Goal: Task Accomplishment & Management: Manage account settings

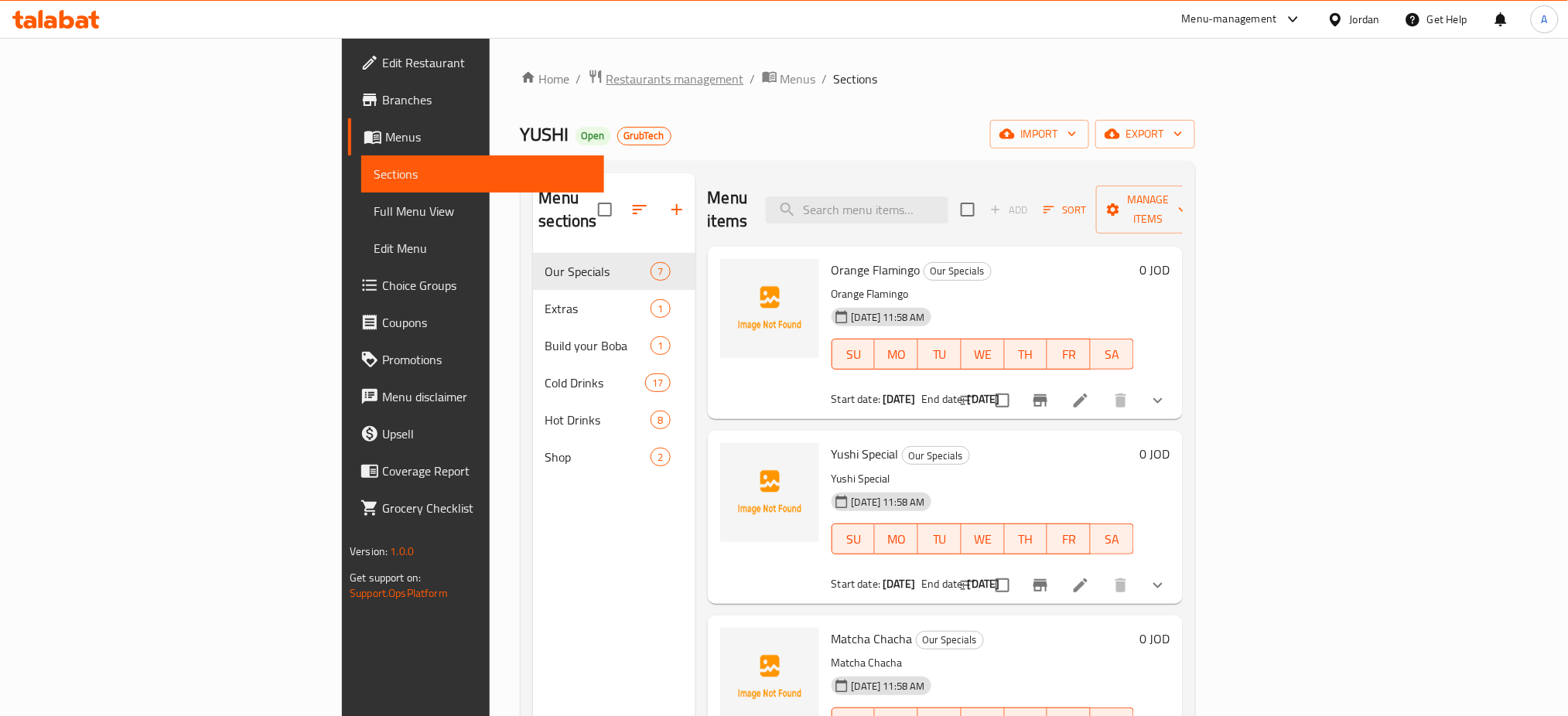
click at [607, 74] on span "Restaurants management" at bounding box center [675, 78] width 137 height 18
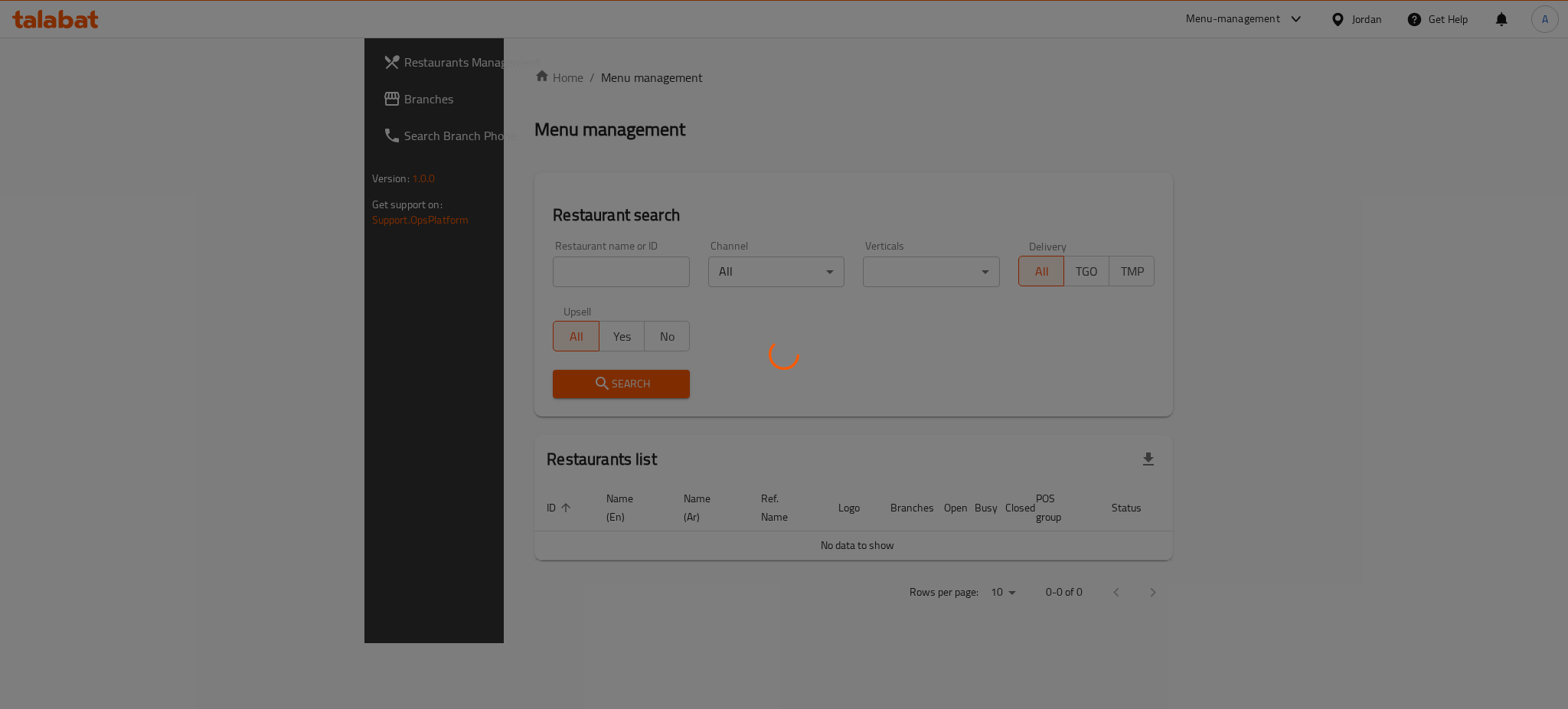
click at [53, 88] on div at bounding box center [784, 354] width 1568 height 709
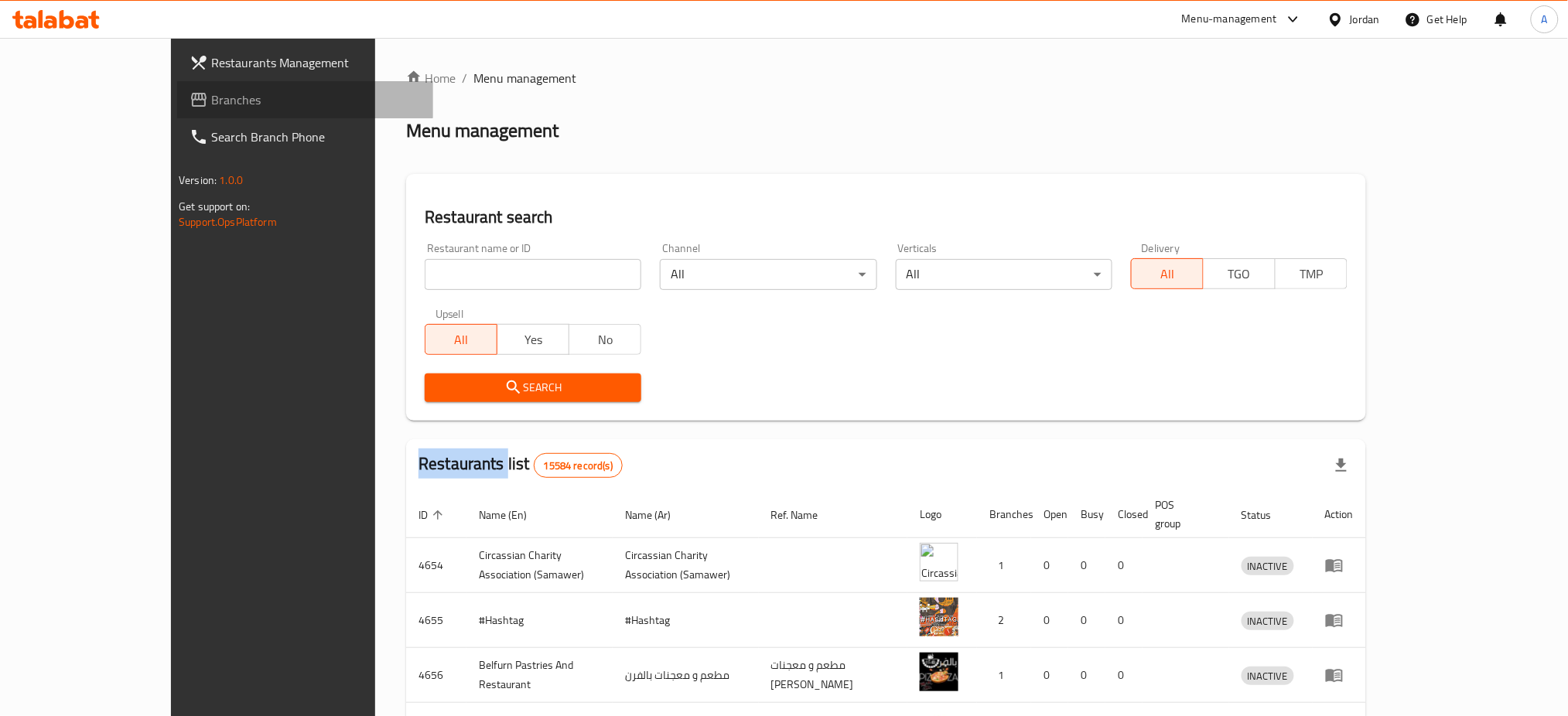
click at [212, 90] on span "Branches" at bounding box center [316, 99] width 210 height 18
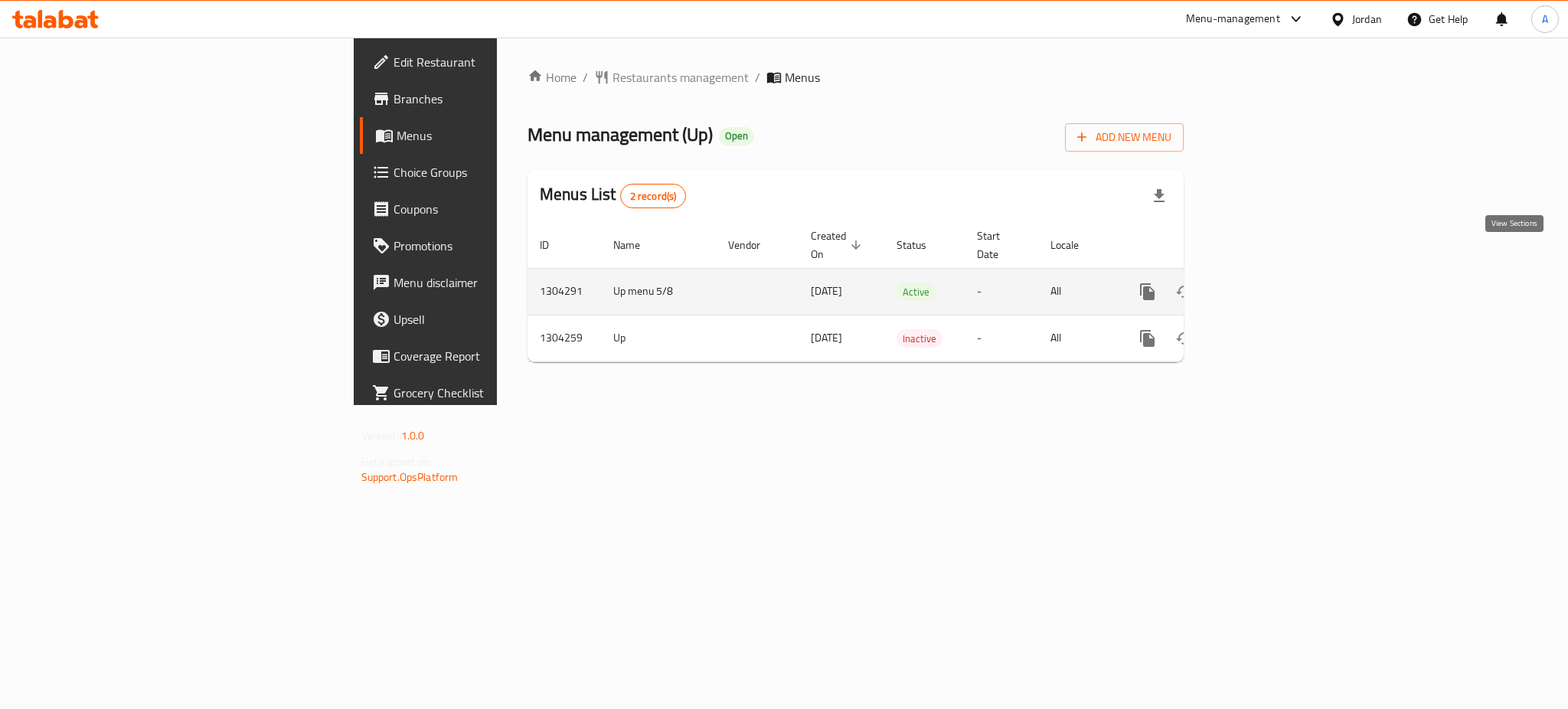
click at [1267, 283] on icon "enhanced table" at bounding box center [1258, 291] width 18 height 18
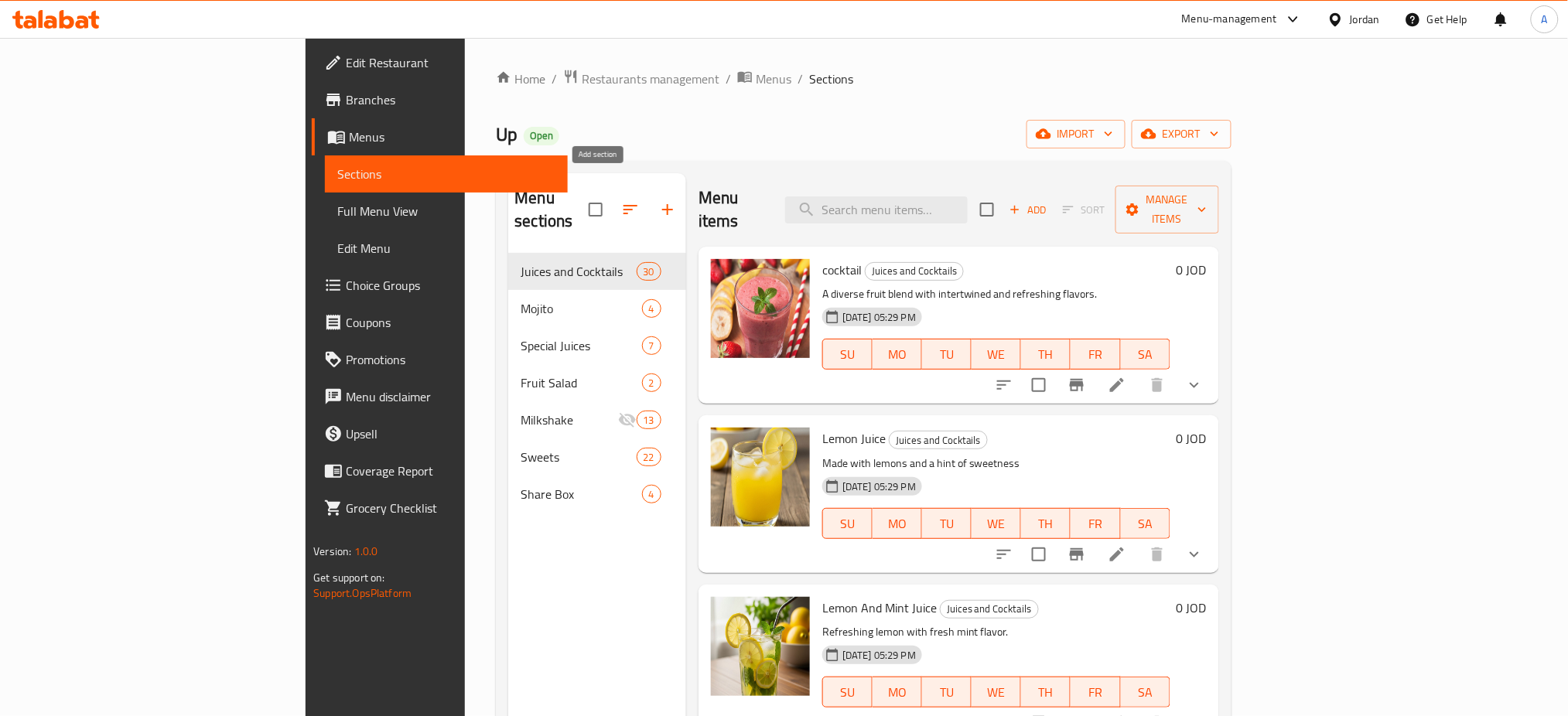
click at [659, 200] on icon "button" at bounding box center [667, 209] width 18 height 18
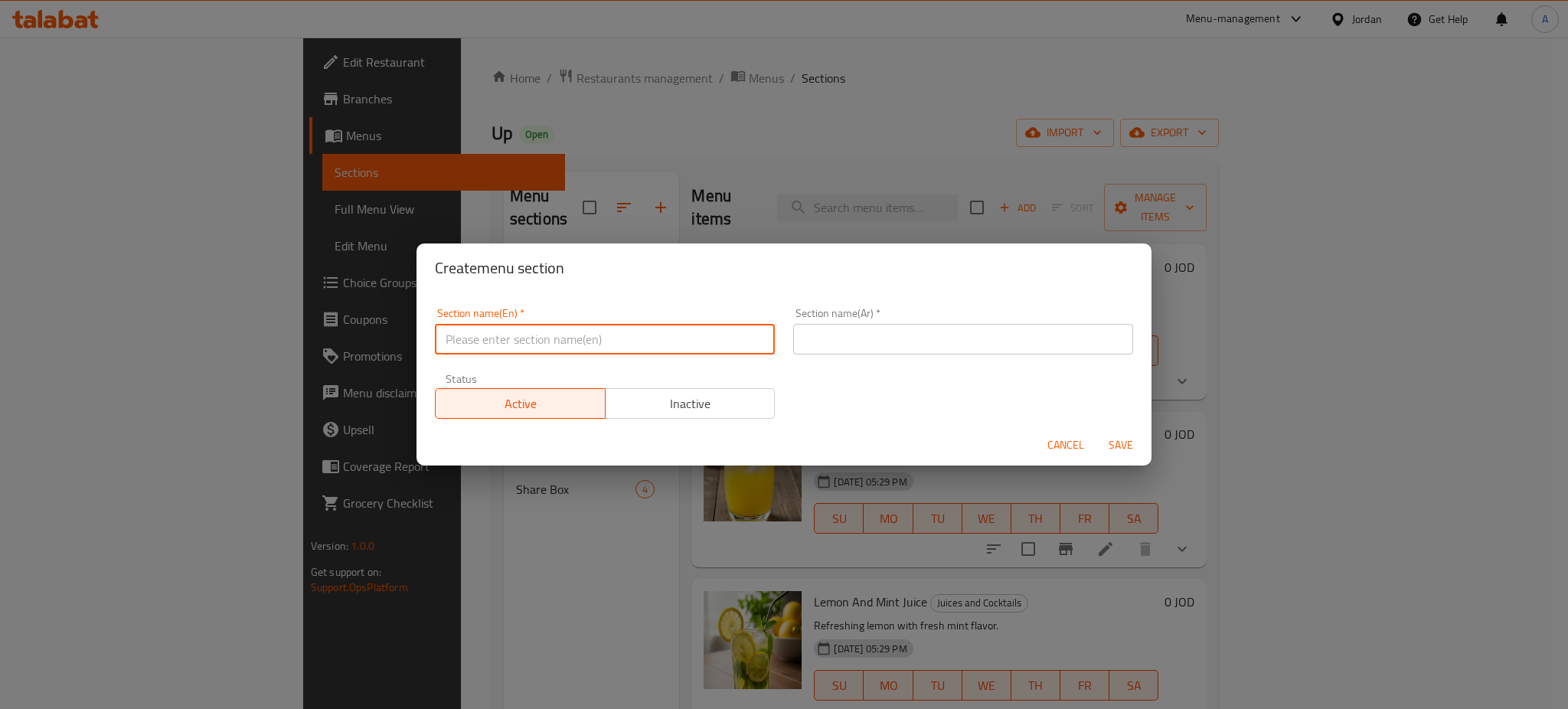
click at [619, 341] on input "text" at bounding box center [604, 339] width 340 height 30
type input "Buy 1 & Get 1 For FREE"
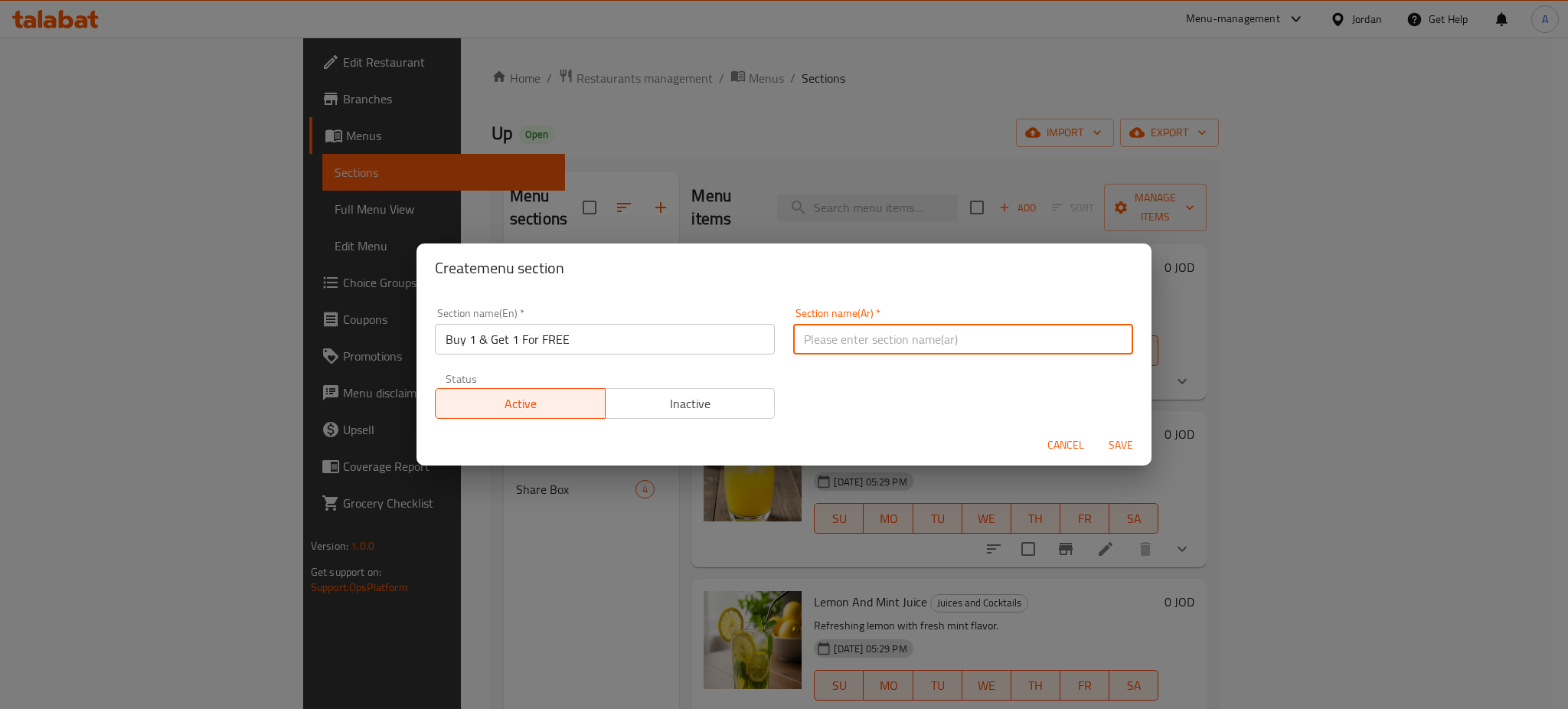
click at [855, 332] on input "text" at bounding box center [963, 339] width 340 height 30
type input "اشتري 1 واحصل على 1 مجانًا"
click at [1107, 432] on button "Save" at bounding box center [1121, 445] width 49 height 29
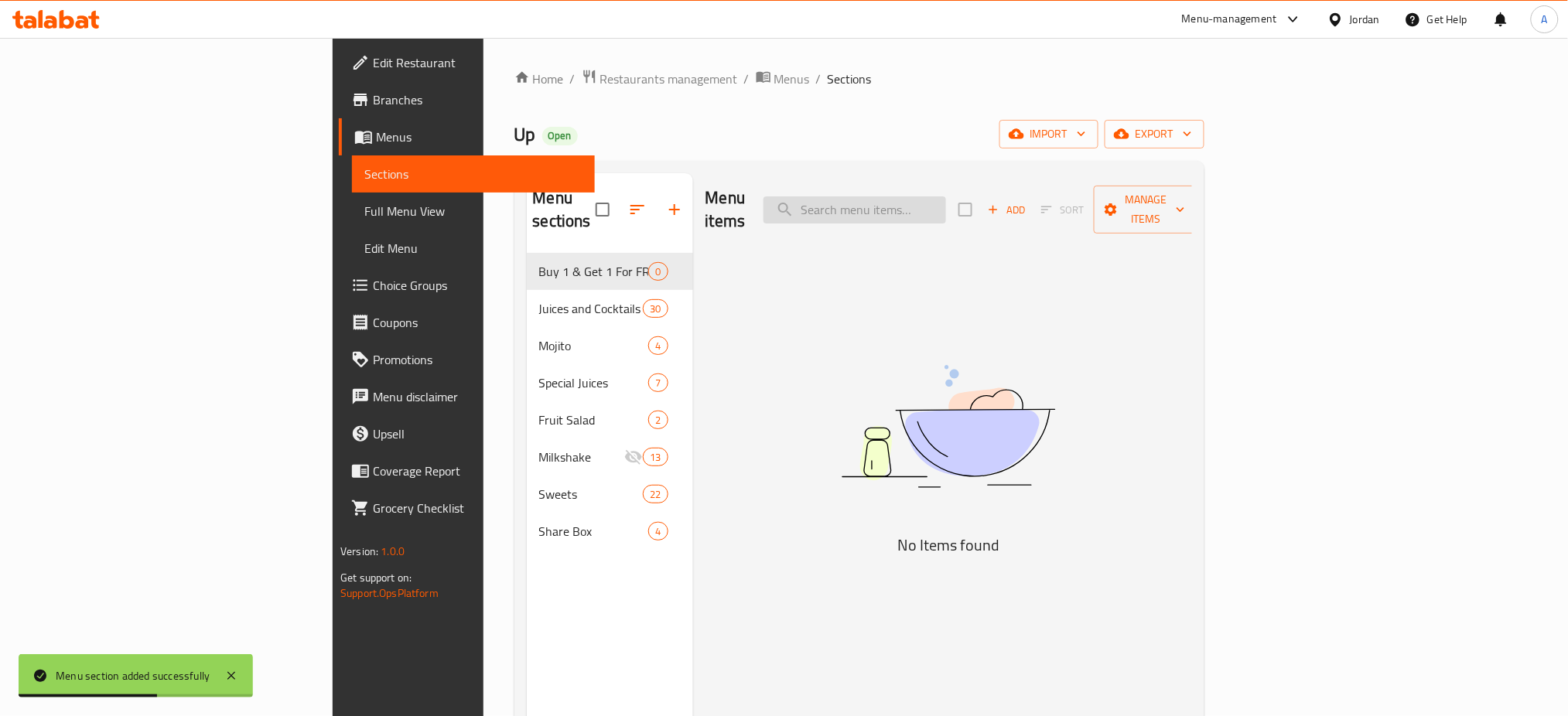
click at [946, 196] on input "search" at bounding box center [855, 210] width 183 height 27
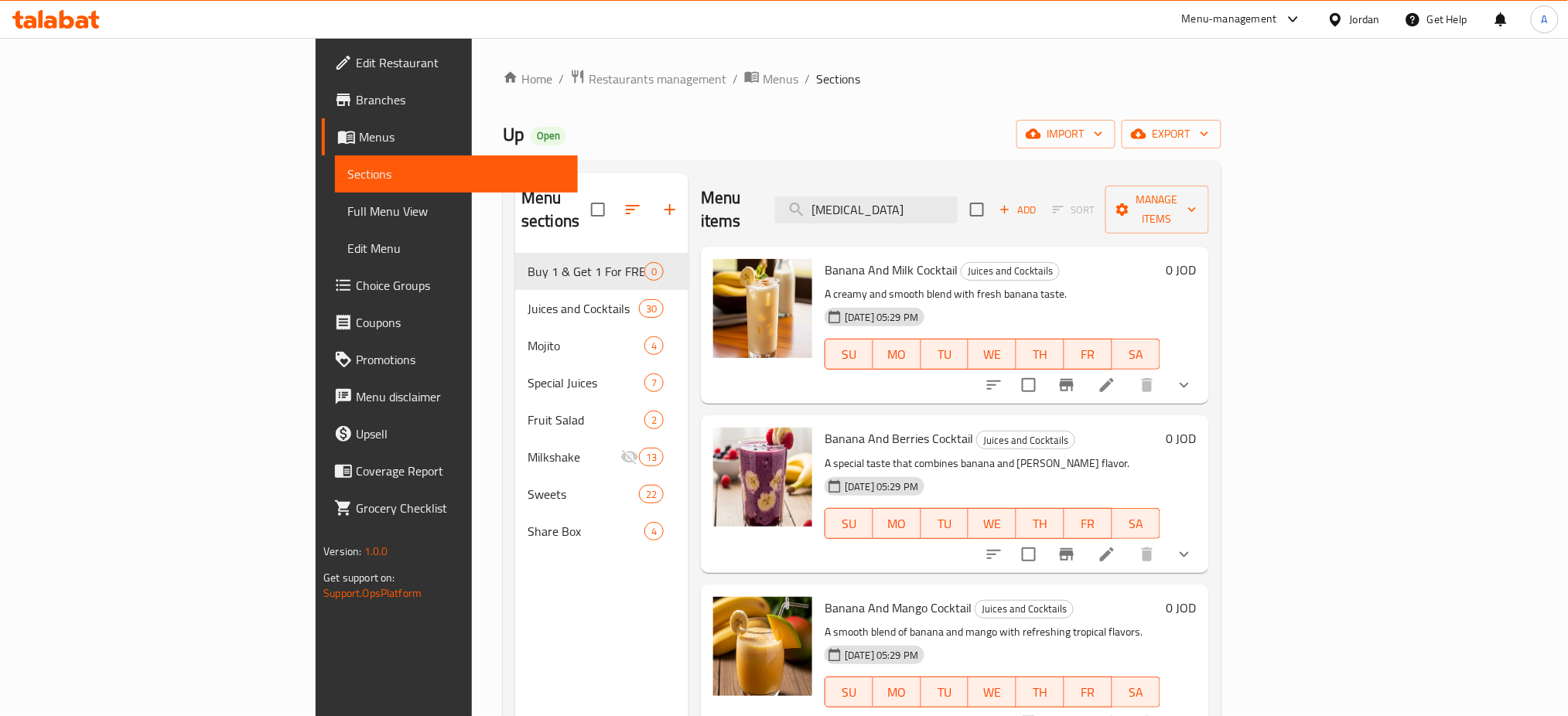
type input "[MEDICAL_DATA]"
click at [1129, 371] on li at bounding box center [1107, 384] width 43 height 28
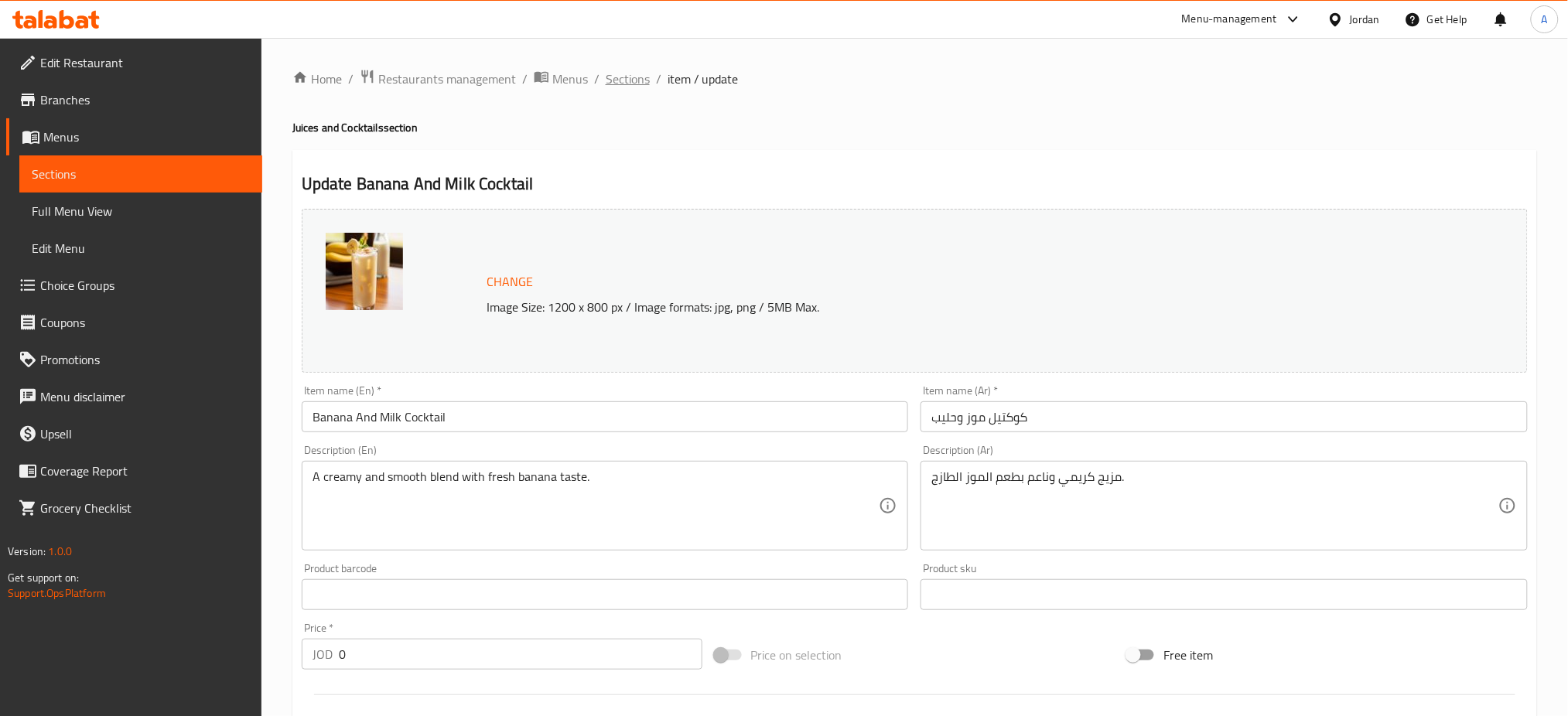
click at [606, 70] on span "Sections" at bounding box center [628, 78] width 44 height 18
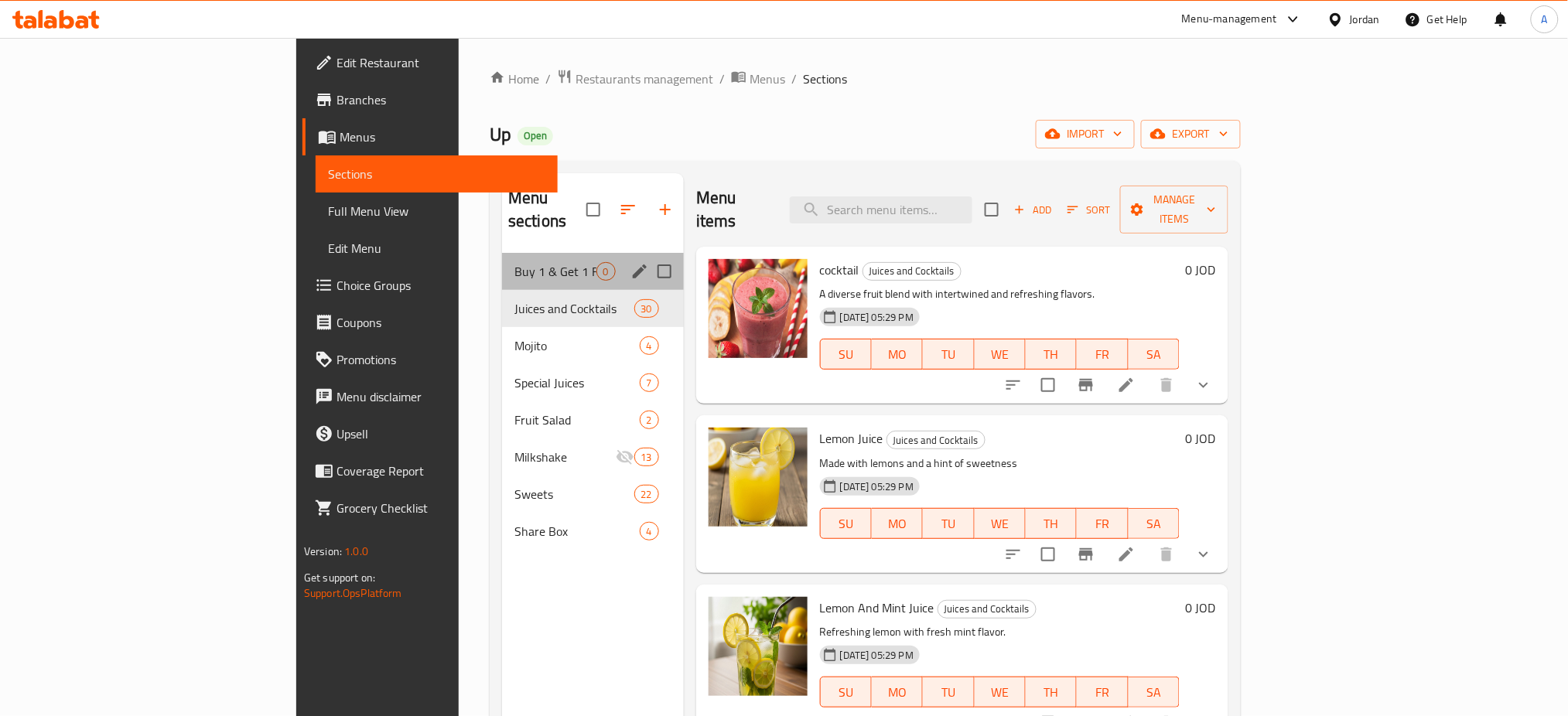
click at [502, 253] on div "Buy 1 & Get 1 For FREE 0" at bounding box center [592, 271] width 182 height 37
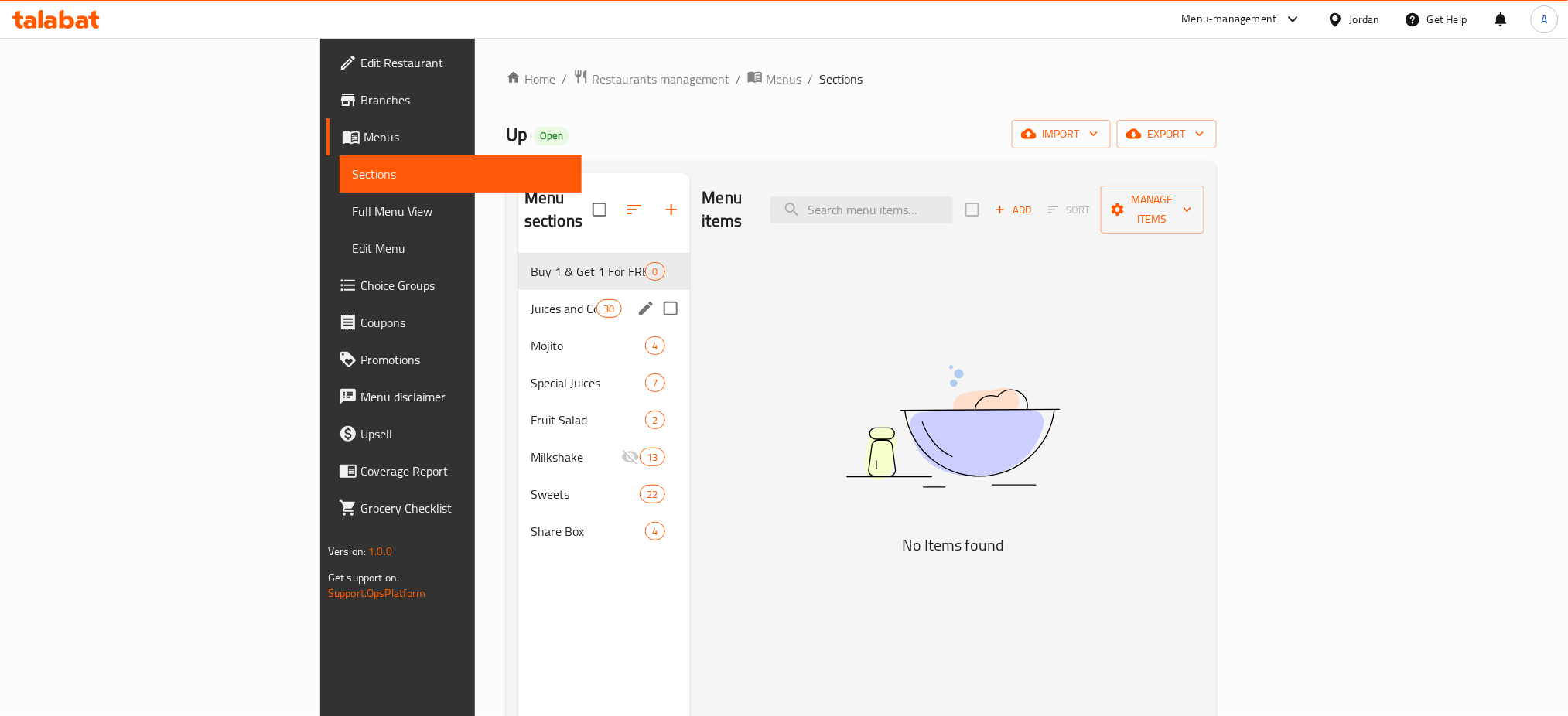
click at [531, 299] on span "Juices and Cocktails" at bounding box center [563, 308] width 65 height 18
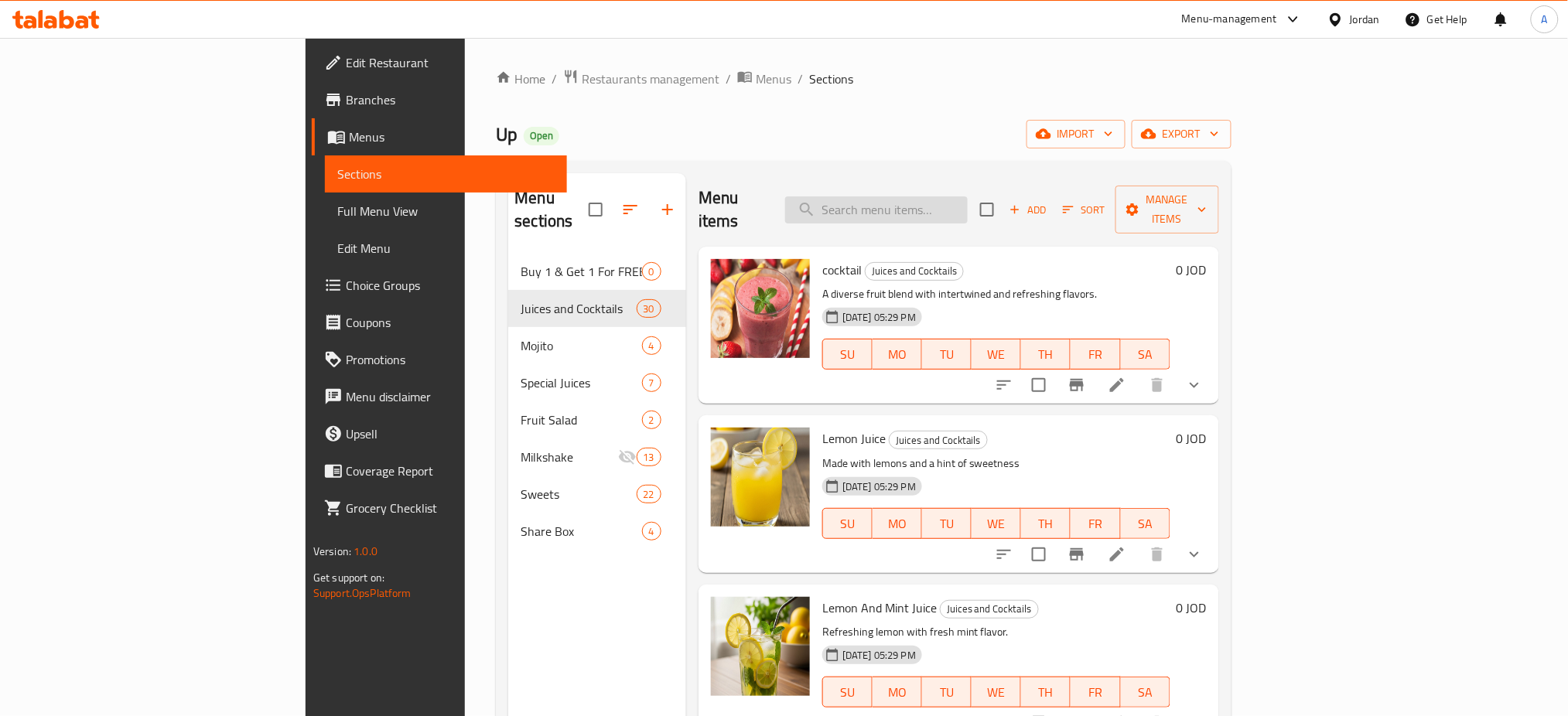
click at [968, 196] on input "search" at bounding box center [877, 210] width 183 height 27
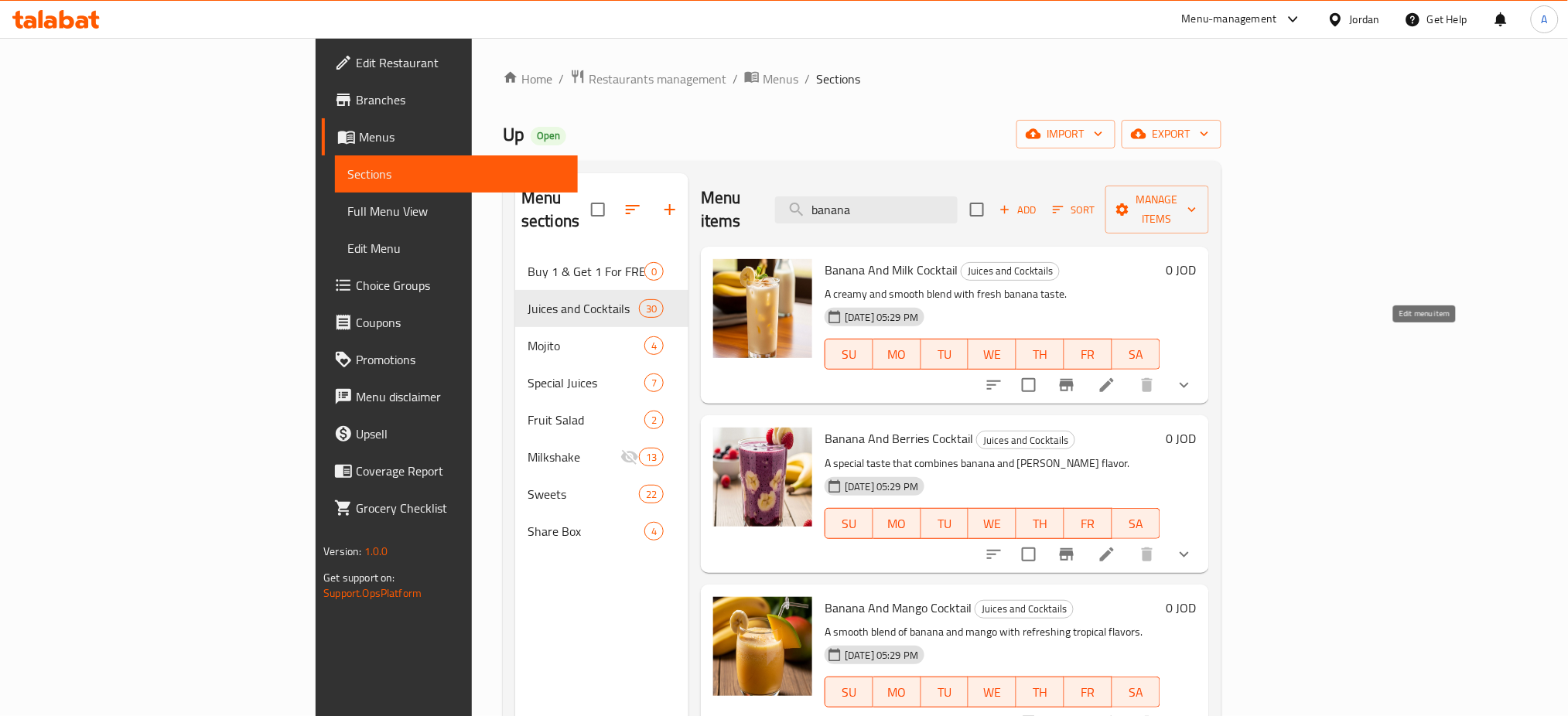
type input "banana"
click at [1129, 371] on li at bounding box center [1107, 384] width 43 height 28
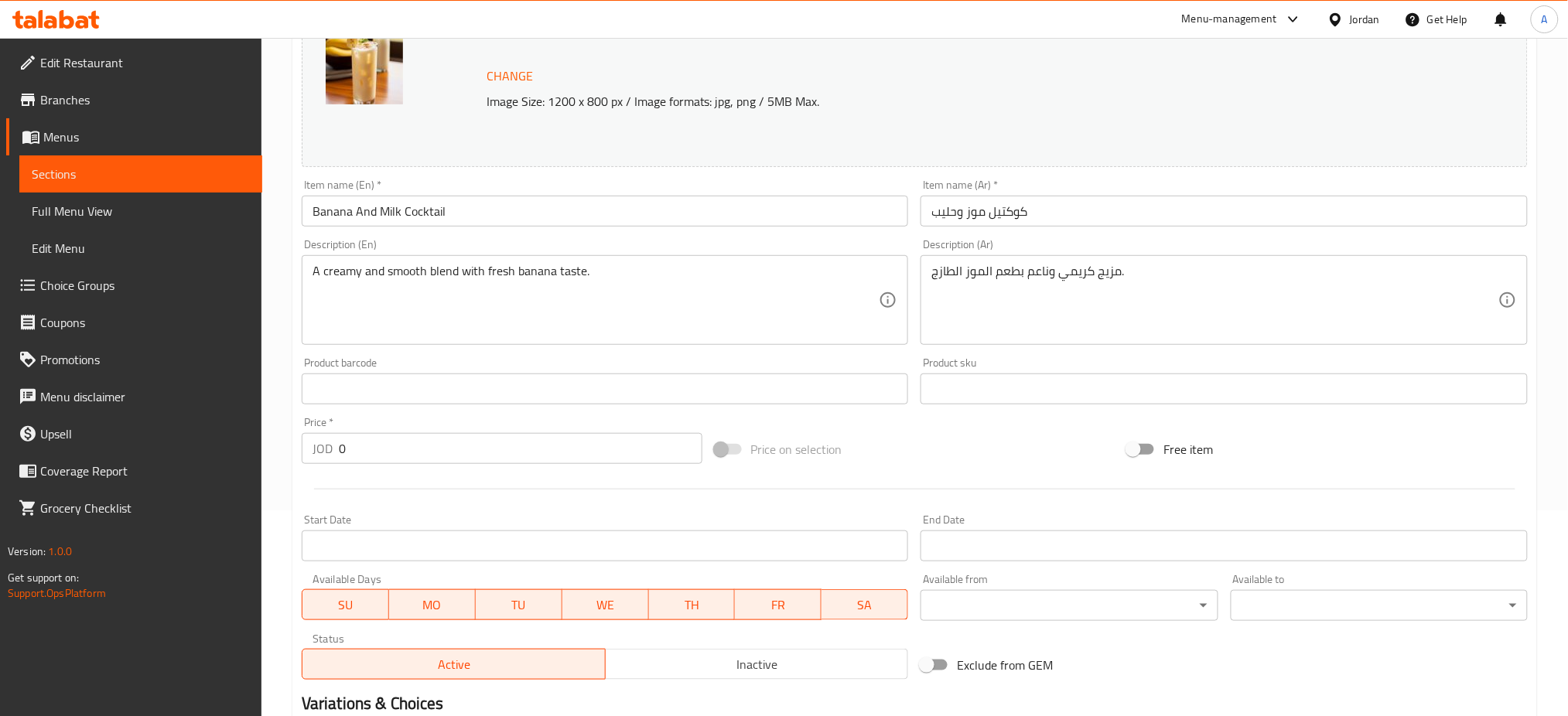
scroll to position [439, 0]
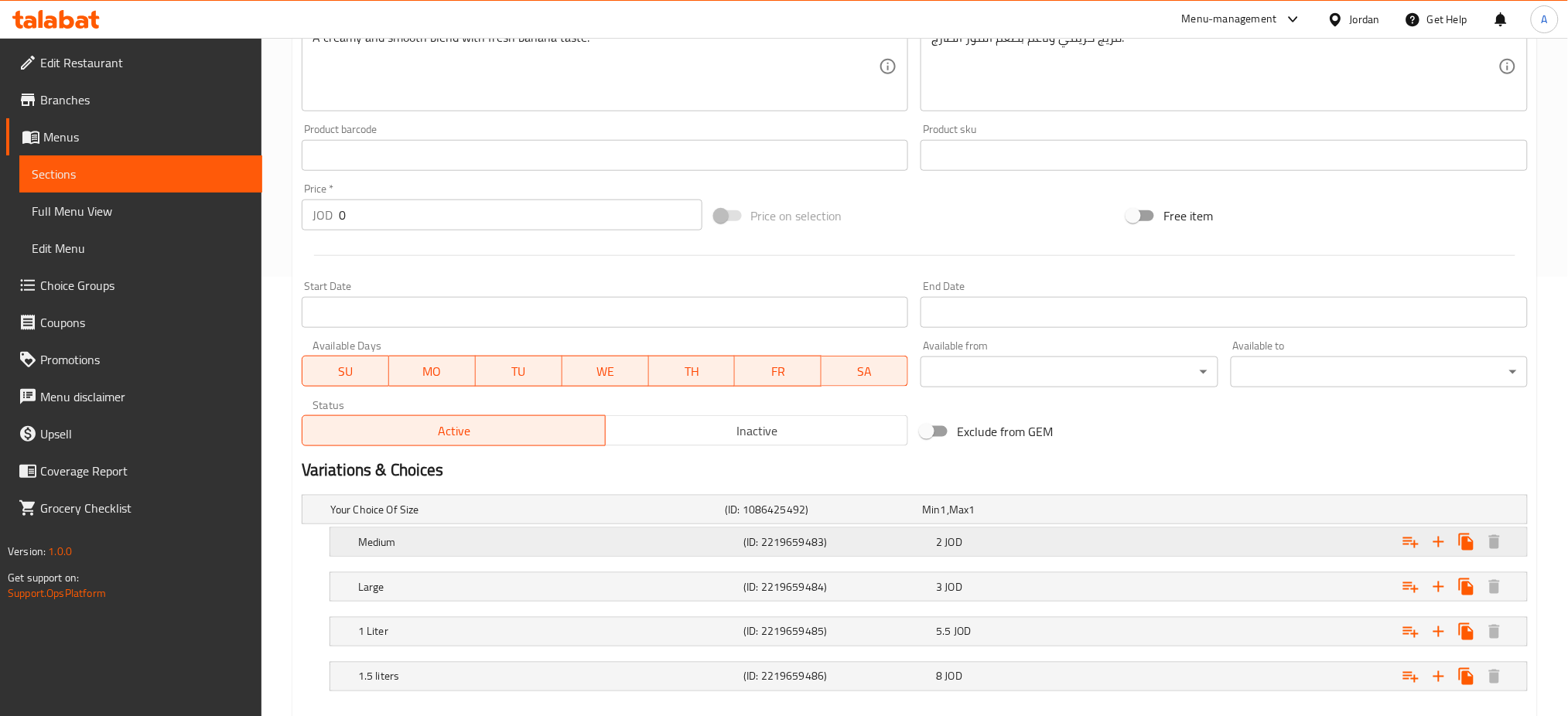
click at [943, 525] on div "Medium (ID: 2219659483) 2 JOD" at bounding box center [933, 541] width 1157 height 34
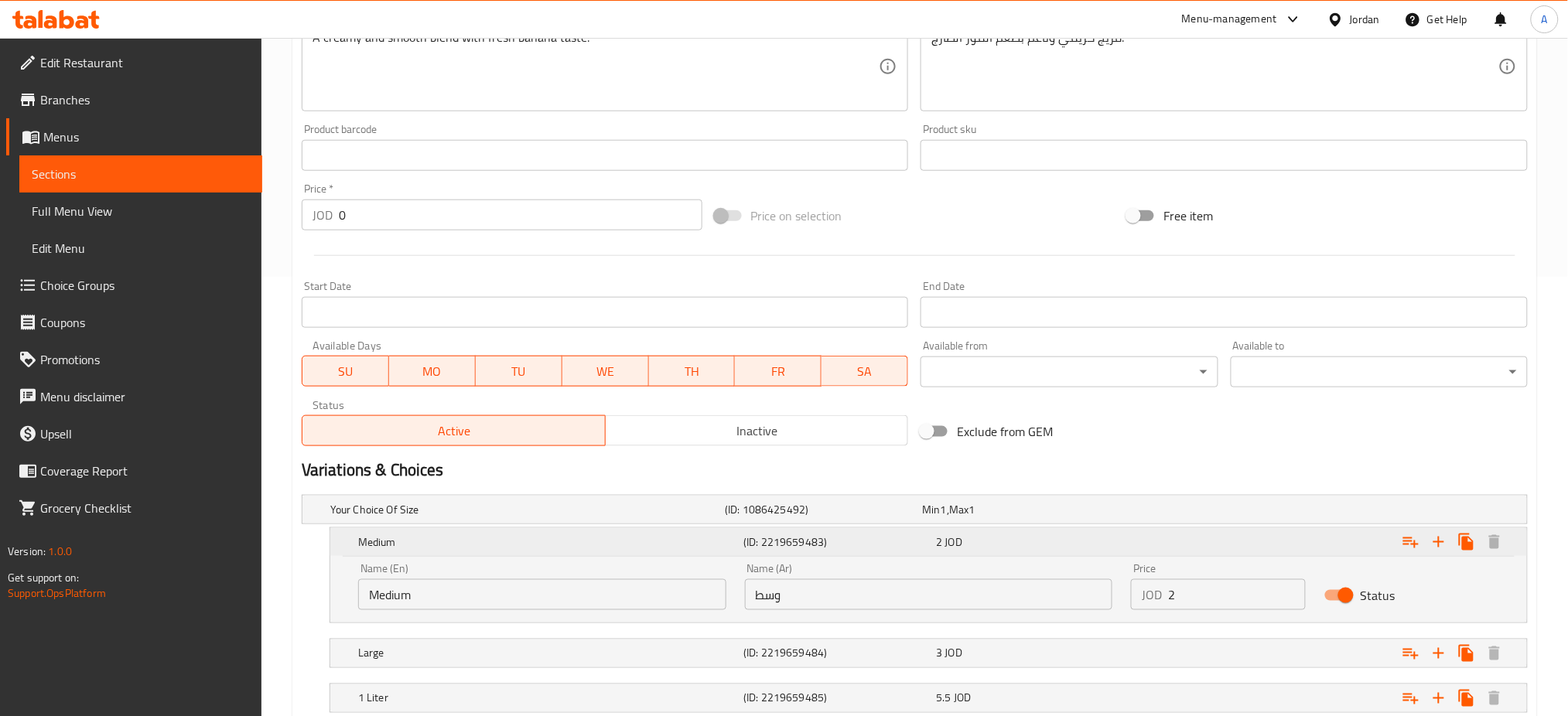
click at [943, 525] on div "Medium (ID: 2219659483) 2 JOD" at bounding box center [933, 541] width 1157 height 34
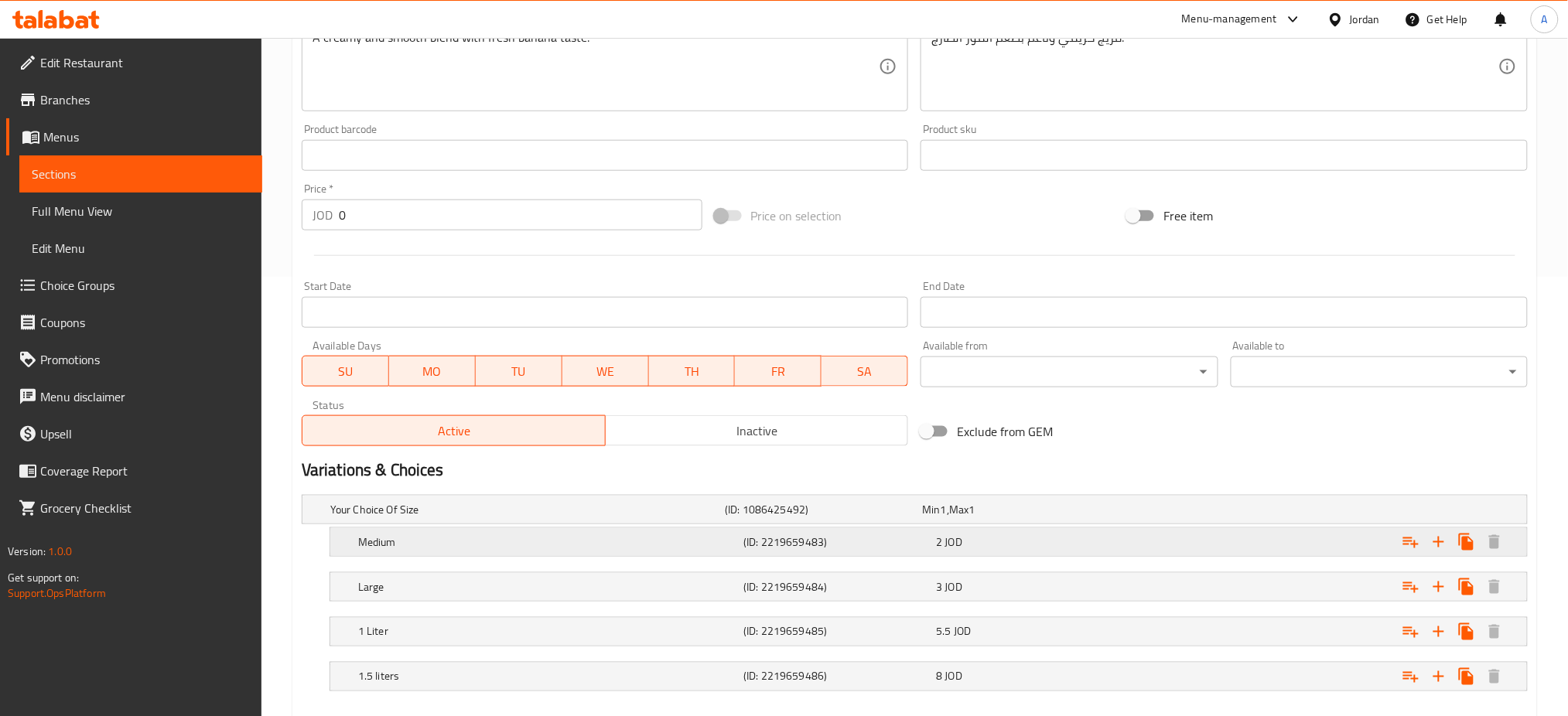
click at [943, 525] on div "Medium (ID: 2219659483) 2 JOD" at bounding box center [933, 541] width 1157 height 34
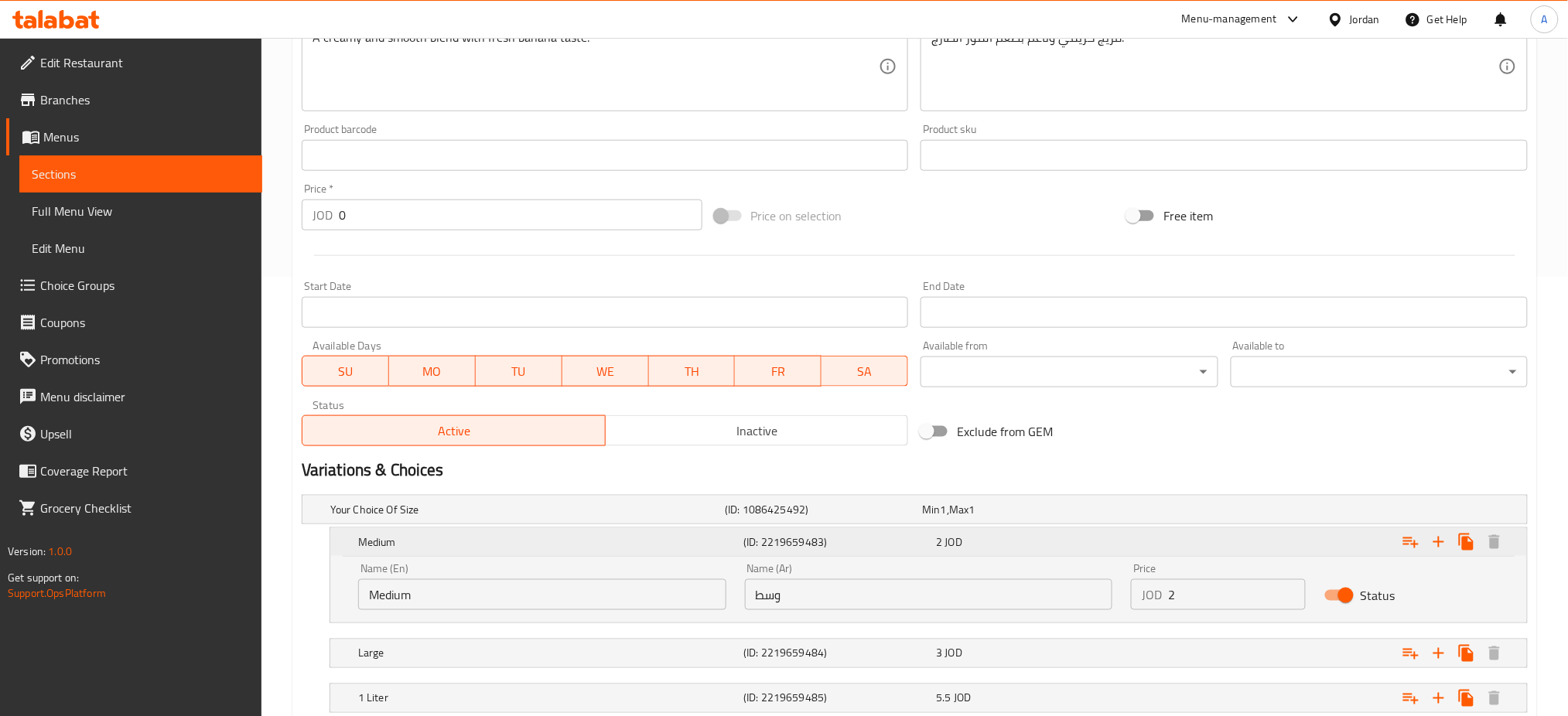
click at [943, 525] on div "Medium (ID: 2219659483) 2 JOD" at bounding box center [933, 541] width 1157 height 34
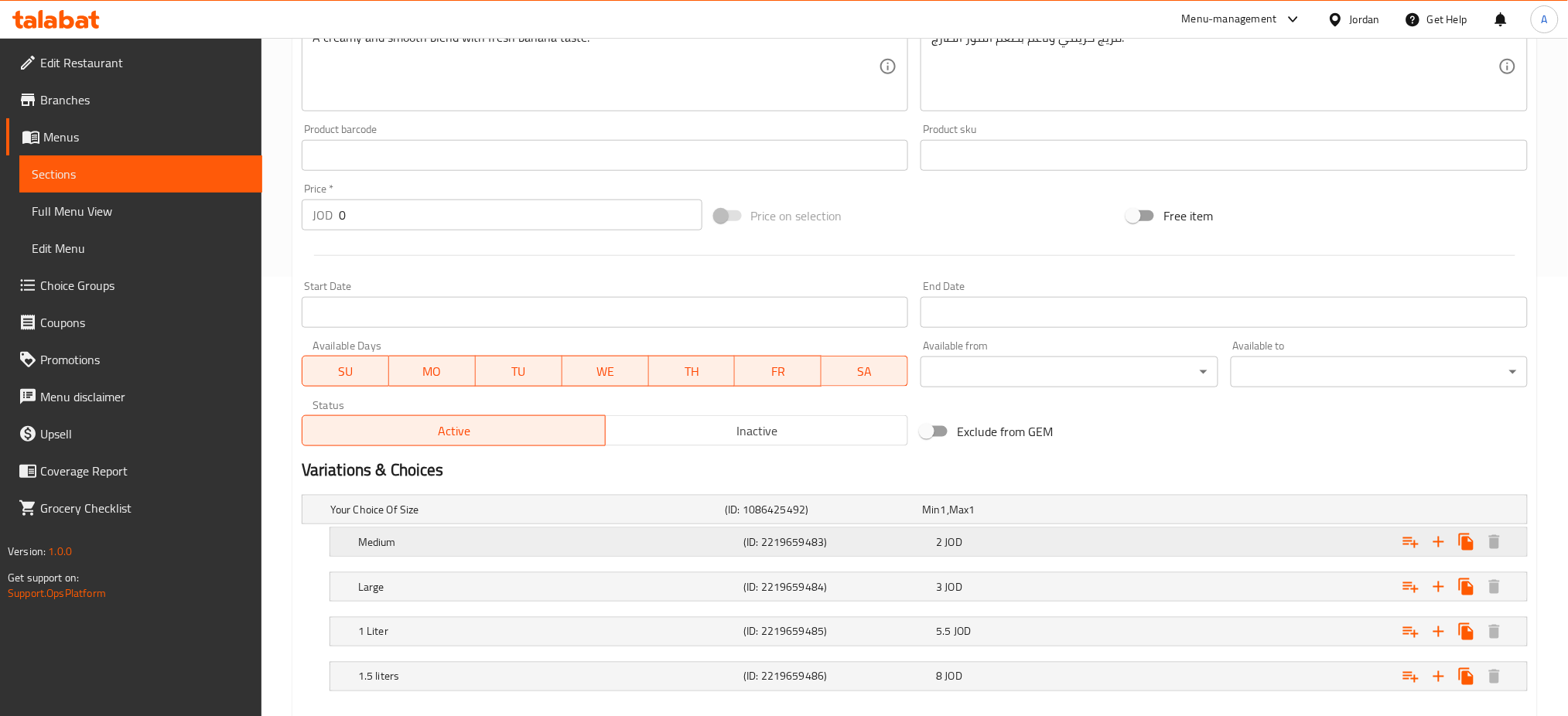
click at [945, 532] on span "JOD" at bounding box center [954, 542] width 17 height 20
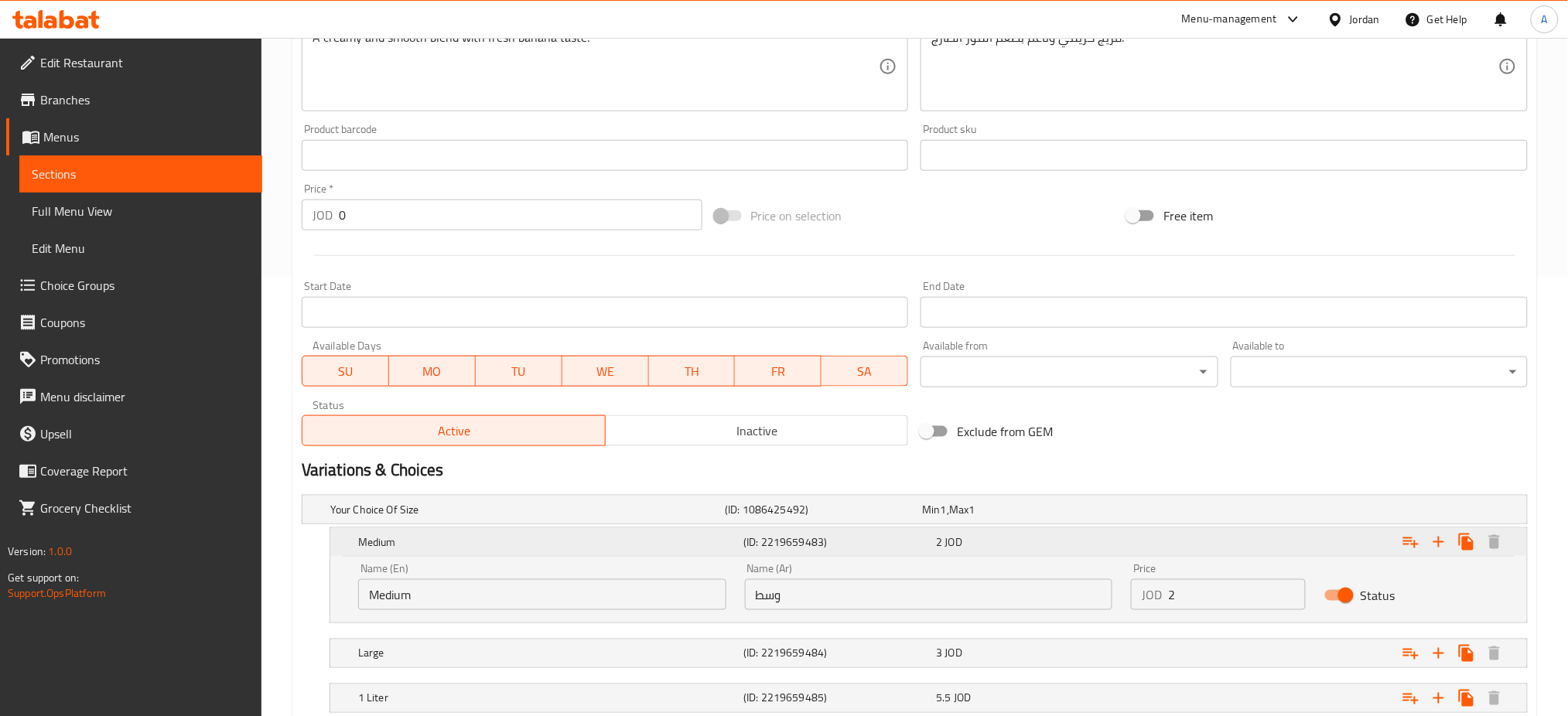
click at [945, 532] on span "JOD" at bounding box center [954, 542] width 17 height 20
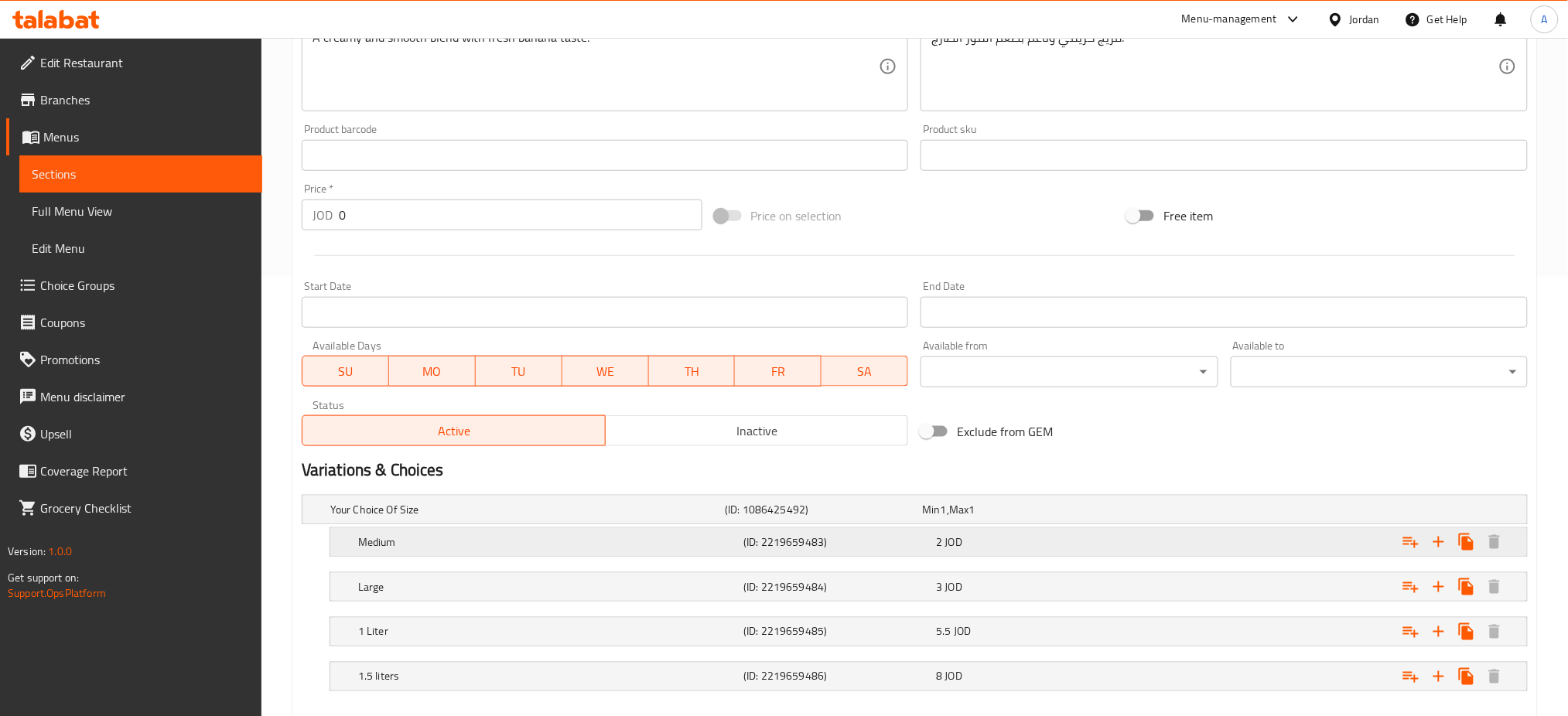
click at [945, 532] on span "JOD" at bounding box center [954, 542] width 17 height 20
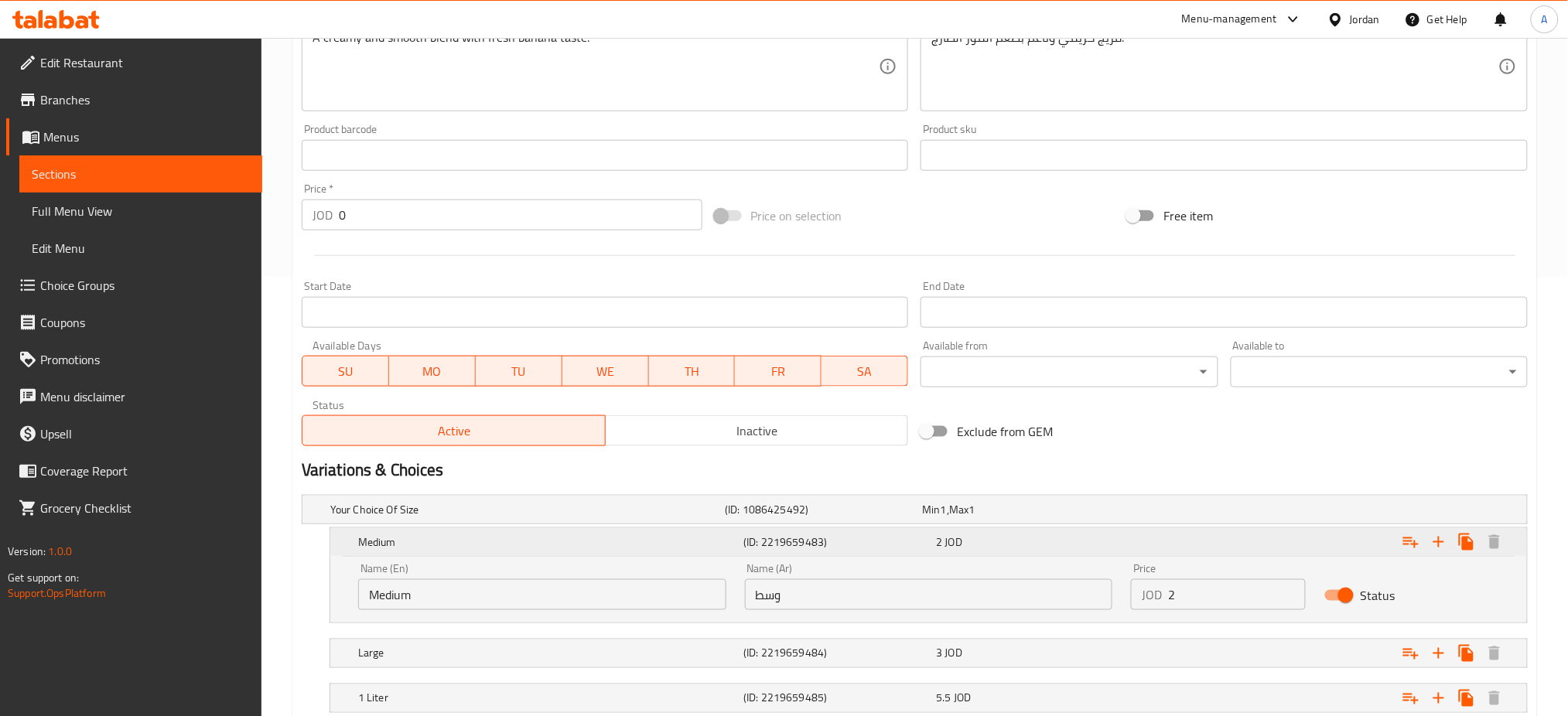
click at [945, 532] on span "JOD" at bounding box center [954, 542] width 17 height 20
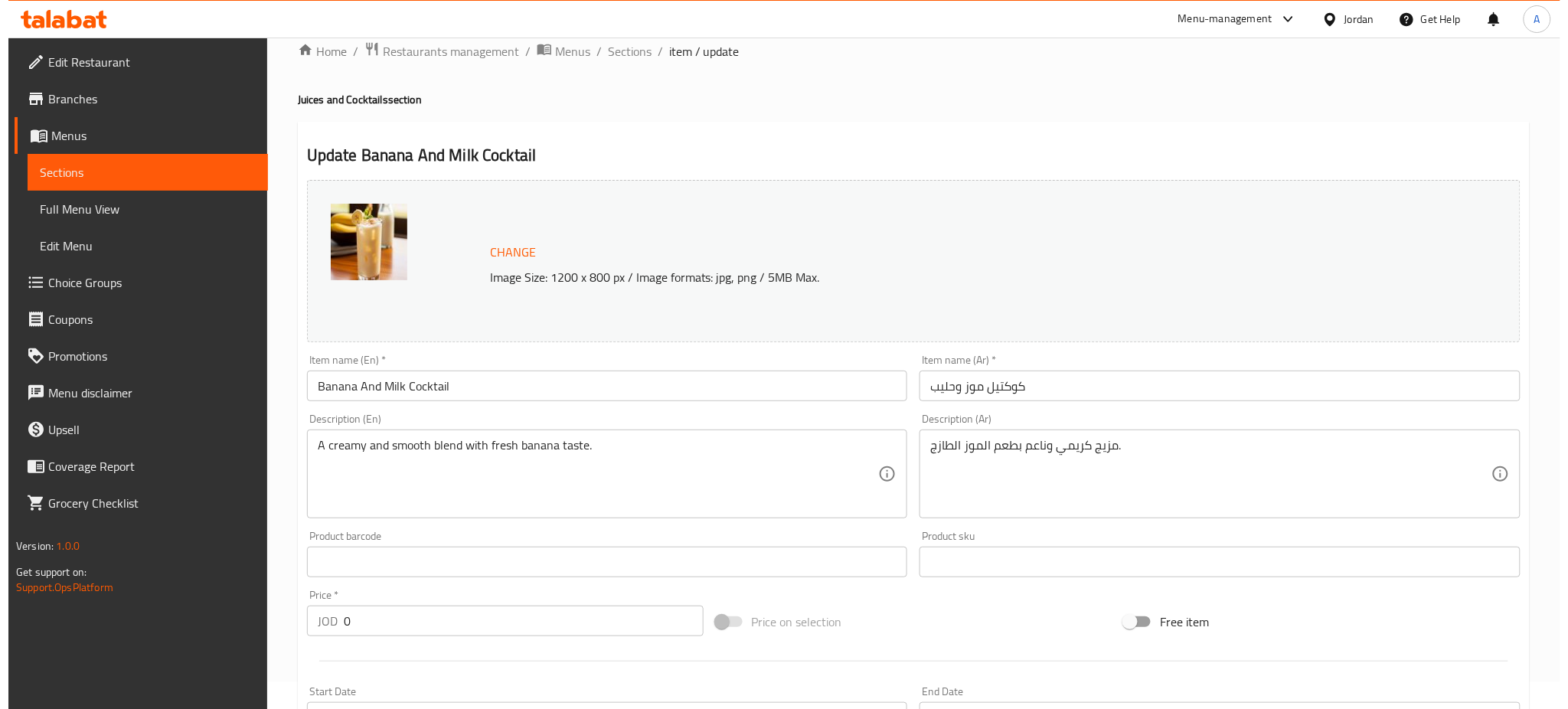
scroll to position [0, 0]
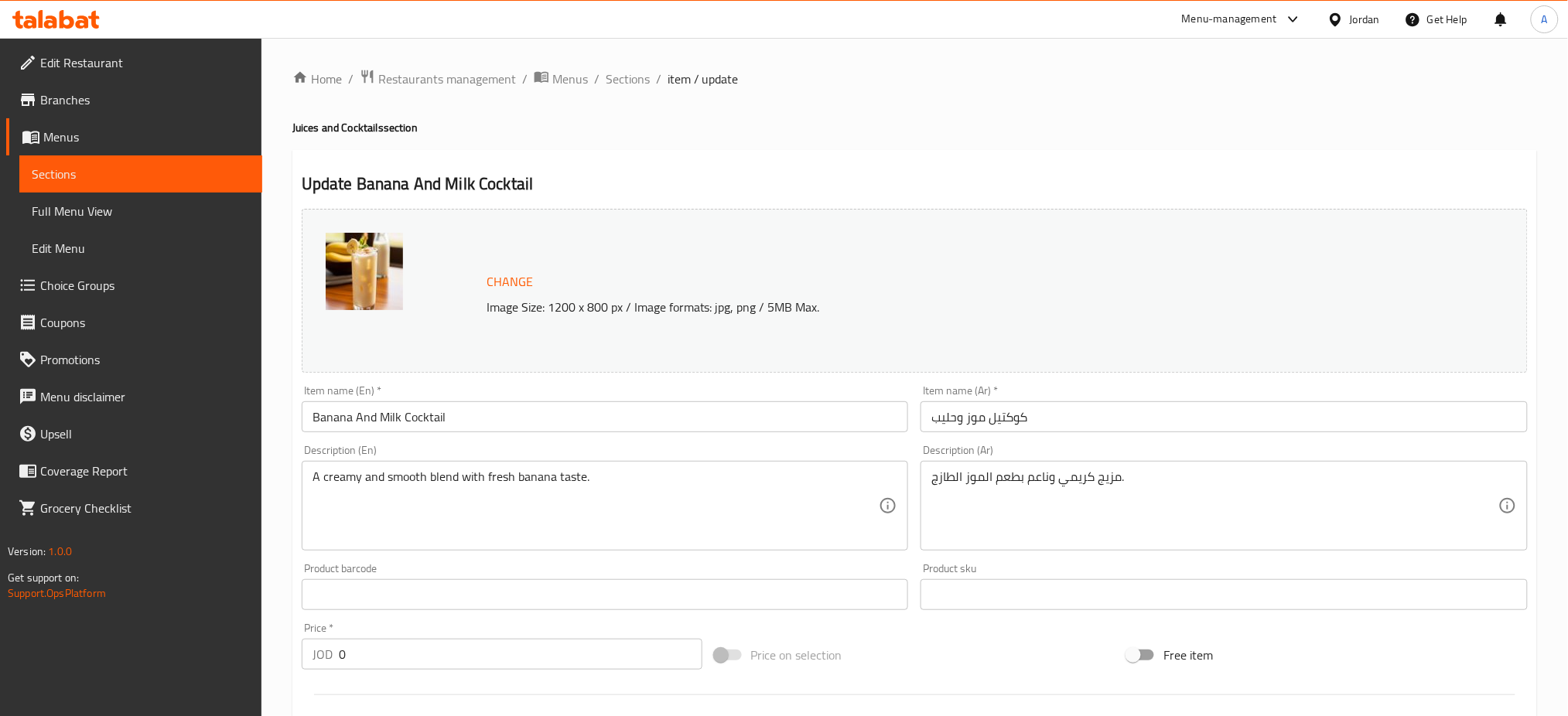
drag, startPoint x: 889, startPoint y: 140, endPoint x: 536, endPoint y: 72, distance: 359.5
click at [888, 150] on div "Update Banana And Milk Cocktail Change Image Size: 1200 x 800 px / Image format…" at bounding box center [914, 673] width 1245 height 1047
click at [606, 79] on span "Sections" at bounding box center [628, 78] width 44 height 18
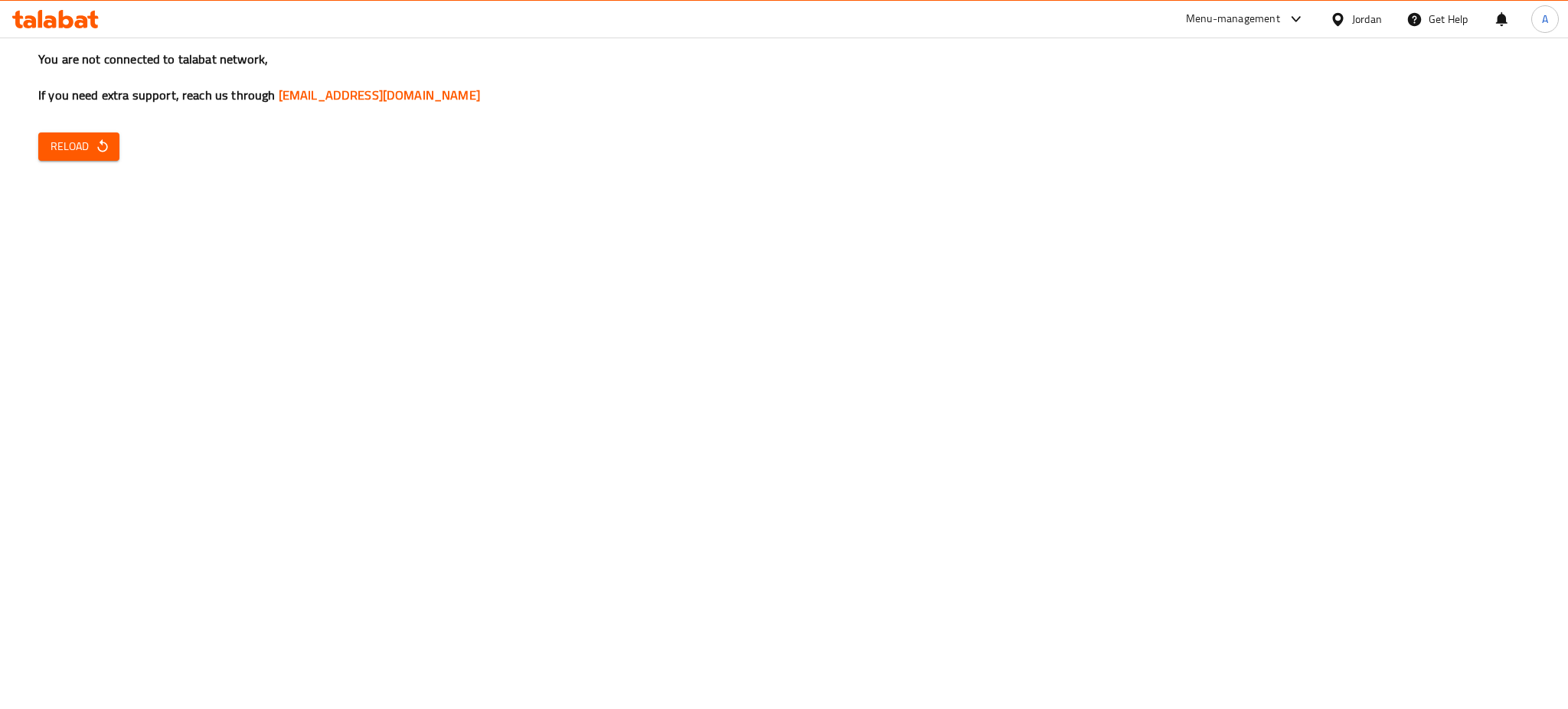
click at [32, 120] on div "You are not connected to talabat network, If you need extra support, reach us t…" at bounding box center [784, 354] width 1568 height 709
click at [58, 137] on span "Reload" at bounding box center [79, 147] width 57 height 19
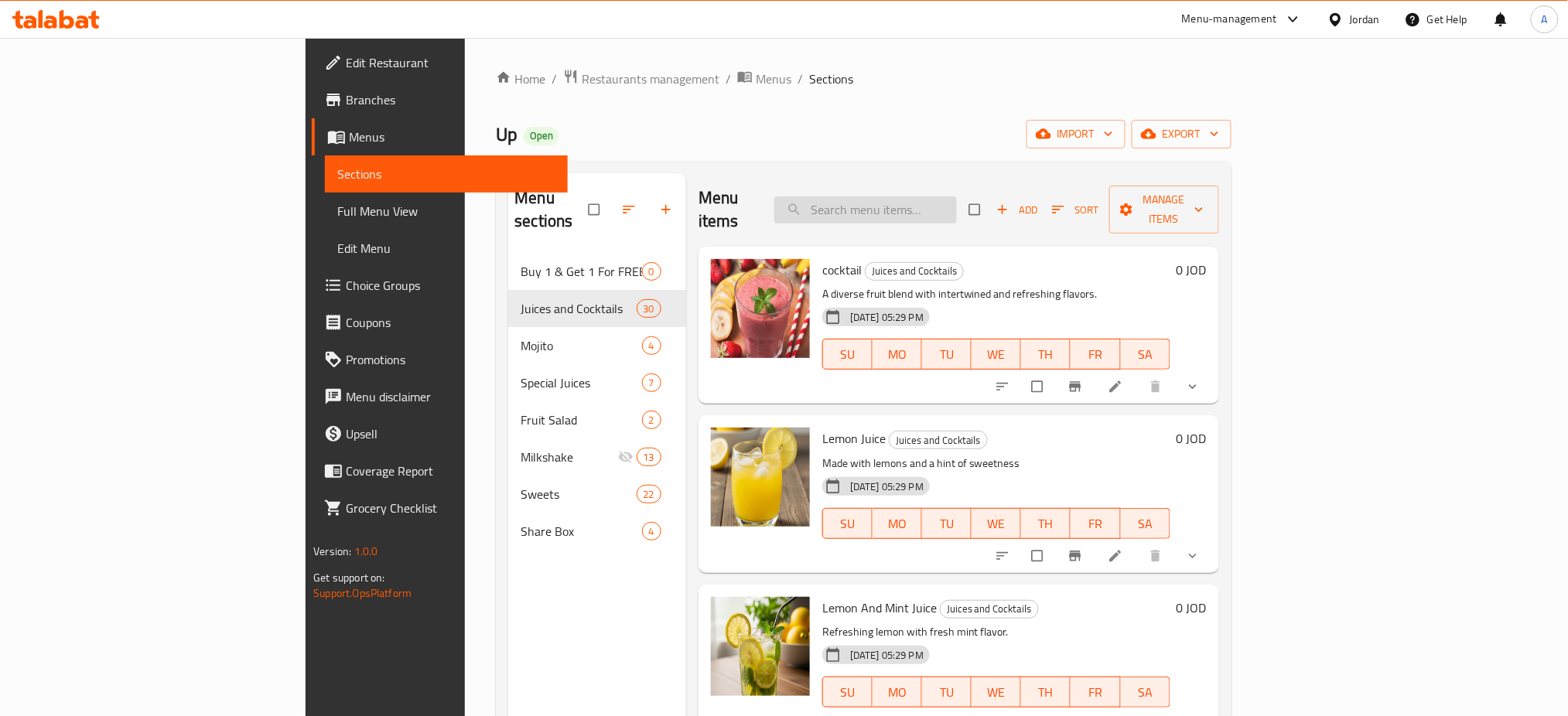
click at [937, 196] on input "search" at bounding box center [866, 210] width 183 height 27
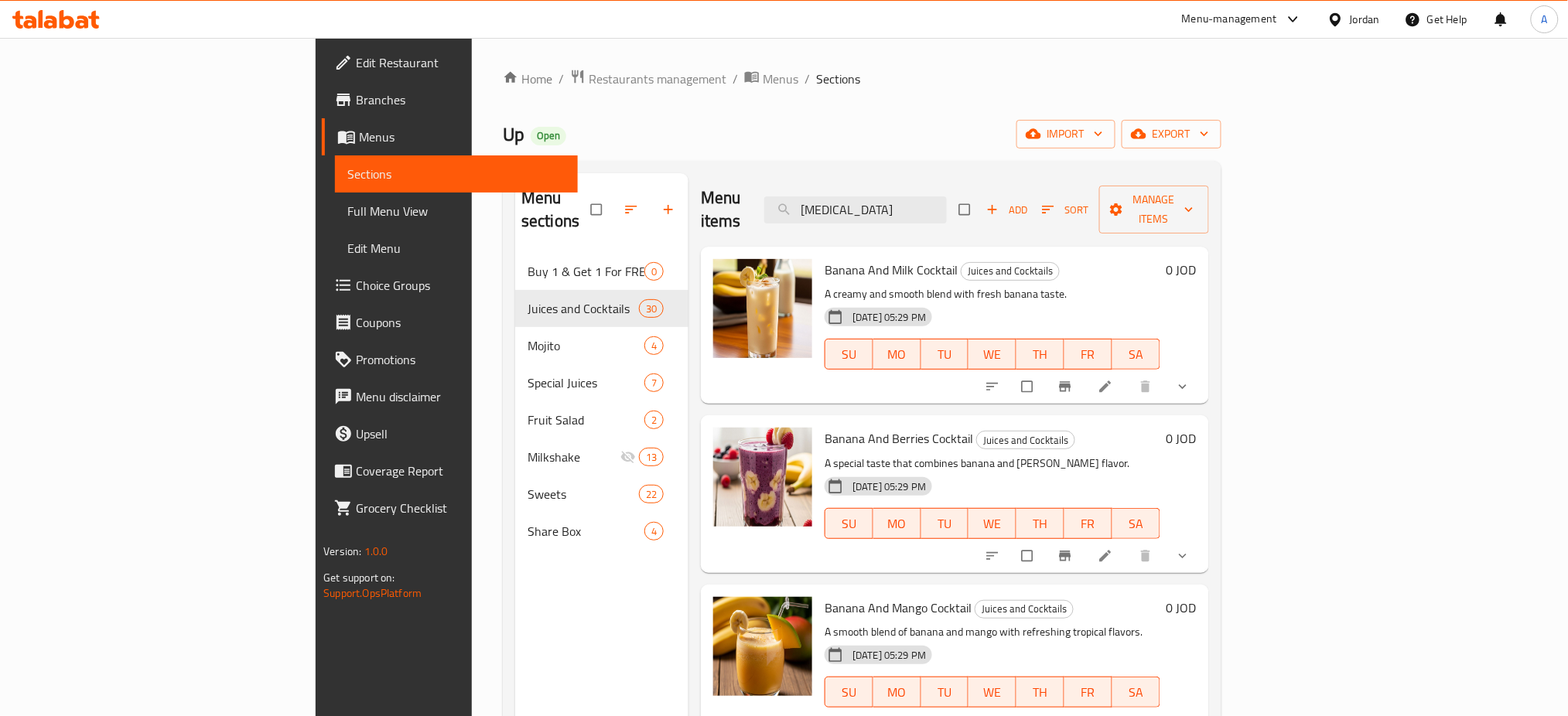
type input "[MEDICAL_DATA]"
click at [825, 259] on span "Banana And Milk Cocktail" at bounding box center [891, 270] width 133 height 23
copy h6 "Banana And Milk Cocktail"
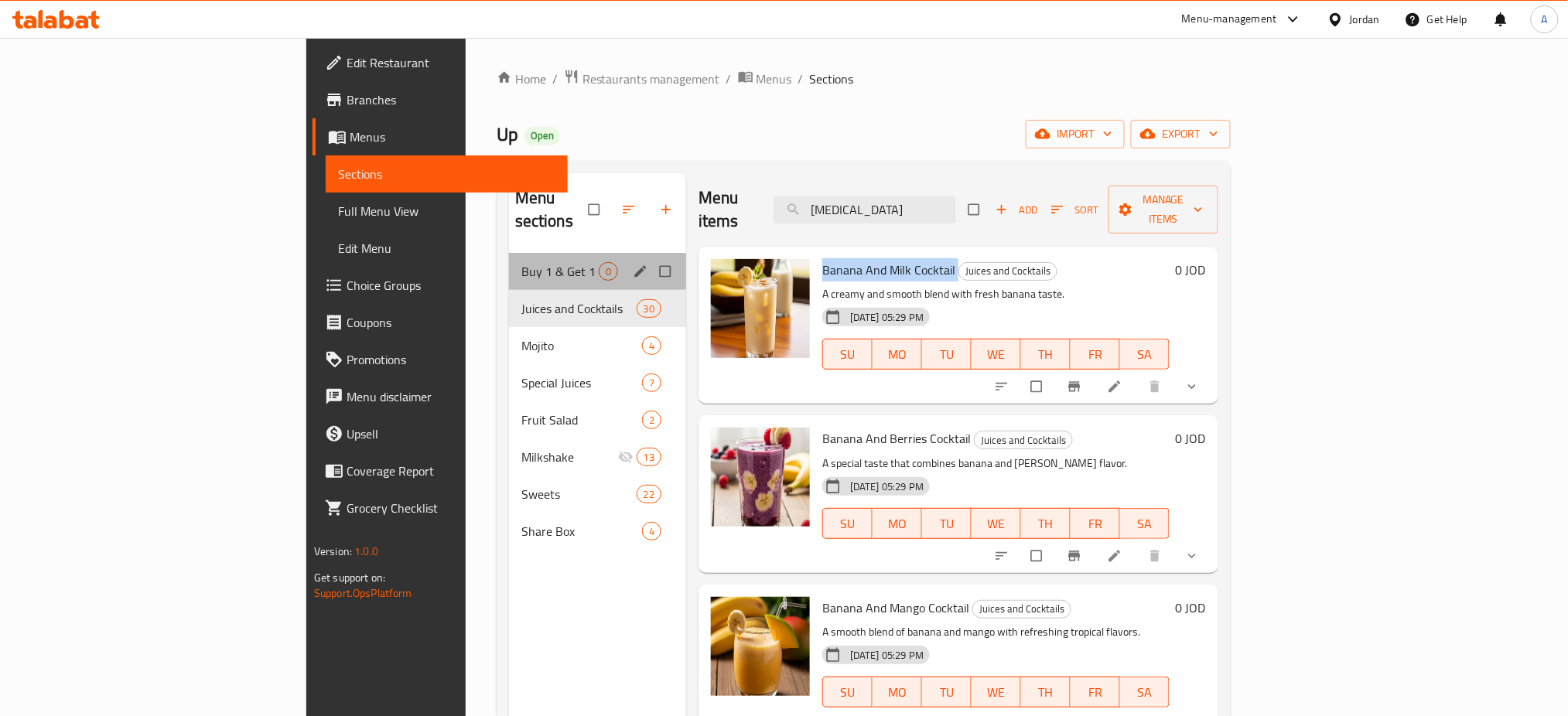
click at [510, 253] on div "Buy 1 & Get 1 For FREE 0" at bounding box center [598, 271] width 177 height 37
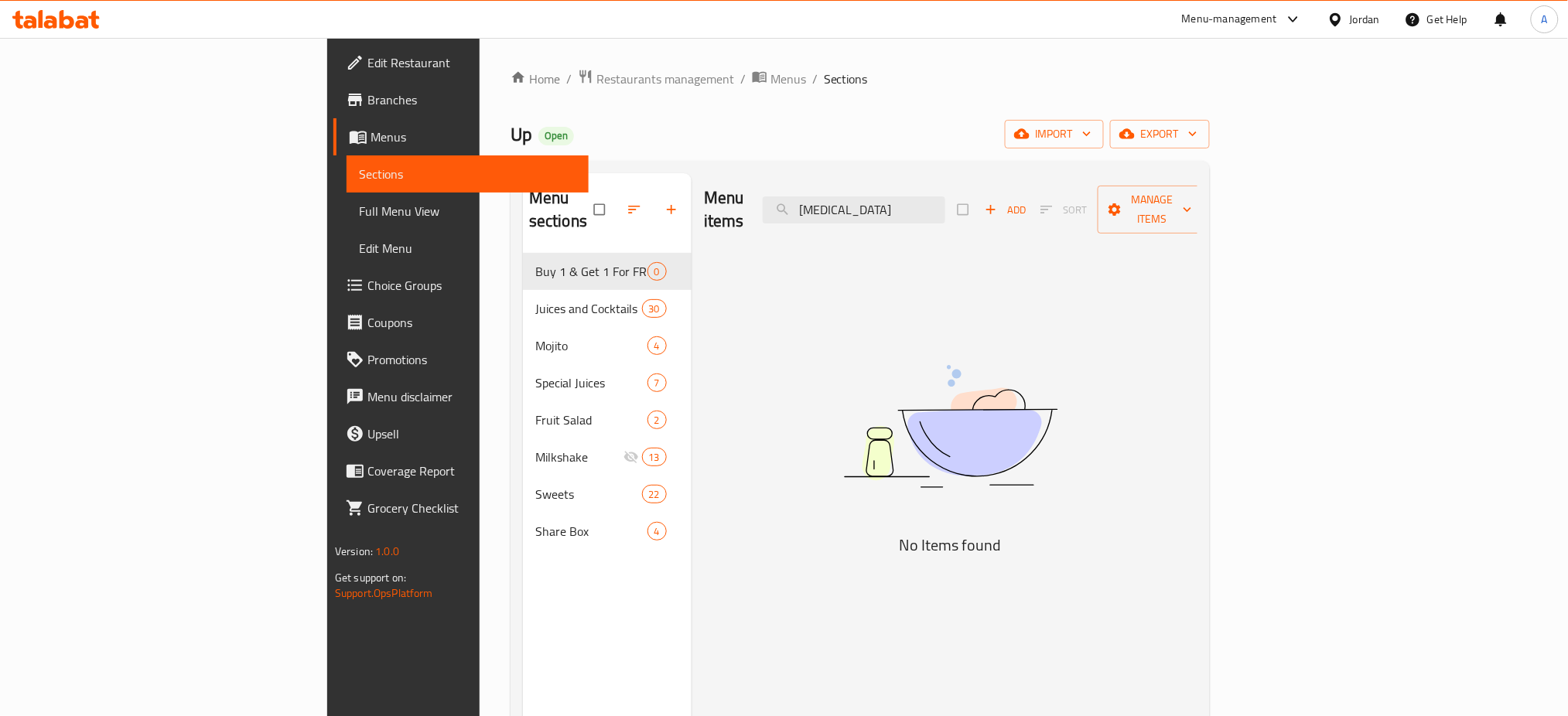
click at [1027, 201] on span "Add" at bounding box center [1005, 210] width 41 height 18
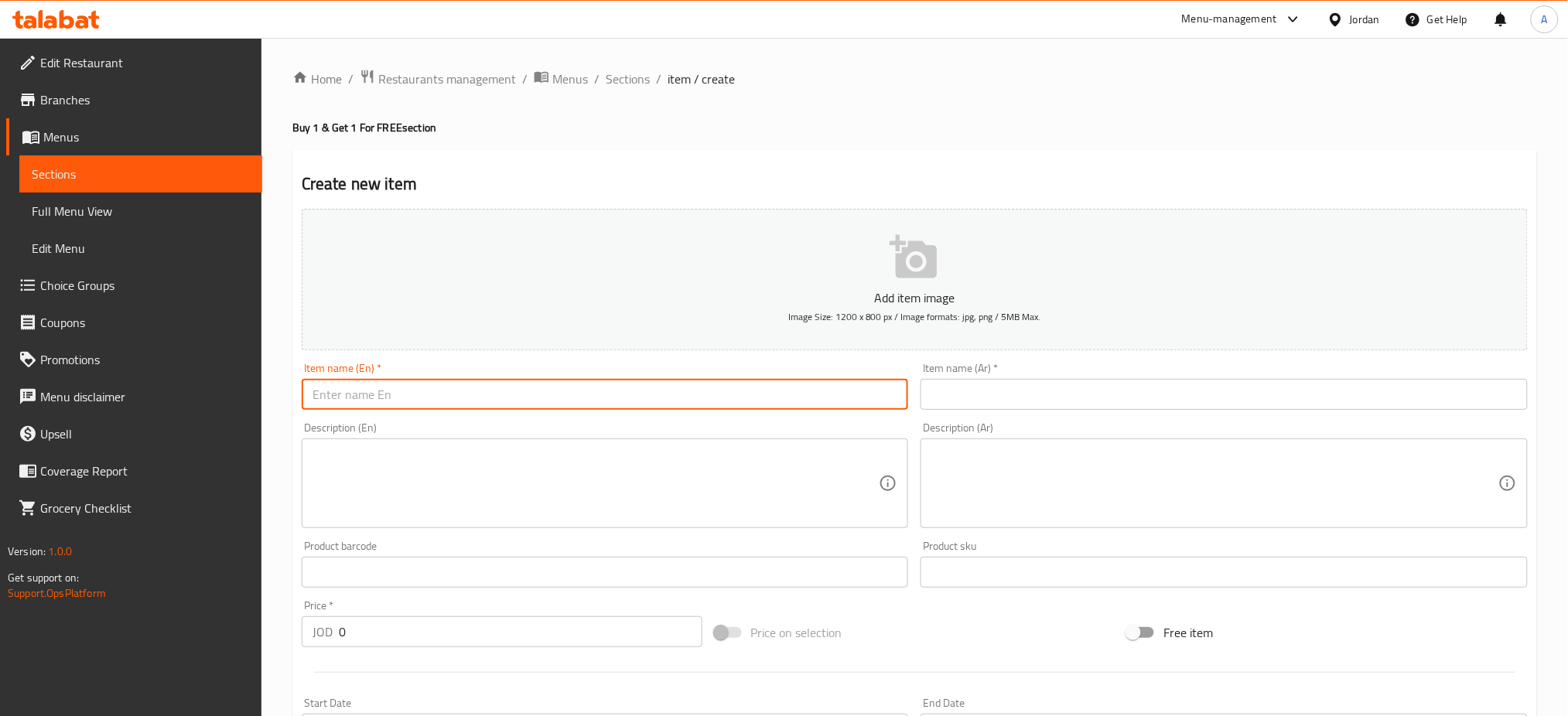
click at [394, 379] on input "text" at bounding box center [606, 394] width 608 height 31
paste input "Cramel Vanilla Hazelnut"
type input "Cramel Vanilla Hazelnut"
drag, startPoint x: 130, startPoint y: 379, endPoint x: 0, endPoint y: 378, distance: 130.0
click at [62, 379] on div "Edit Restaurant Branches Menus Sections Full Menu View Edit Menu Choice Groups …" at bounding box center [784, 565] width 1568 height 1055
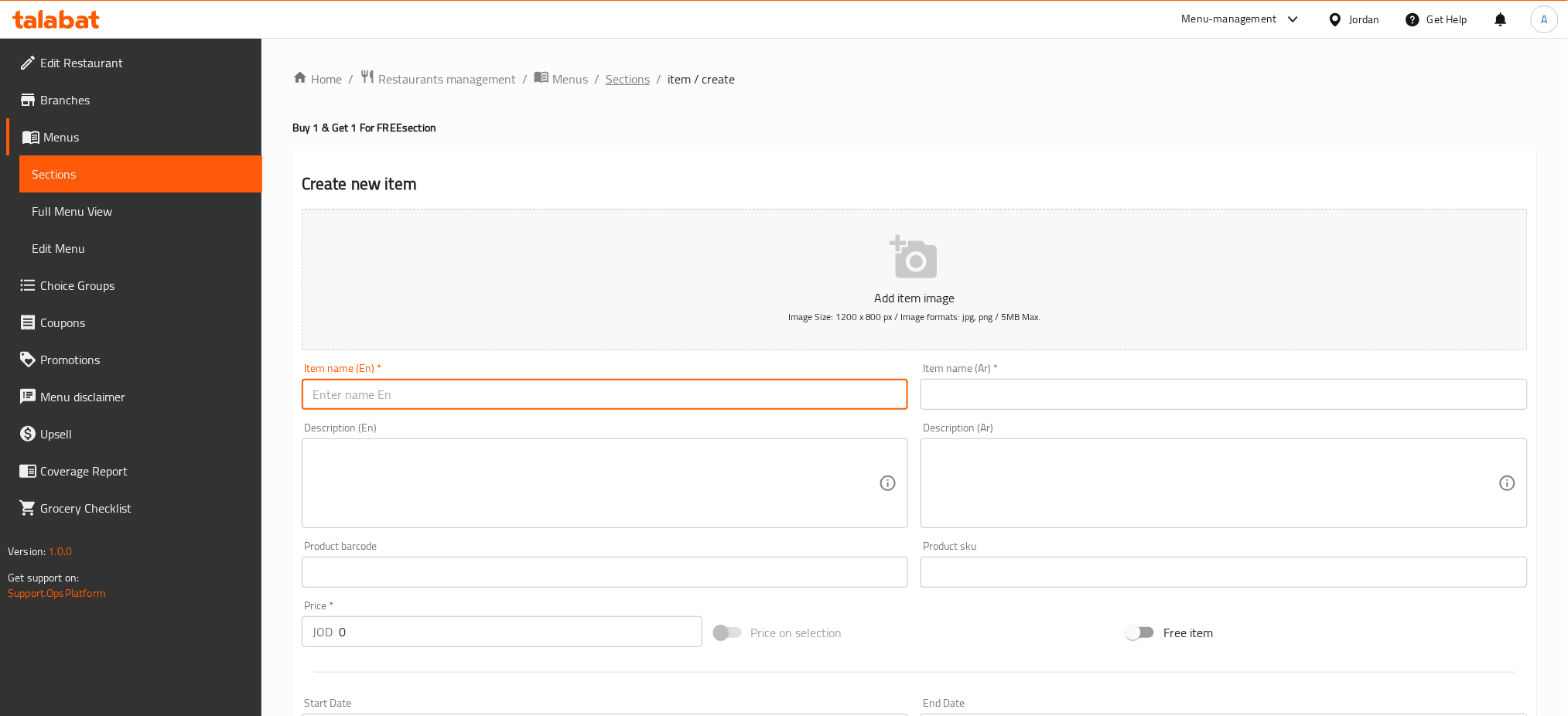
click at [606, 75] on span "Sections" at bounding box center [628, 78] width 44 height 18
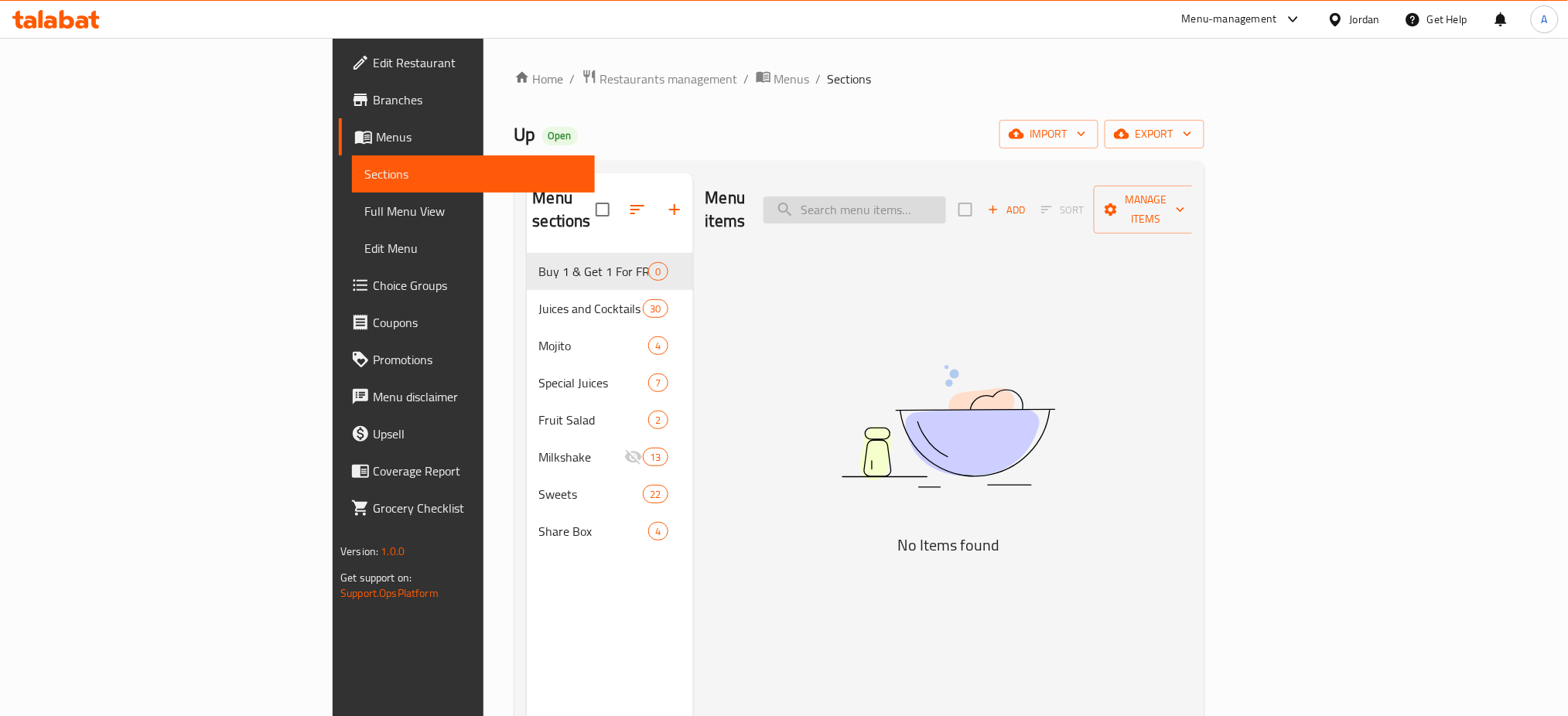
click at [946, 197] on input "search" at bounding box center [855, 210] width 183 height 27
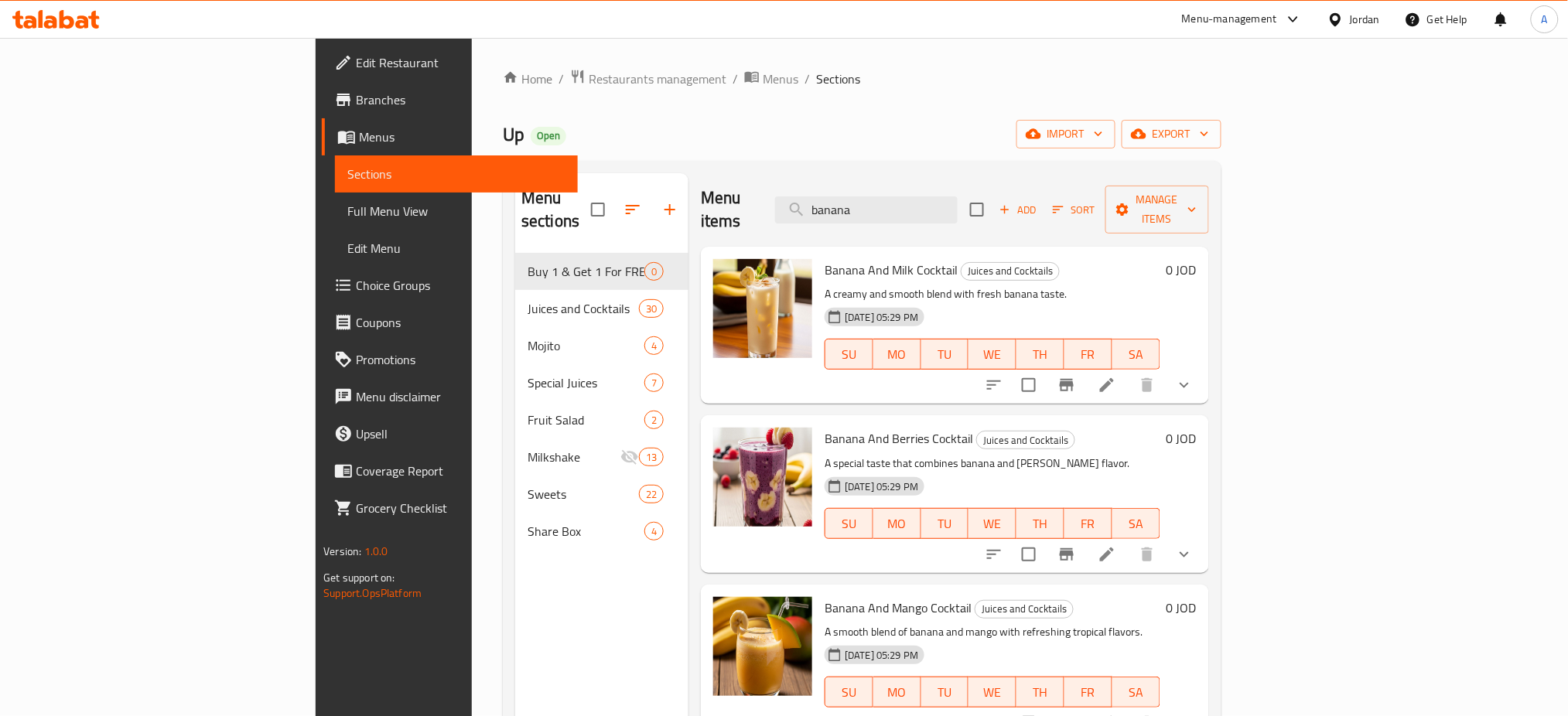
type input "banana"
click at [825, 259] on span "Banana And Milk Cocktail" at bounding box center [891, 270] width 133 height 23
copy h6 "Banana And Milk Cocktail"
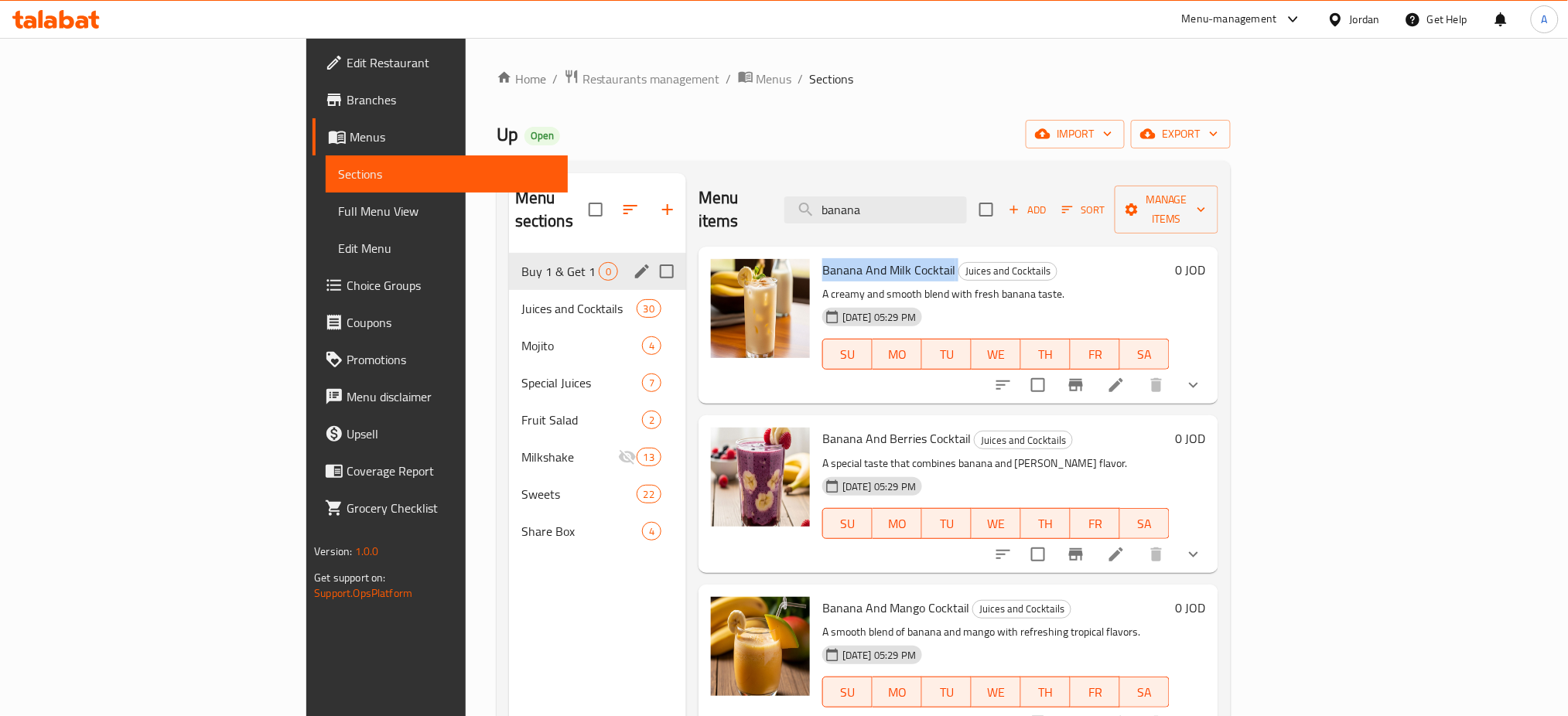
click at [510, 253] on div "Buy 1 & Get 1 For FREE 0" at bounding box center [598, 271] width 177 height 37
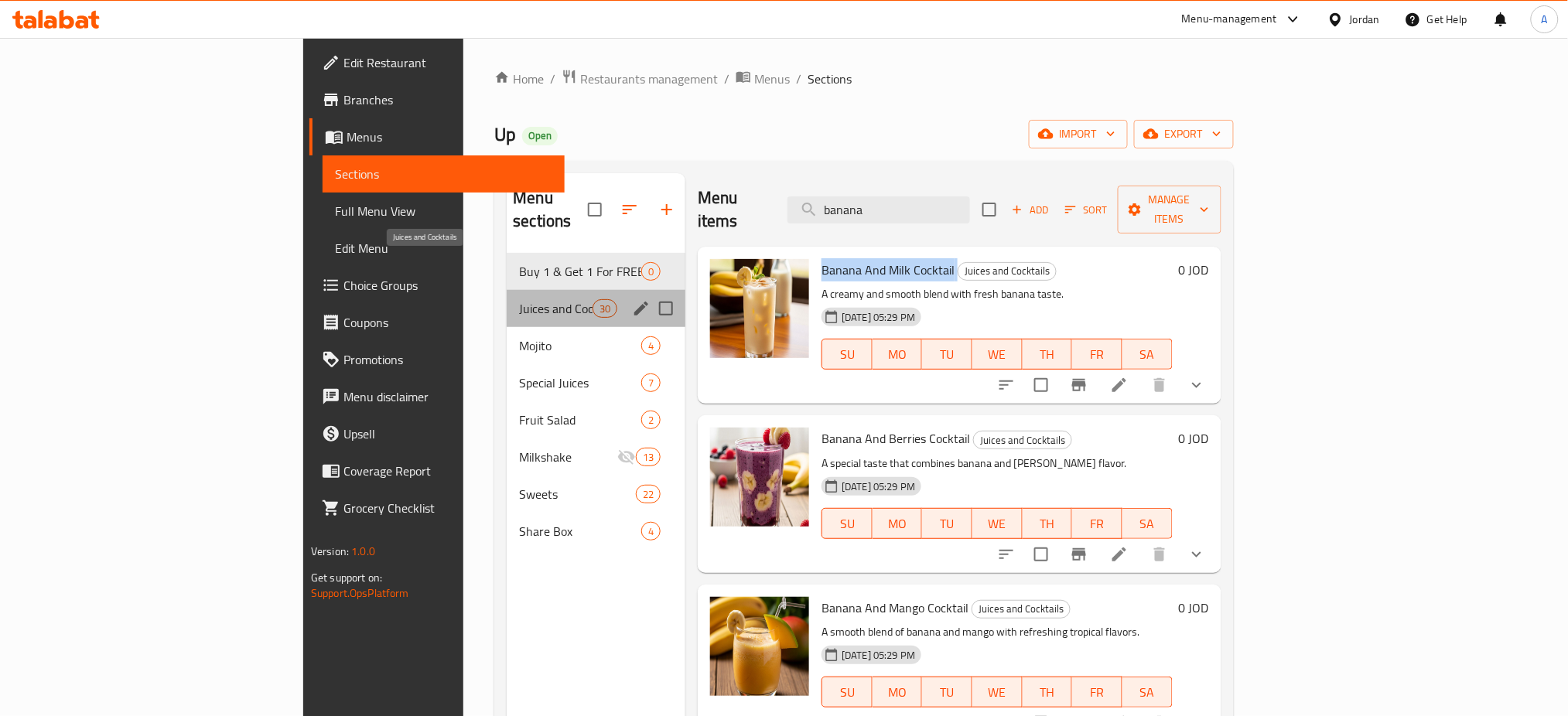
click at [519, 299] on span "Juices and Cocktails" at bounding box center [556, 308] width 73 height 18
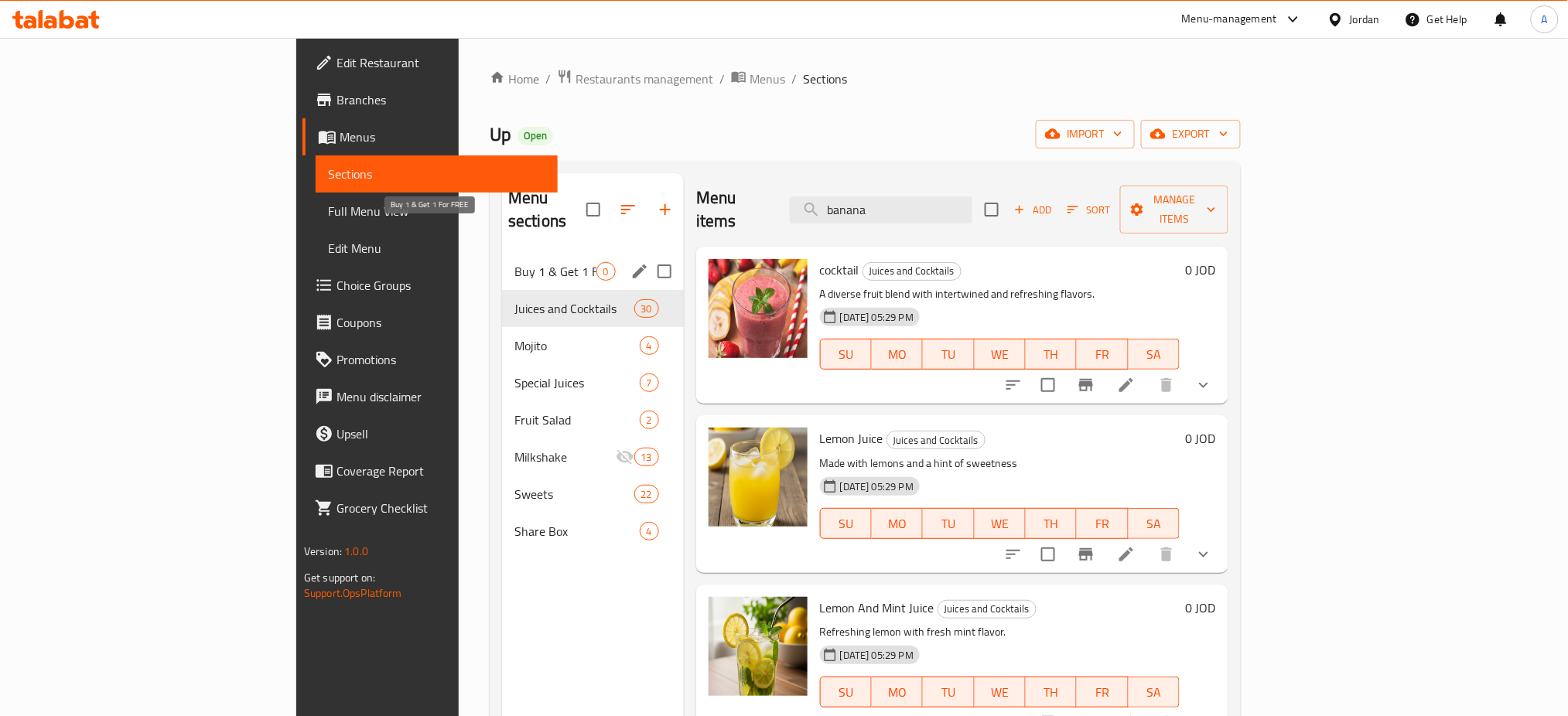
click at [502, 247] on nav "Buy 1 & Get 1 For FREE 0 Juices and Cocktails 30 Mojito 4 Special Juices 7 Frui…" at bounding box center [592, 402] width 182 height 309
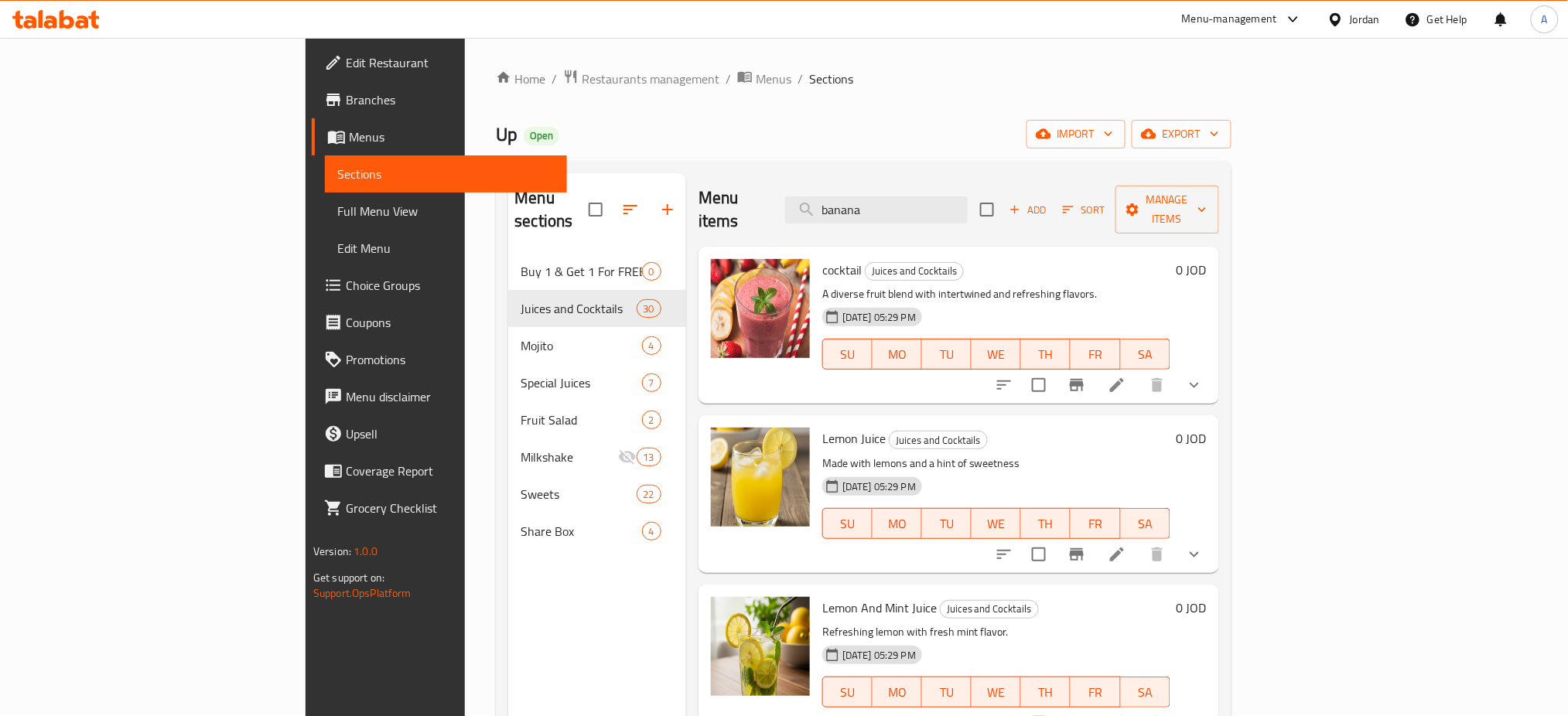
click at [509, 247] on nav "Buy 1 & Get 1 For FREE 0 Juices and Cocktails 30 Mojito 4 Special Juices 7 Frui…" at bounding box center [597, 402] width 178 height 309
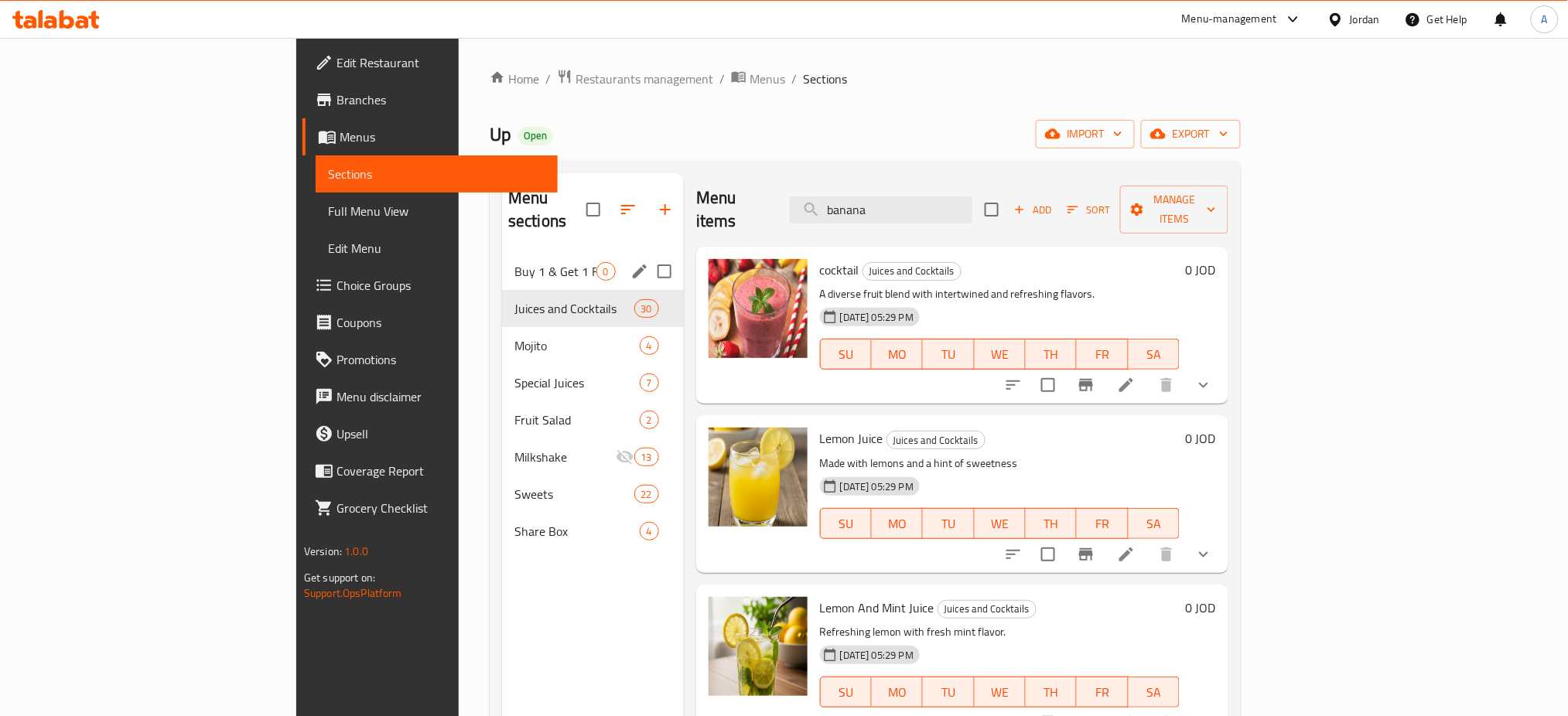
click at [502, 253] on div "Buy 1 & Get 1 For FREE 0" at bounding box center [592, 271] width 182 height 37
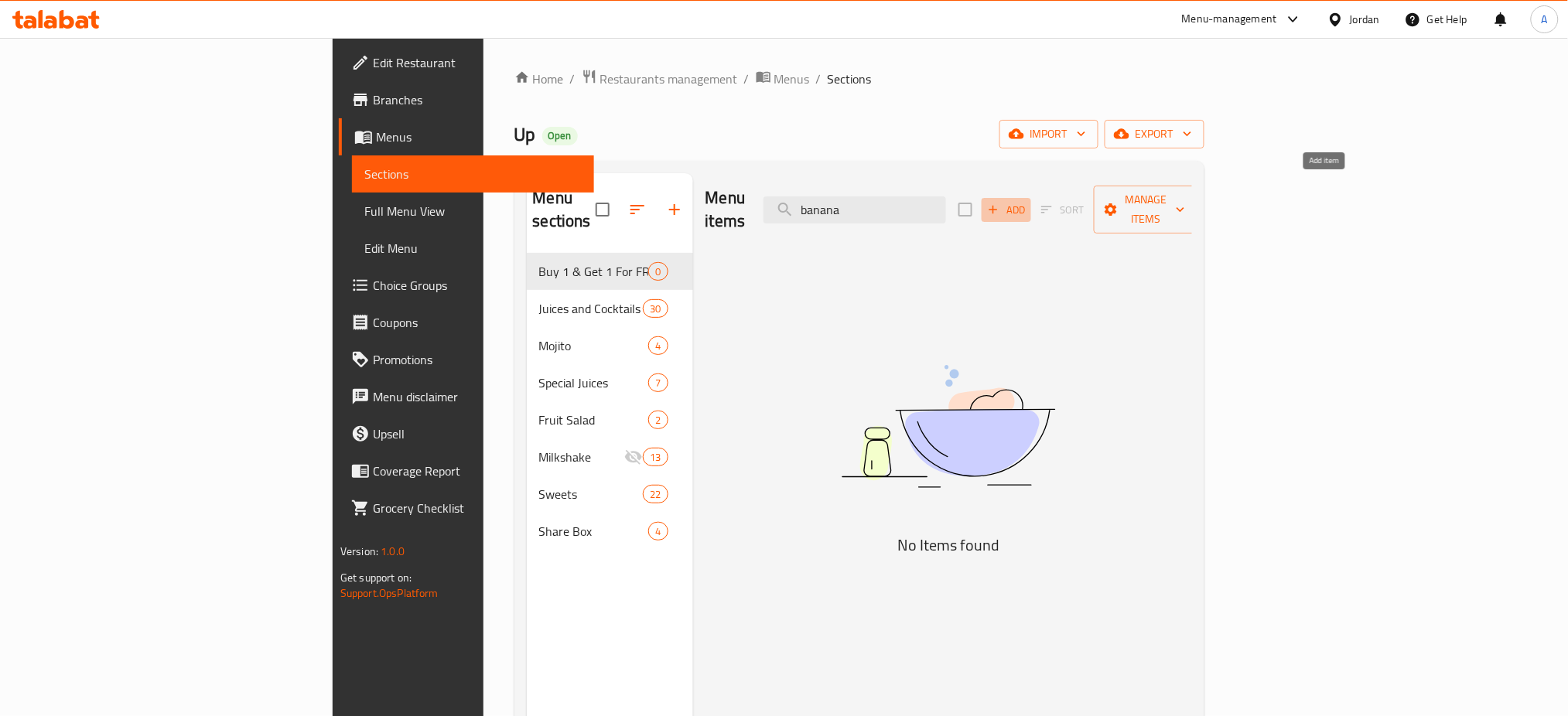
click at [1001, 203] on icon "button" at bounding box center [993, 210] width 13 height 13
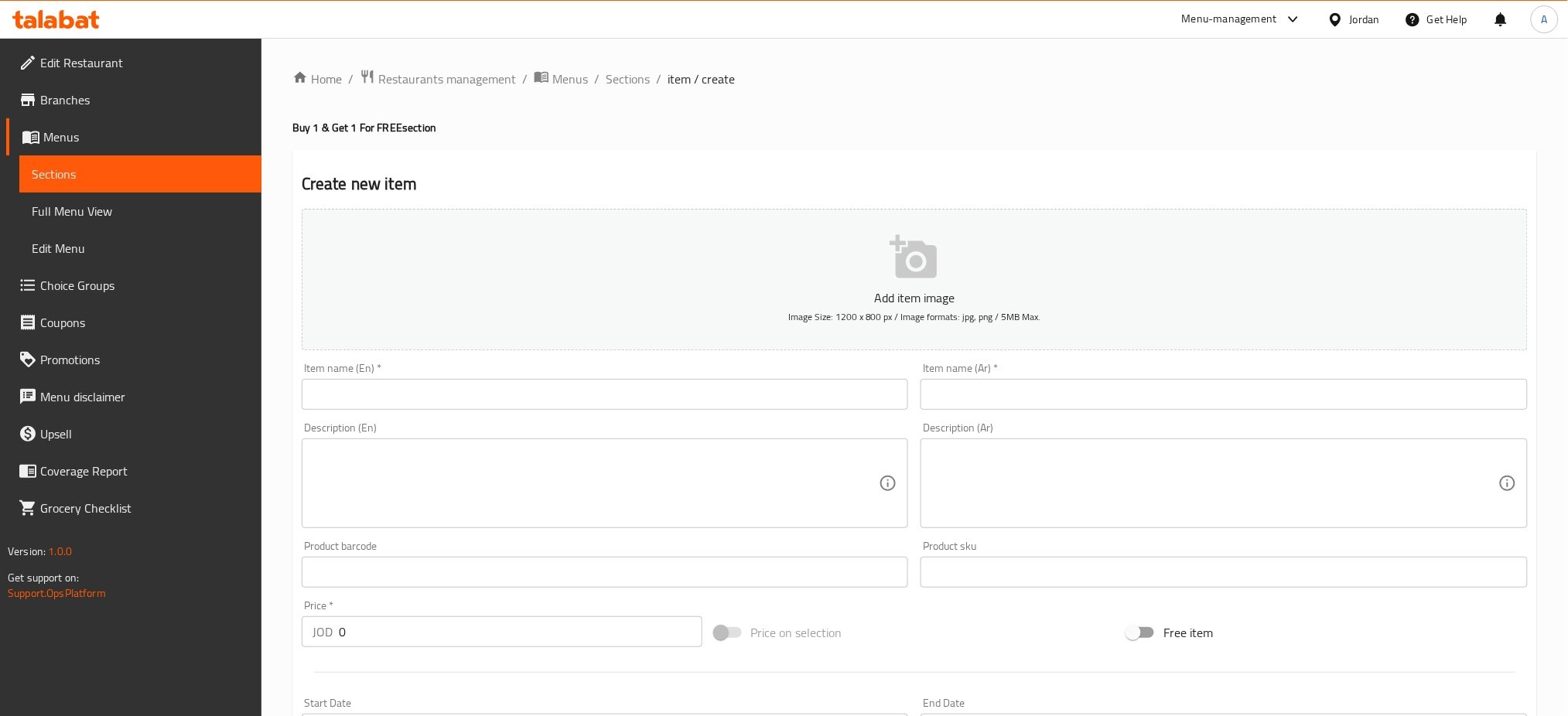
click at [724, 379] on input "text" at bounding box center [606, 394] width 608 height 31
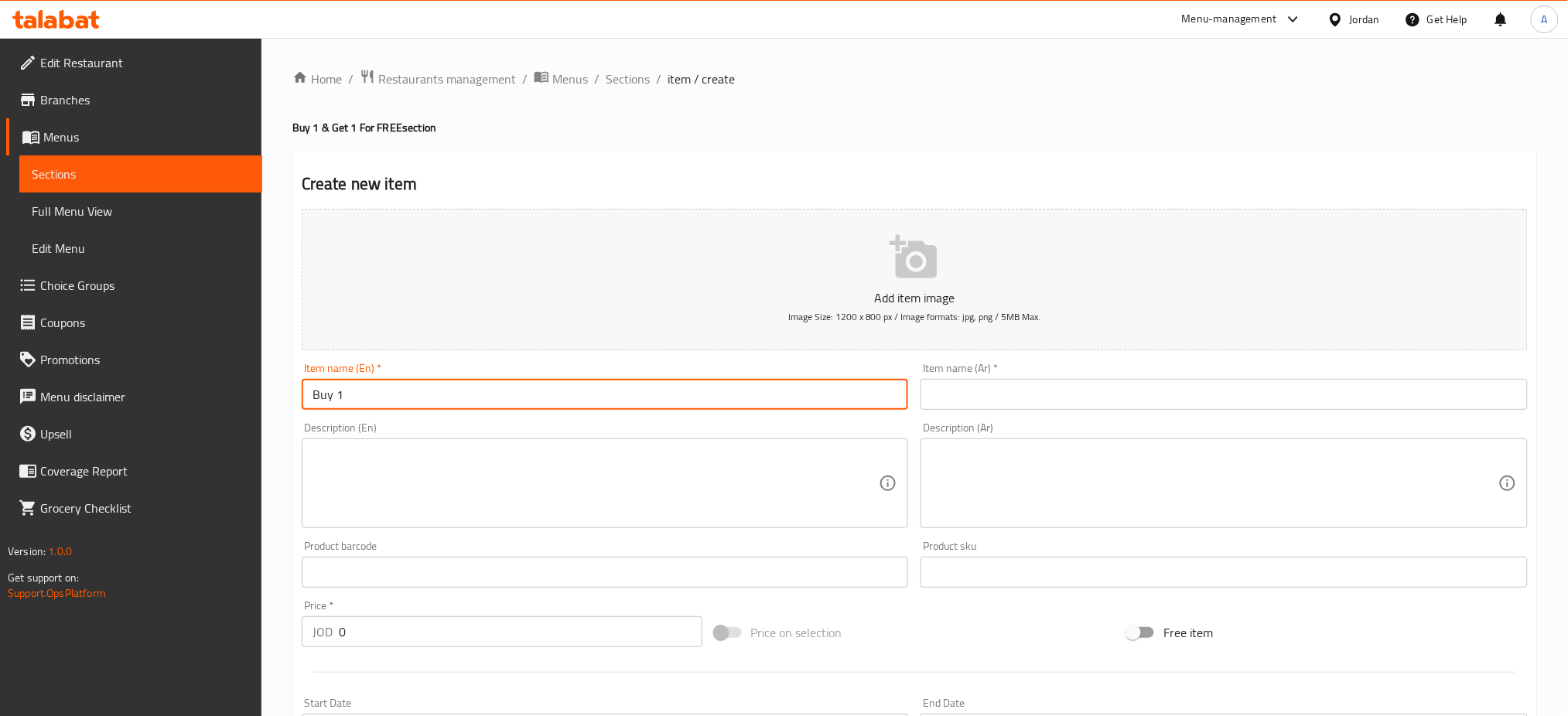
paste input "Banana And Milk Cocktail"
type input "Buy 1 Banana And Milk Cocktail & get 1 FREE"
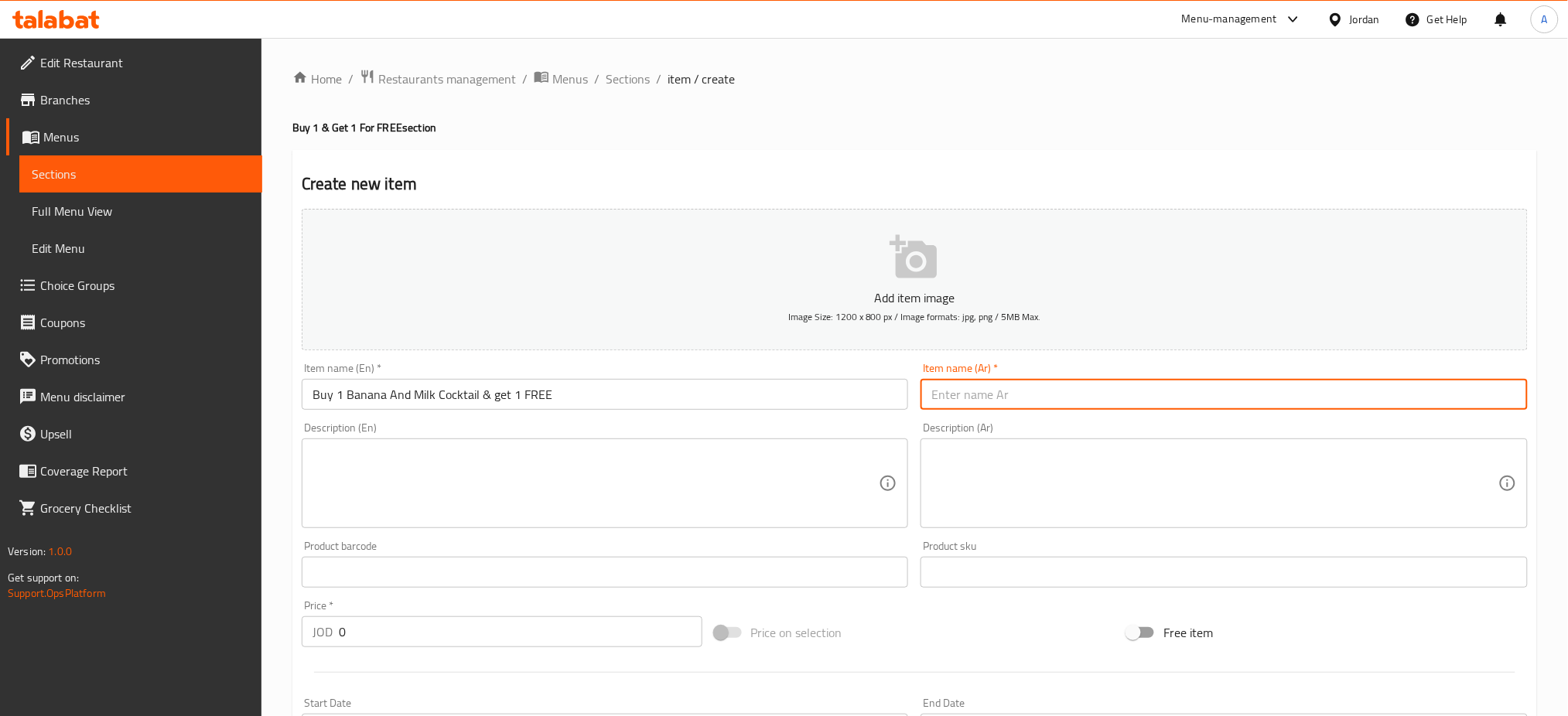
click at [996, 379] on input "text" at bounding box center [1225, 394] width 608 height 31
drag, startPoint x: 1022, startPoint y: 358, endPoint x: 1073, endPoint y: 355, distance: 51.1
click at [1073, 379] on input "اشتري [PERSON_NAME] واحصل على الثانية مجانا" at bounding box center [1225, 394] width 608 height 31
type input "اشتري موز و حليب واحصل على الثانية مجانا"
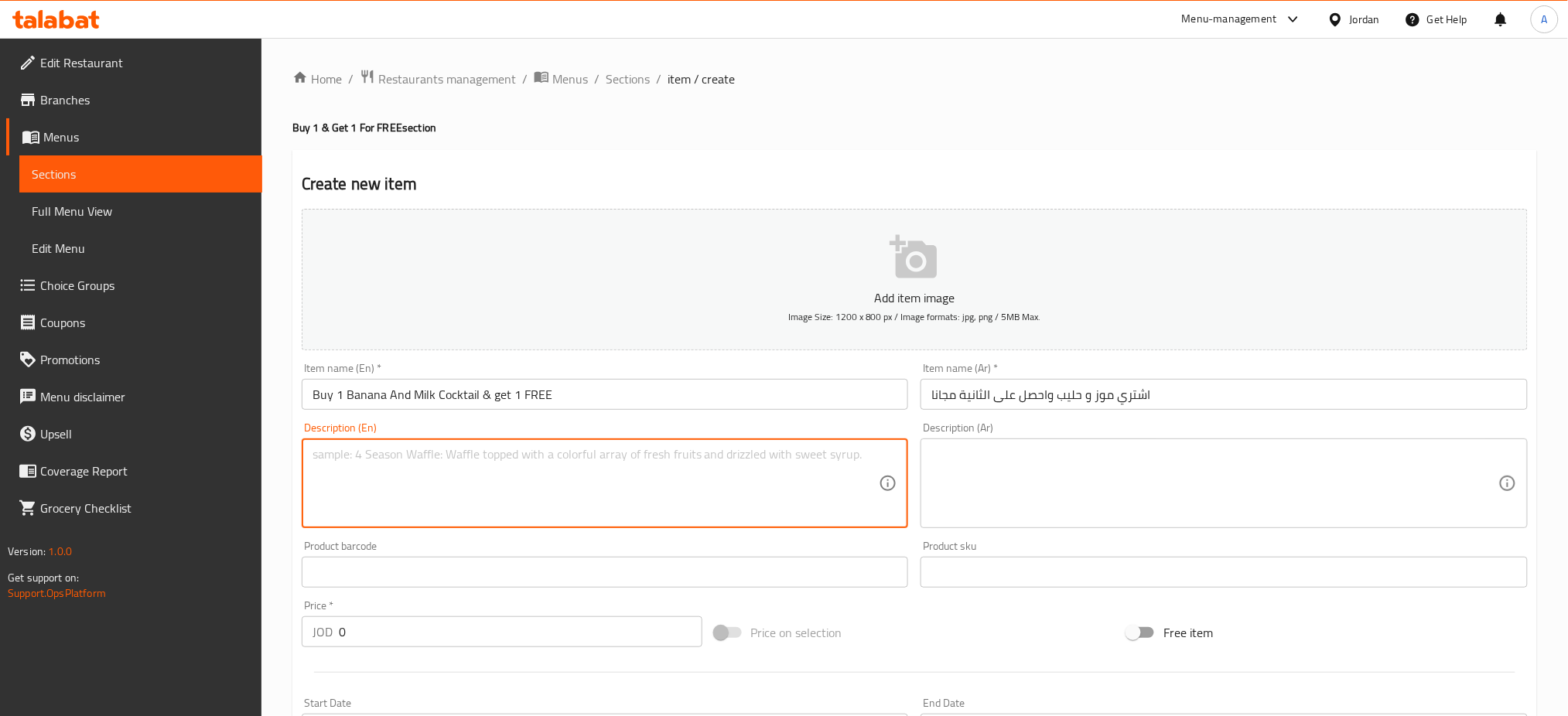
click at [553, 447] on textarea at bounding box center [596, 483] width 567 height 73
type textarea "m"
type textarea "Medium Size"
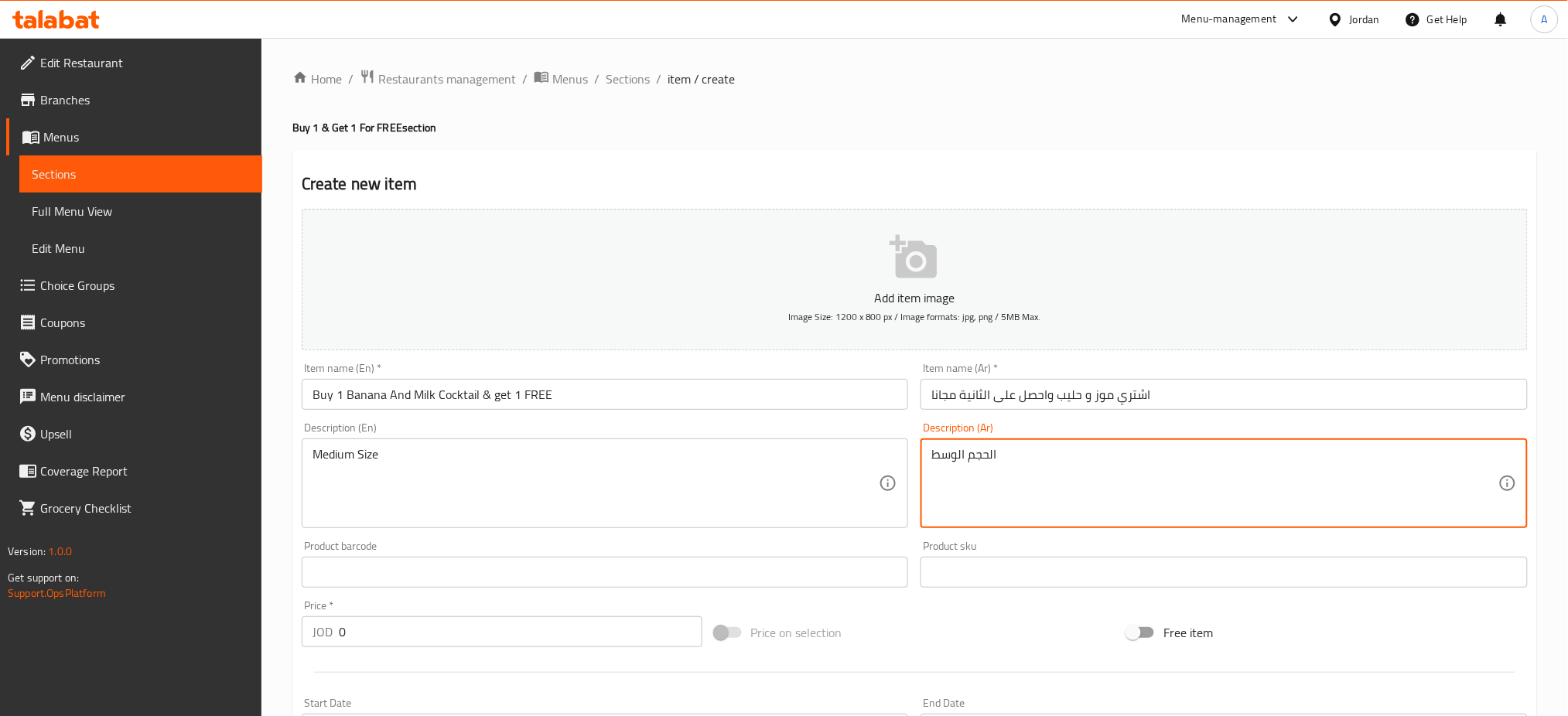
type textarea "الحجم الوسط"
drag, startPoint x: 290, startPoint y: 575, endPoint x: 147, endPoint y: 575, distance: 143.0
click at [155, 575] on div "Edit Restaurant Branches Menus Sections Full Menu View Edit Menu Choice Groups …" at bounding box center [784, 565] width 1568 height 1055
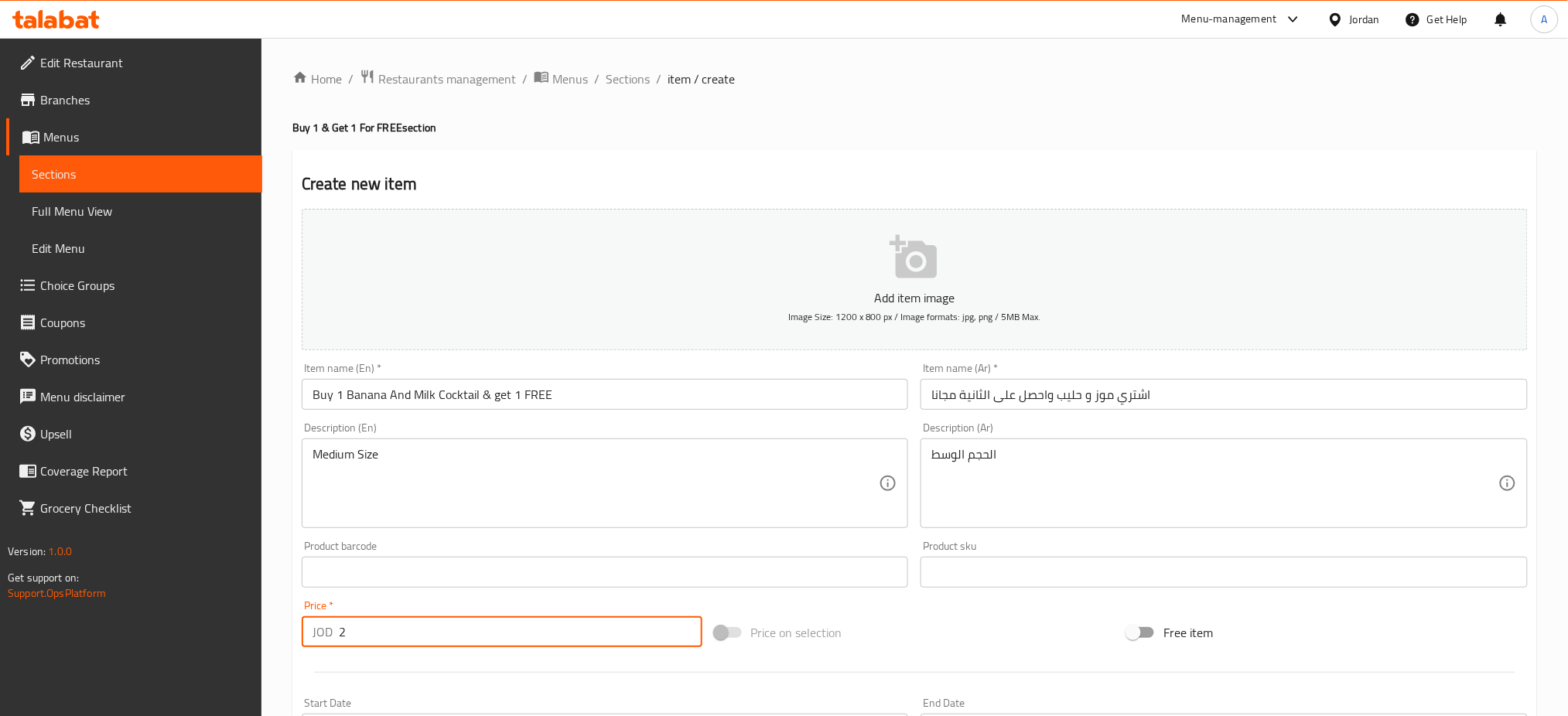
scroll to position [295, 0]
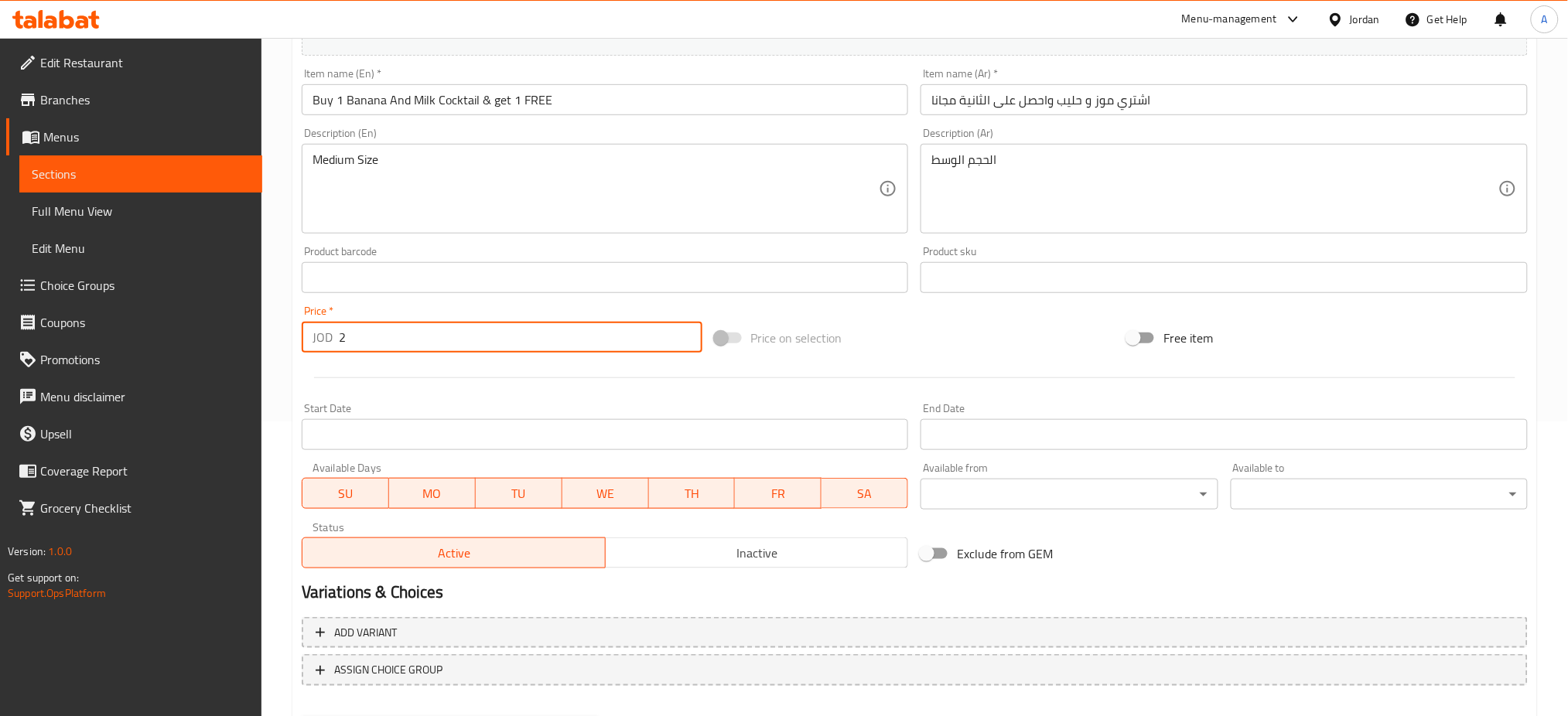
type input "2"
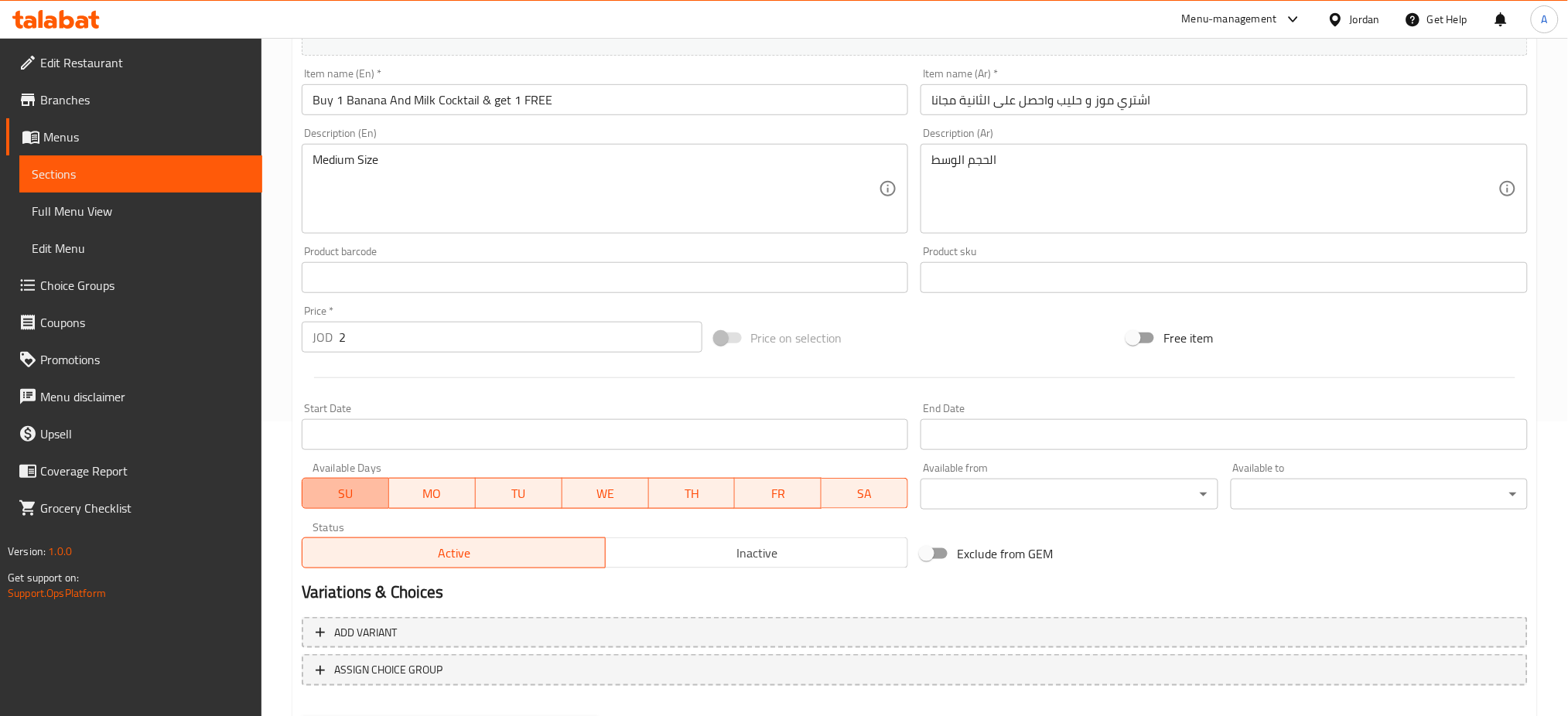
click at [347, 478] on button "SU" at bounding box center [345, 493] width 87 height 31
click at [592, 482] on span "WE" at bounding box center [605, 493] width 74 height 22
drag, startPoint x: 695, startPoint y: 429, endPoint x: 737, endPoint y: 428, distance: 42.0
click at [701, 482] on span "TH" at bounding box center [692, 493] width 74 height 22
click at [810, 482] on span "FR" at bounding box center [778, 493] width 74 height 22
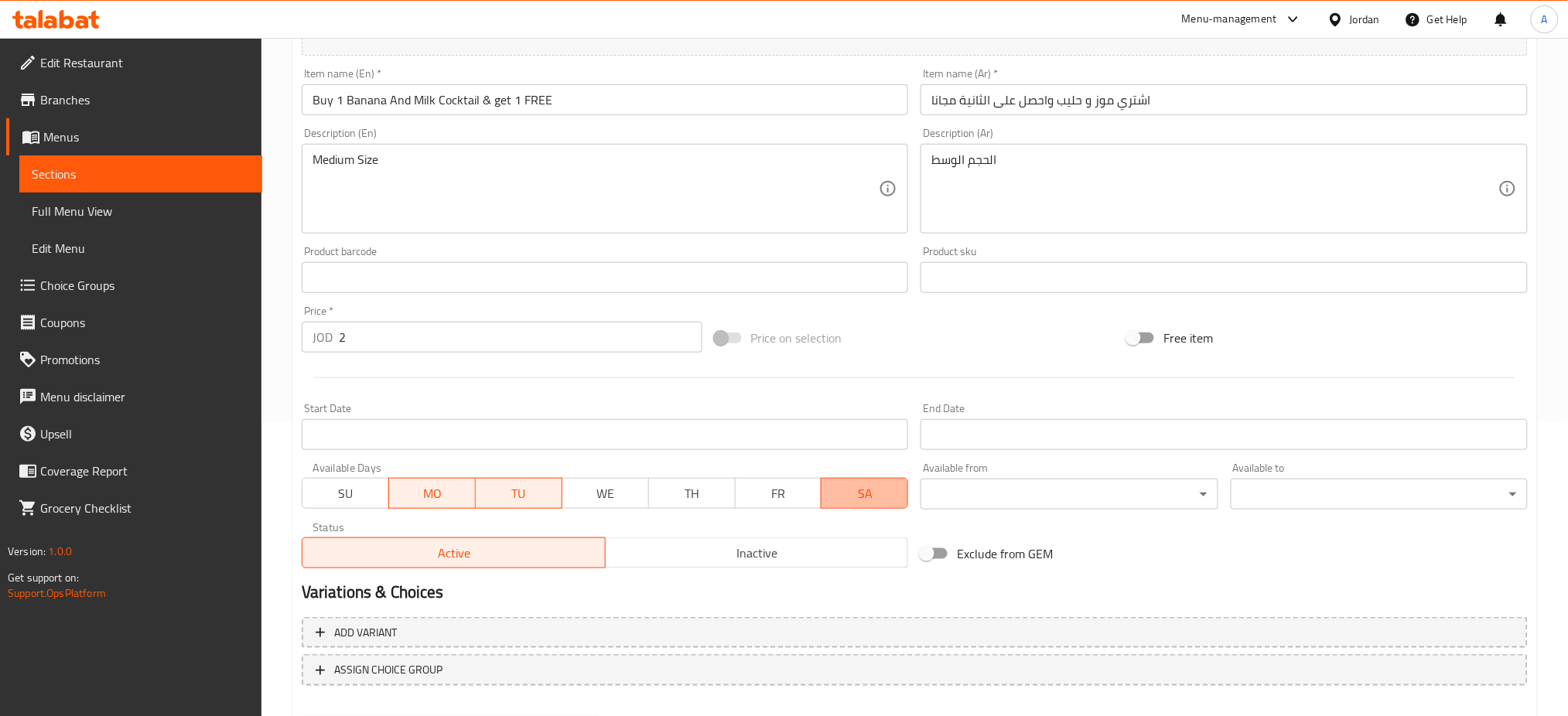
click at [834, 482] on span "SA" at bounding box center [864, 493] width 74 height 22
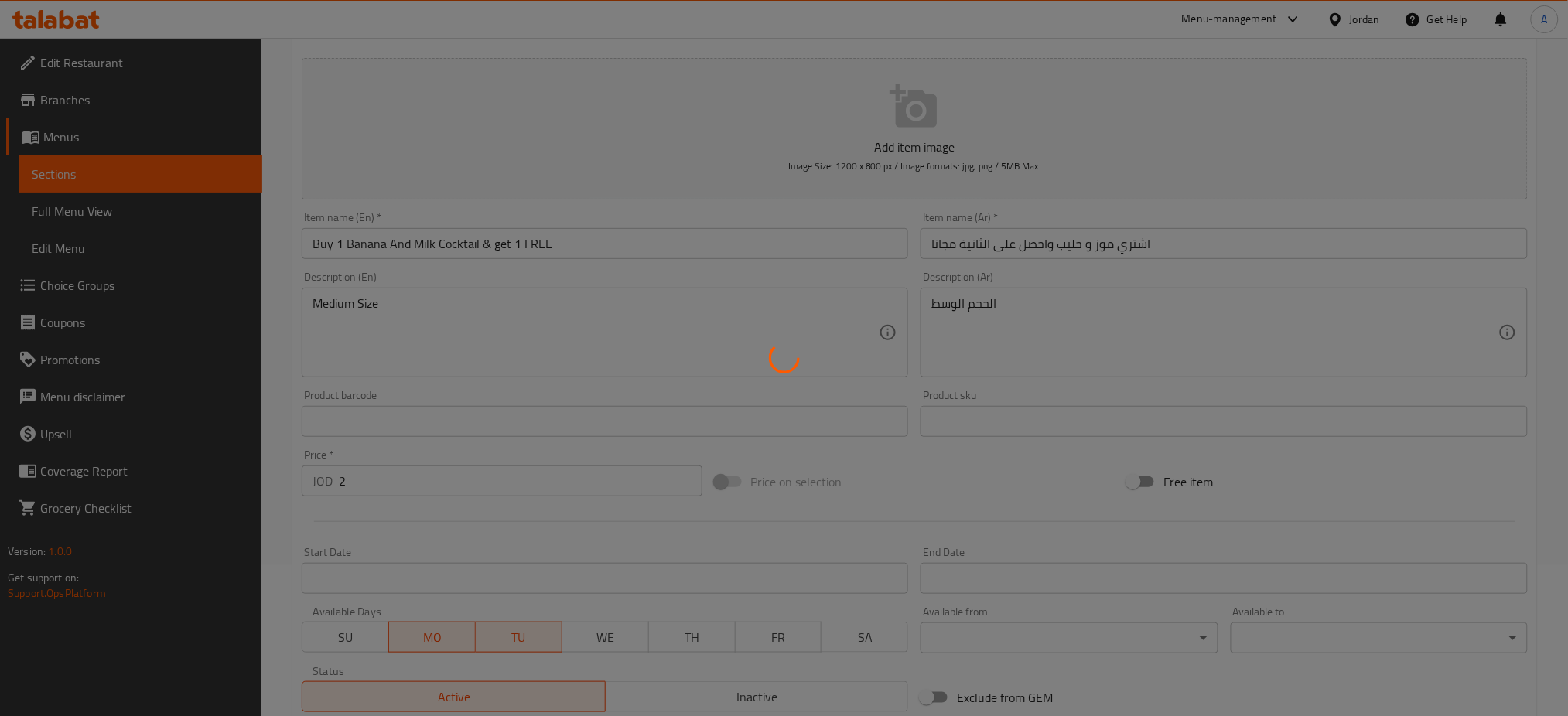
scroll to position [0, 0]
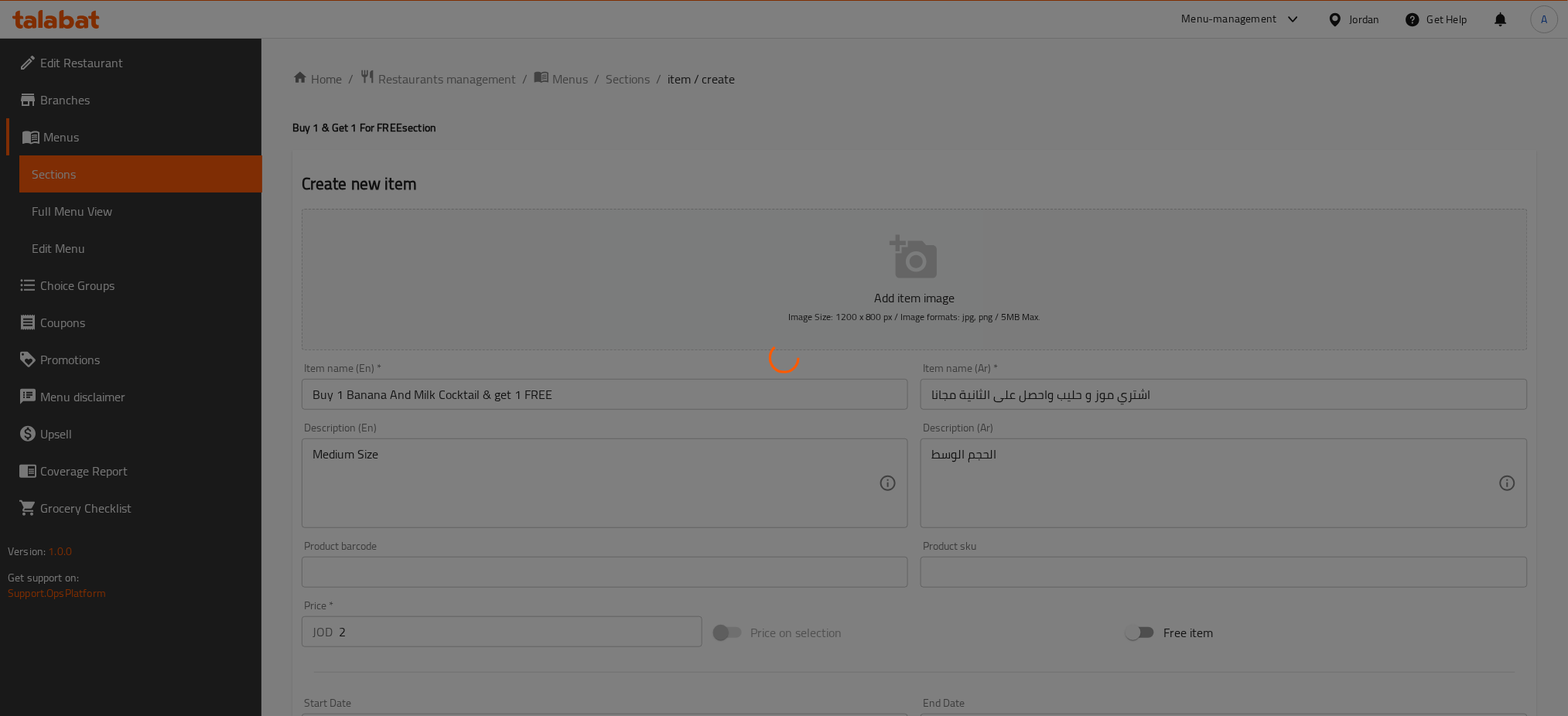
type input "0"
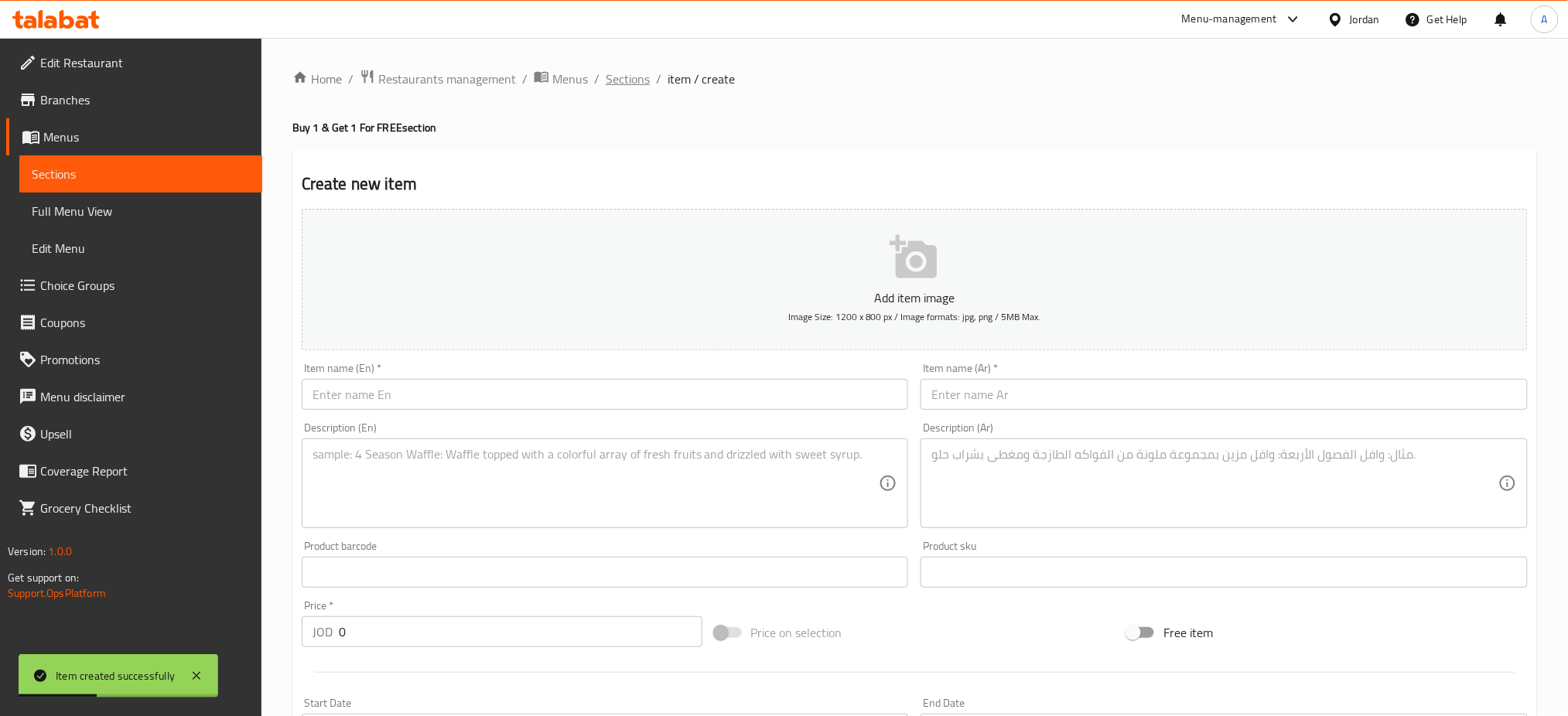
click at [606, 80] on span "Sections" at bounding box center [628, 78] width 44 height 18
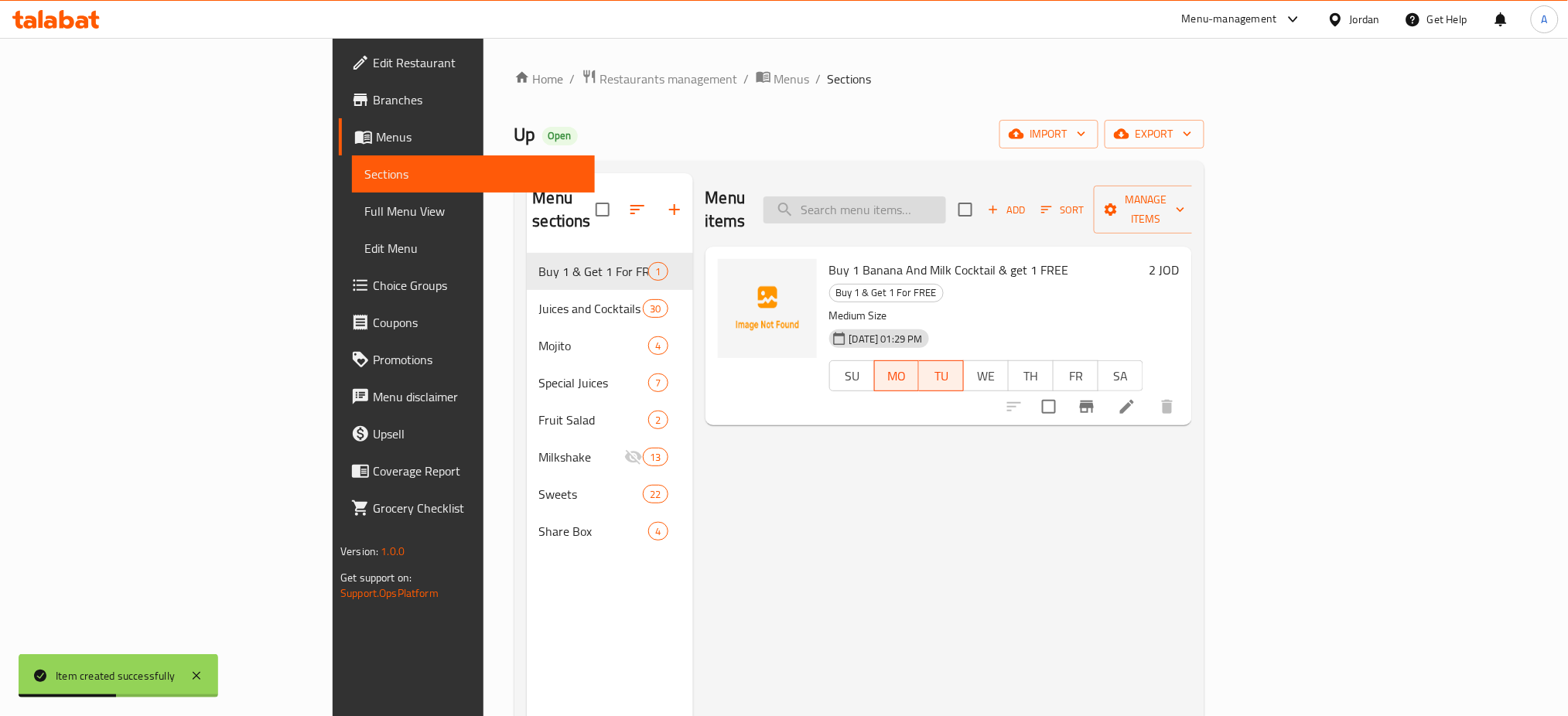
click at [946, 196] on input "search" at bounding box center [855, 210] width 183 height 27
type input "ل"
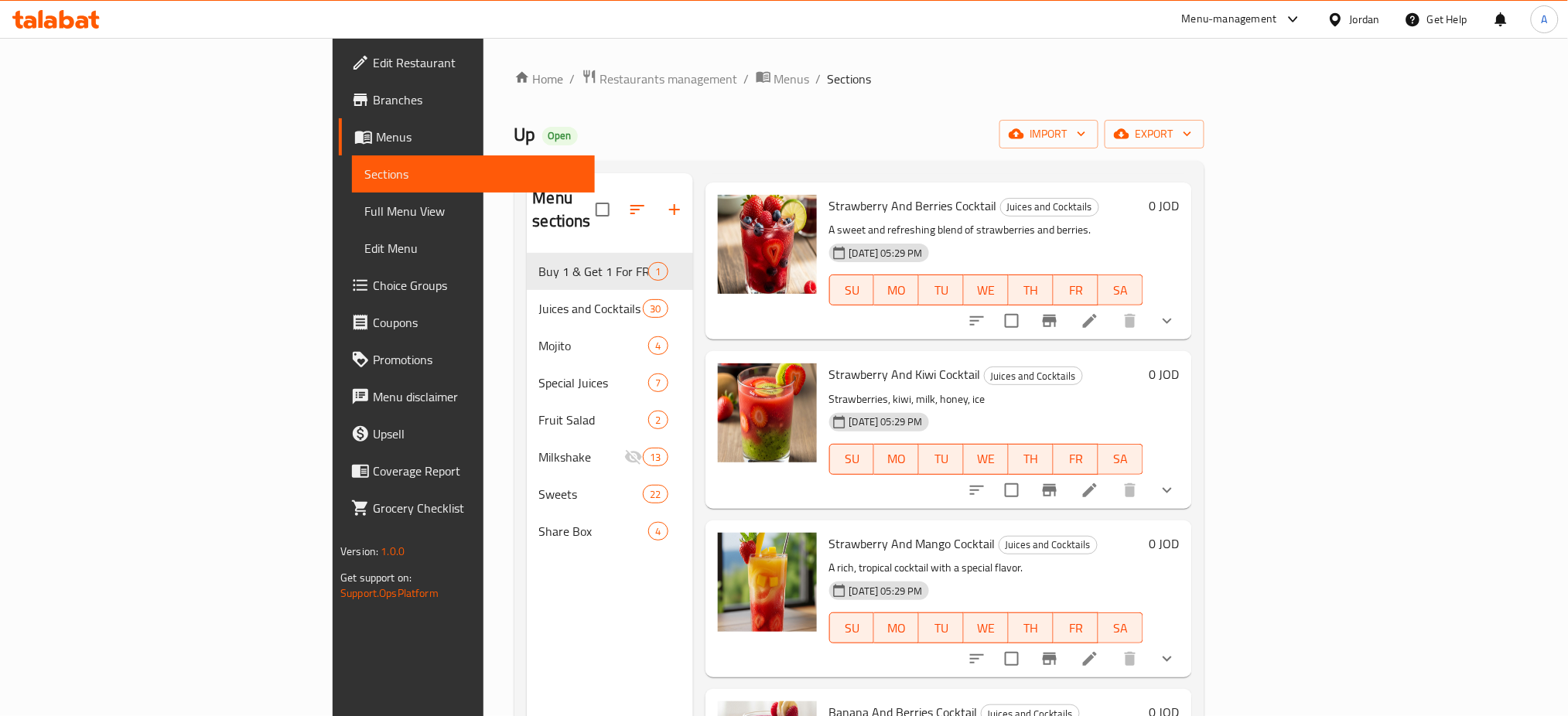
scroll to position [515, 0]
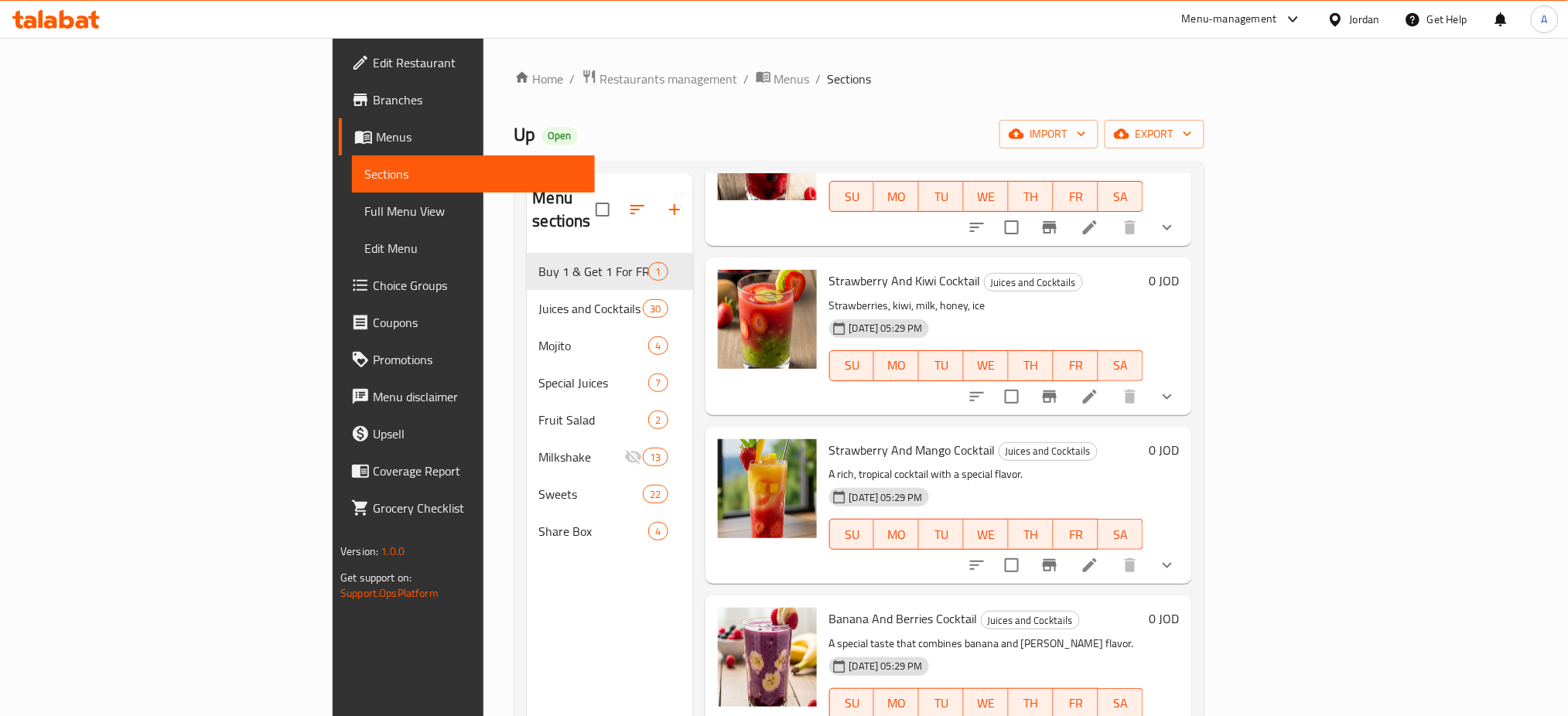
type input "berry"
click at [830, 607] on span "Banana And Berries Cocktail" at bounding box center [904, 619] width 149 height 23
copy h6 "Banana And Berries Cocktail"
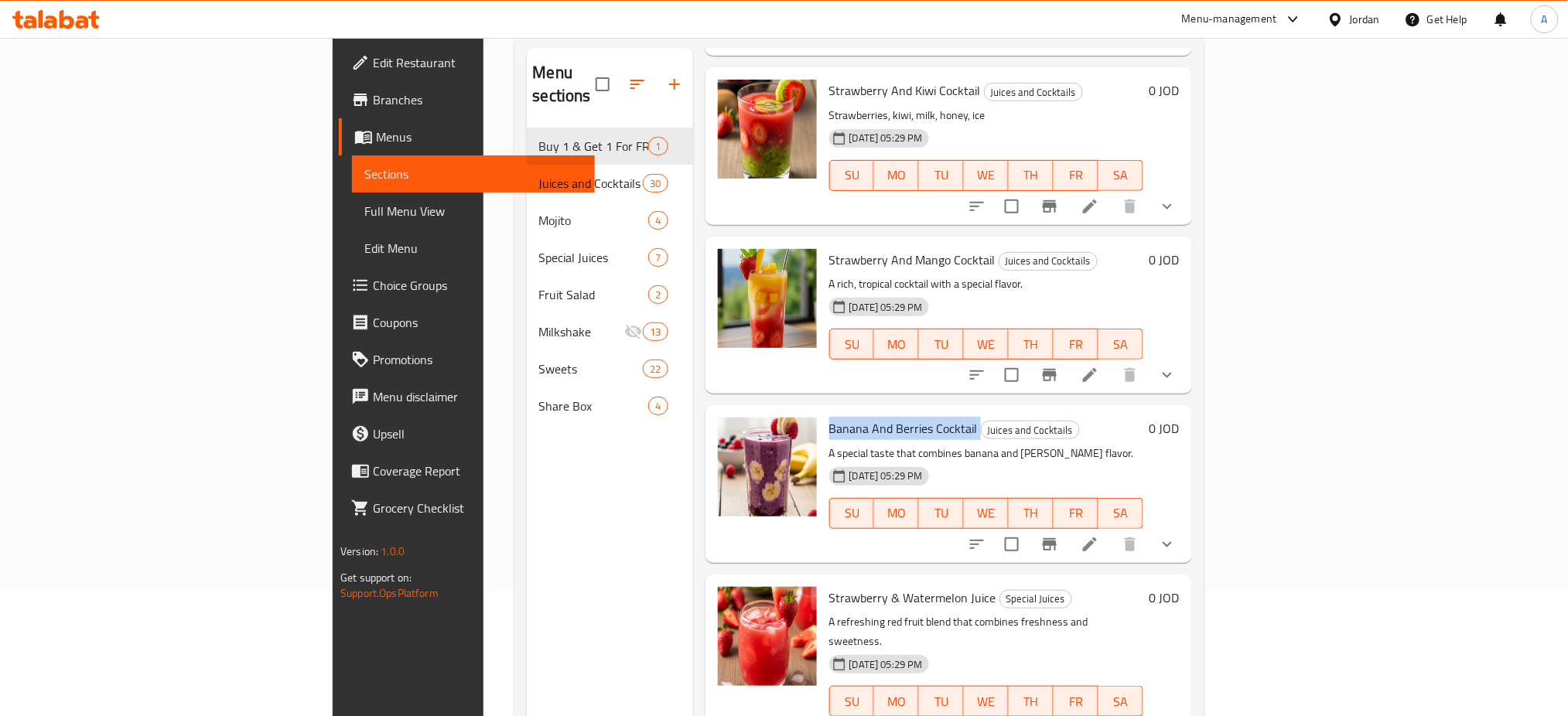
scroll to position [0, 0]
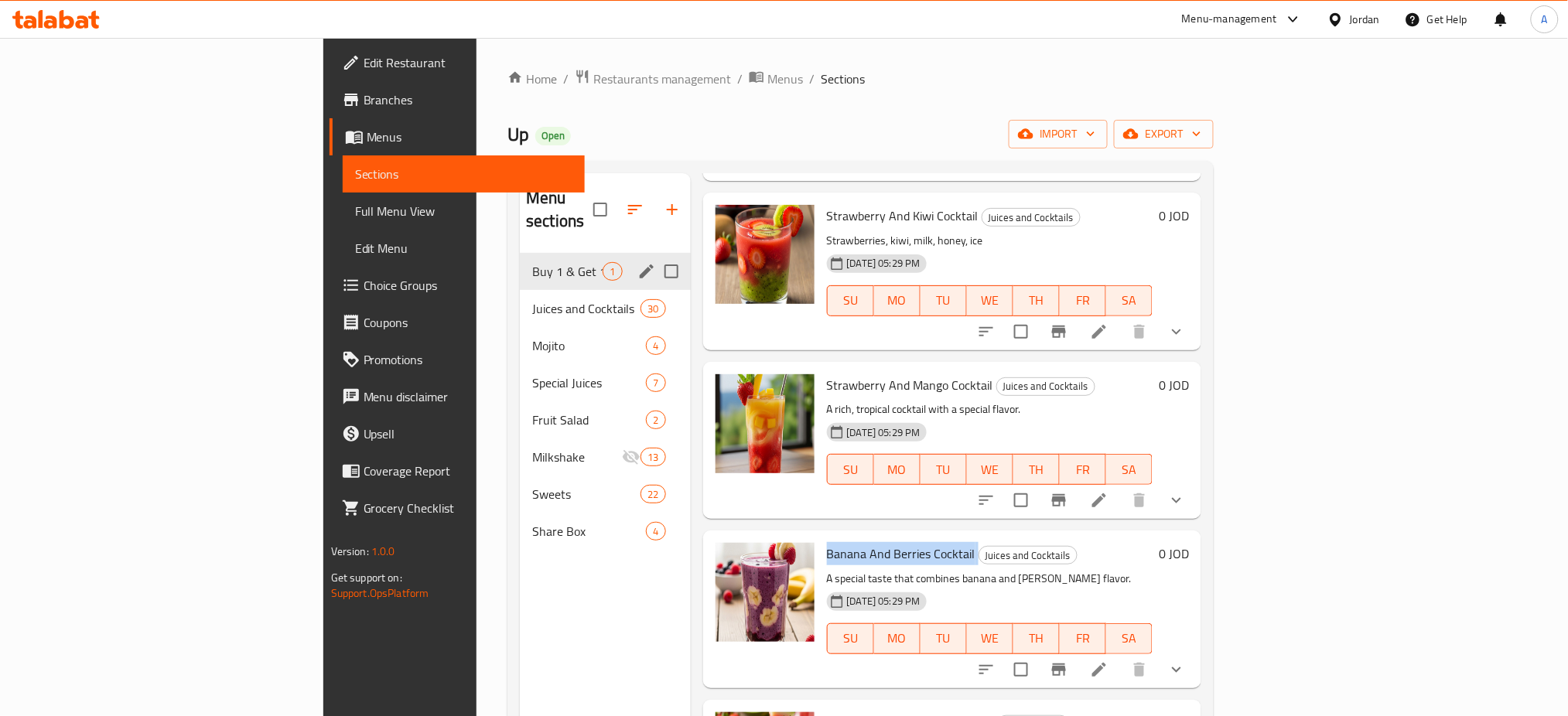
click at [533, 262] on span "Buy 1 & Get 1 For FREE" at bounding box center [567, 271] width 70 height 18
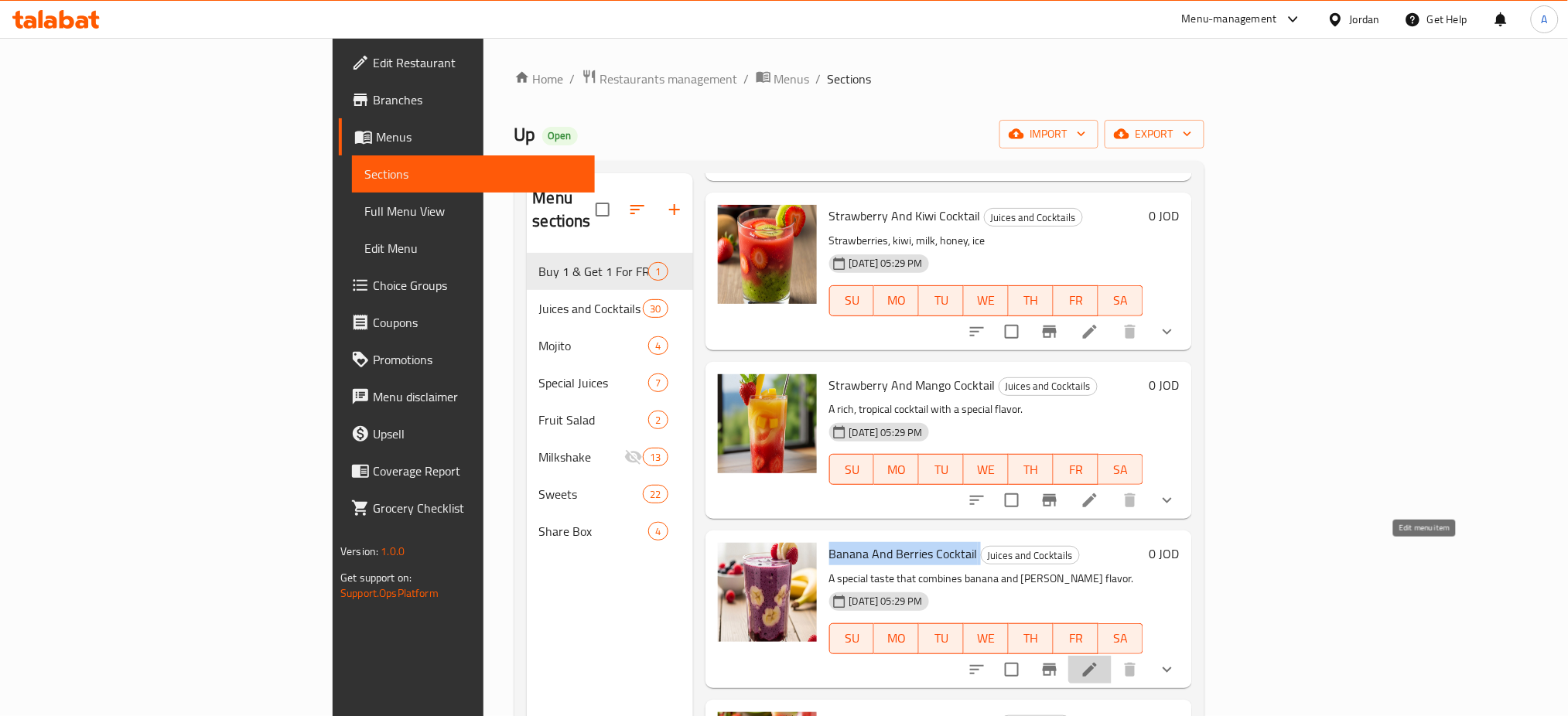
click at [1100, 660] on icon at bounding box center [1089, 669] width 18 height 18
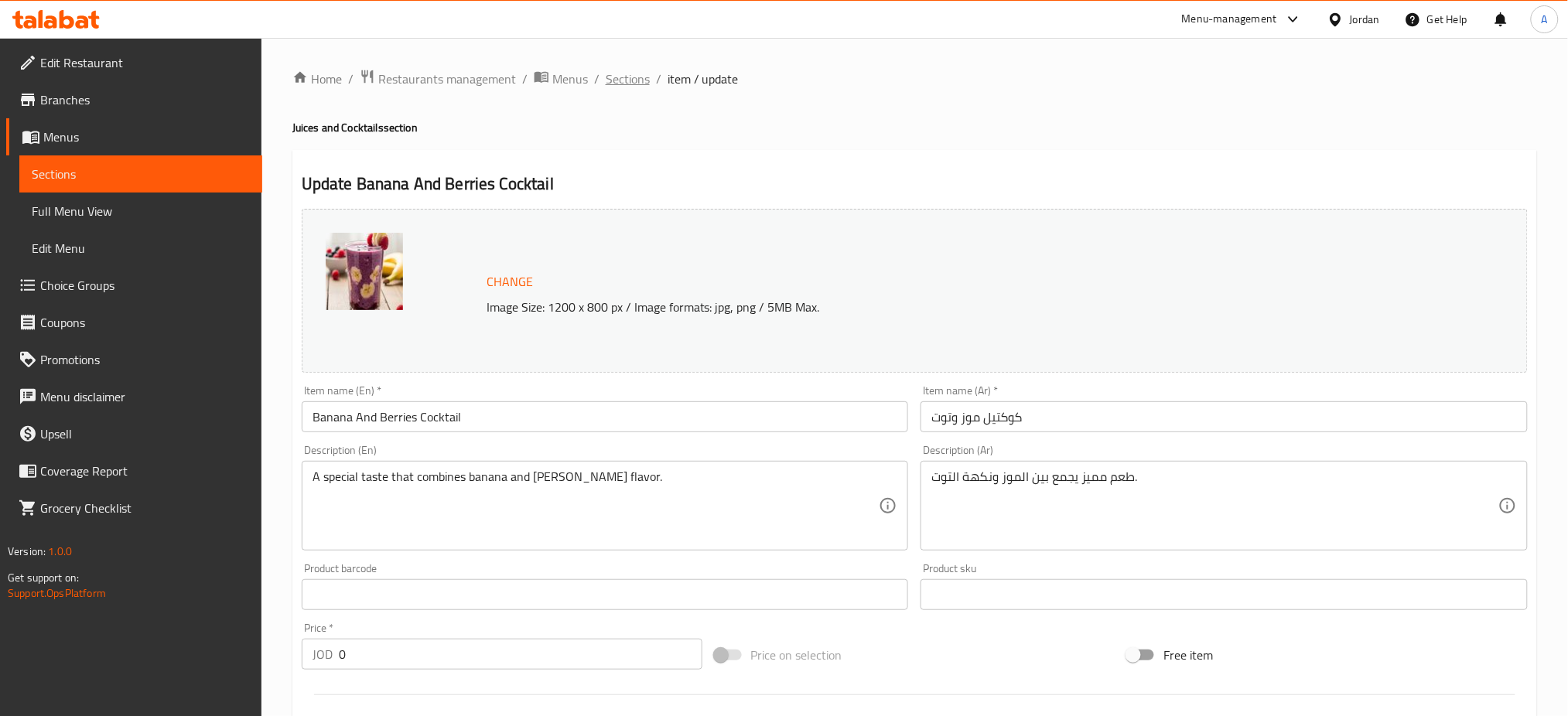
click at [606, 69] on span "Sections" at bounding box center [628, 78] width 44 height 18
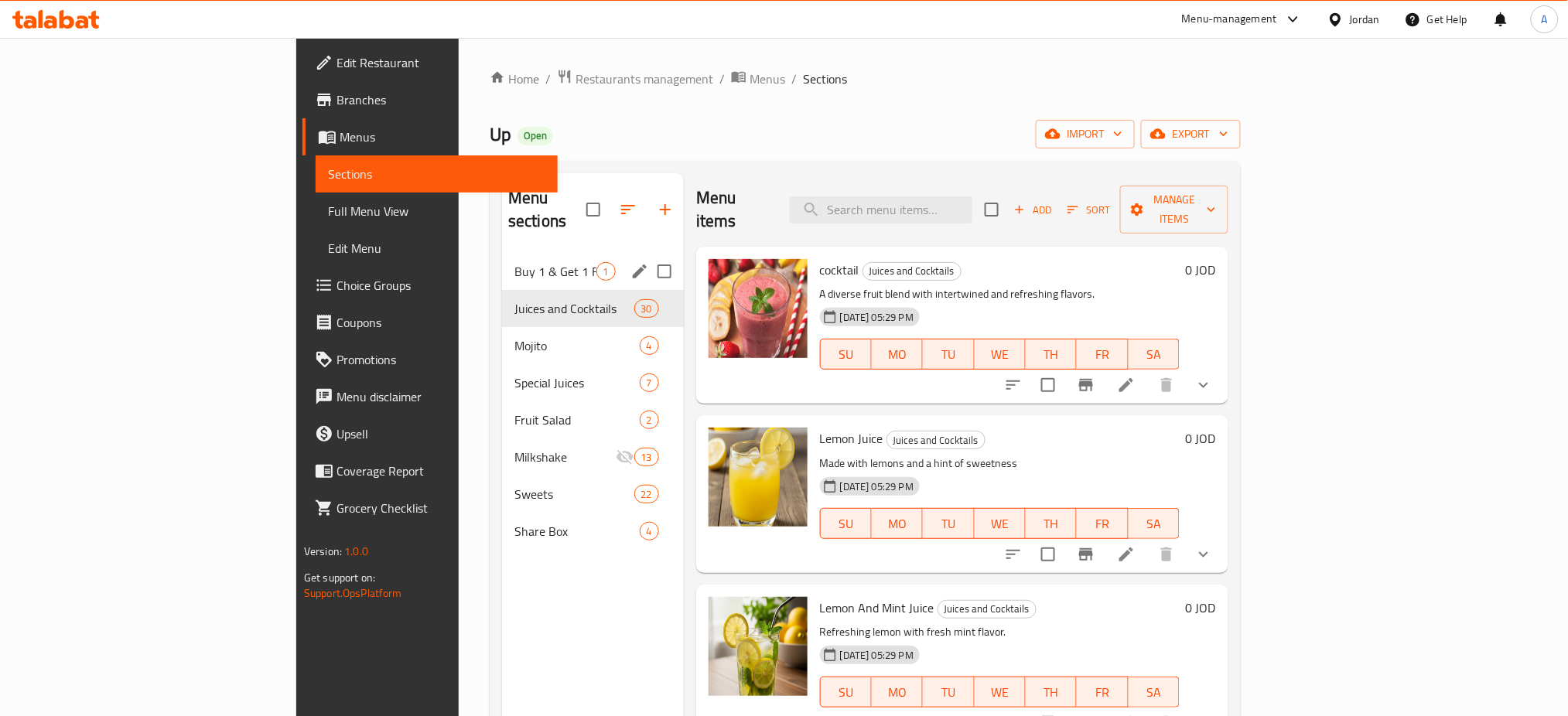
click at [502, 253] on div "Buy 1 & Get 1 For FREE 1" at bounding box center [592, 271] width 182 height 37
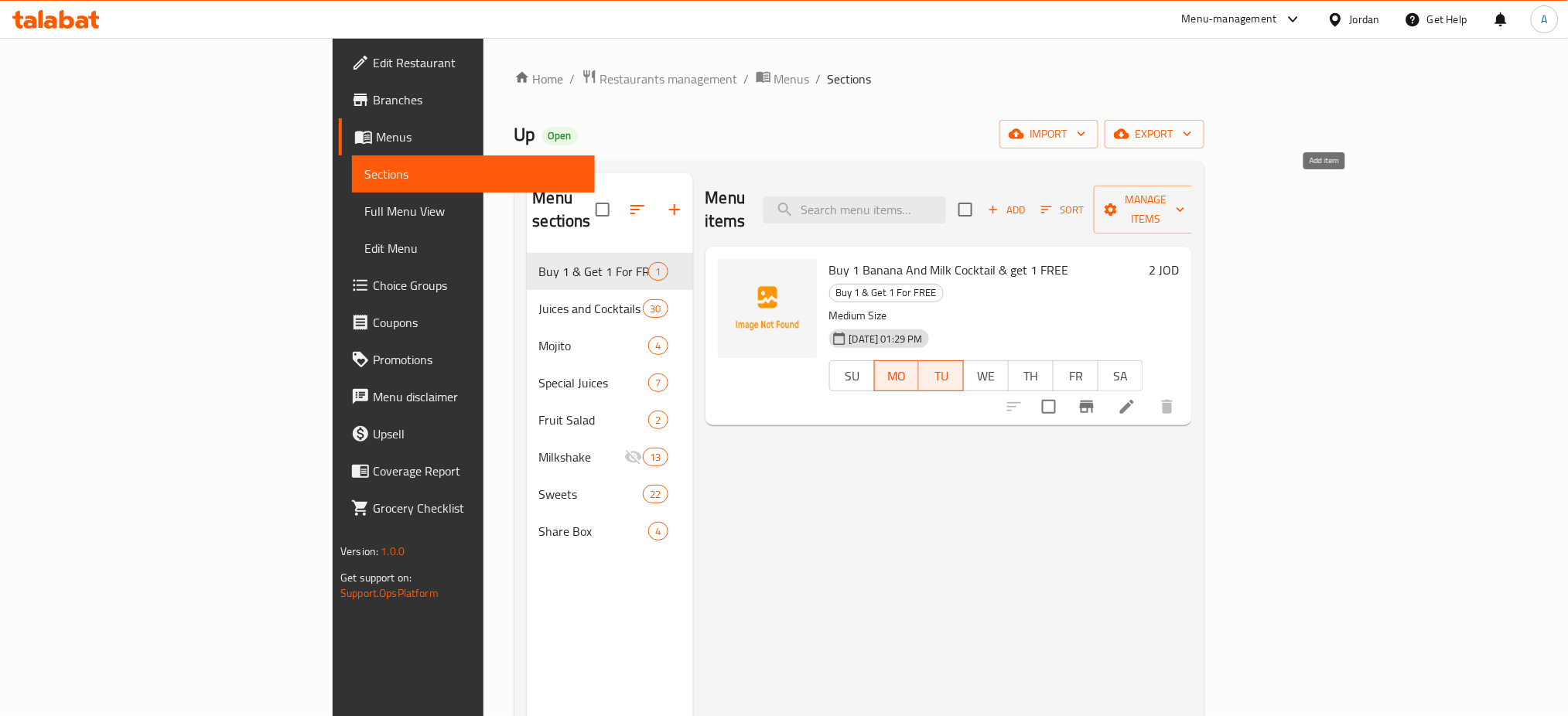
click at [1032, 198] on button "Add" at bounding box center [1007, 210] width 50 height 24
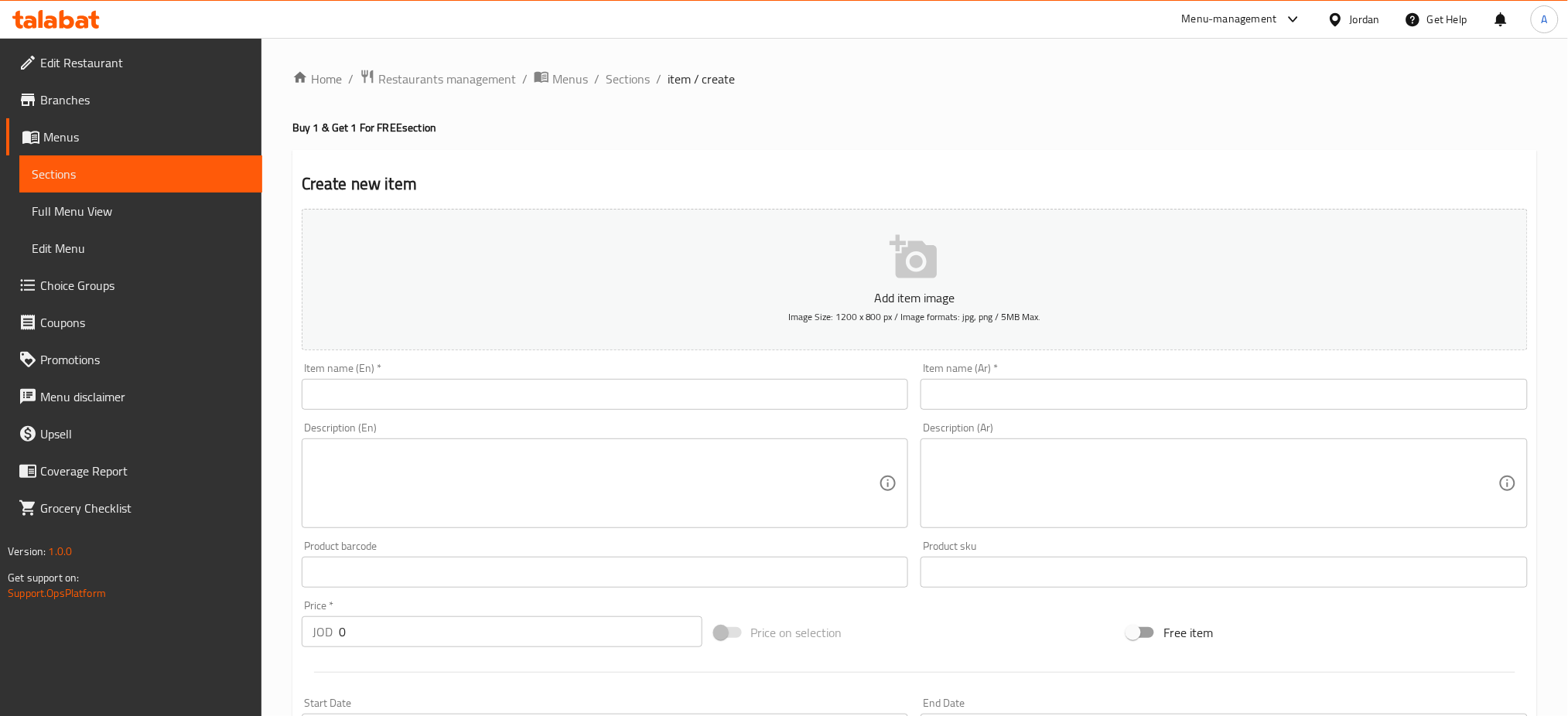
click at [684, 379] on input "text" at bounding box center [606, 394] width 608 height 31
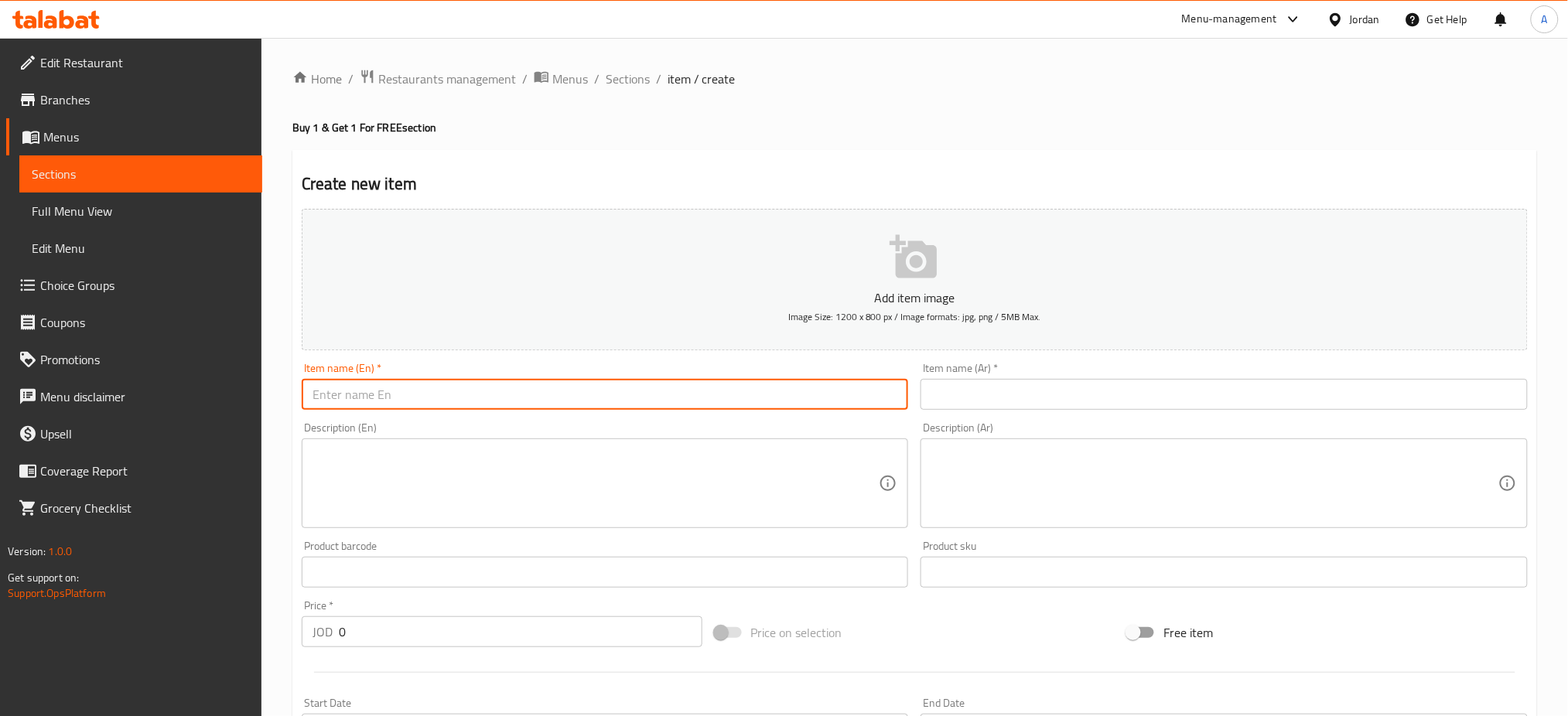
paste input "Banana And Berries Cocktail"
click at [312, 379] on input "Banana And Berries Cocktail" at bounding box center [606, 394] width 608 height 31
click at [525, 379] on input "Buy Banana And Berries Cocktail" at bounding box center [606, 394] width 608 height 31
type input "Buy Banana And Berries Cocktail & Get 1 Free"
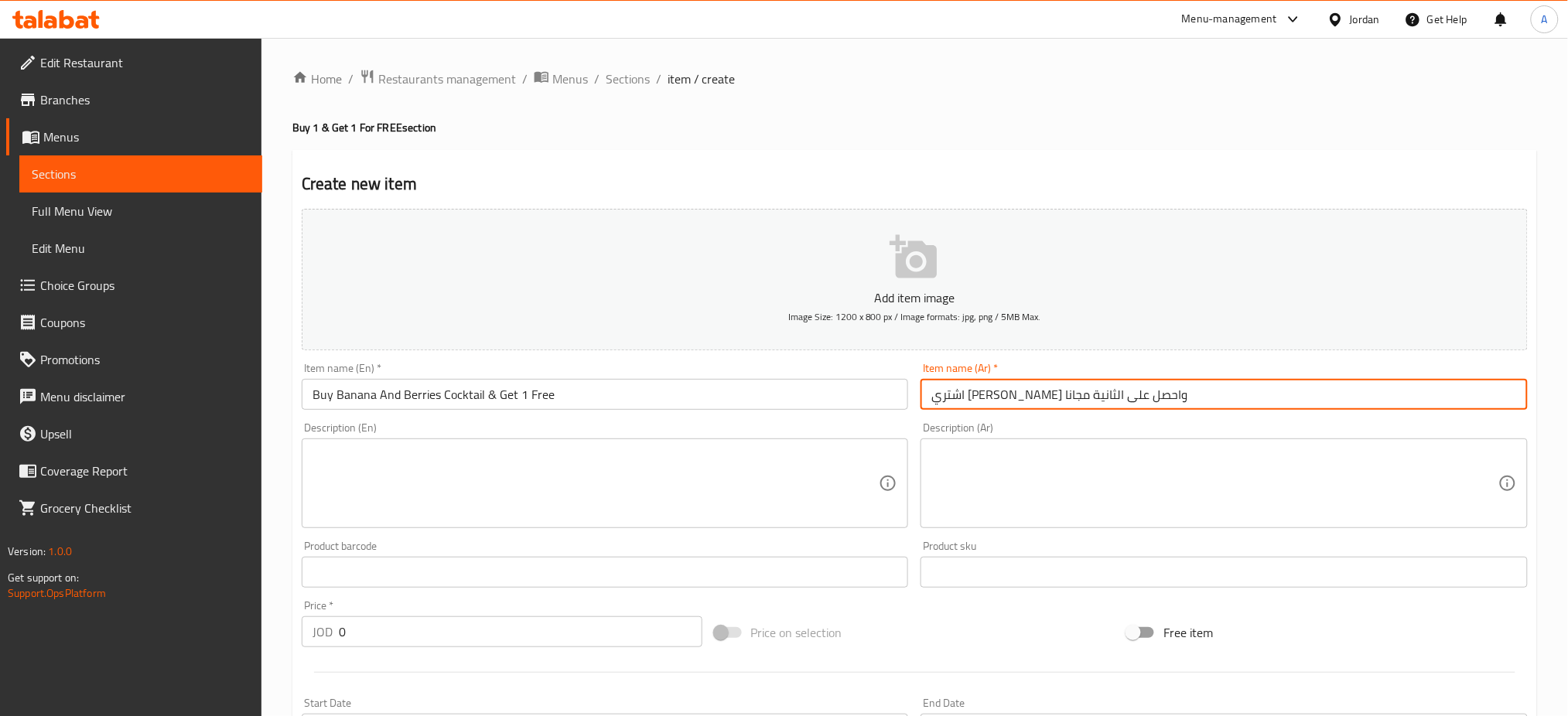
drag, startPoint x: 1021, startPoint y: 359, endPoint x: 1070, endPoint y: 362, distance: 49.1
click at [1070, 379] on input "اشتري [PERSON_NAME] واحصل على الثانية مجانا" at bounding box center [1225, 394] width 608 height 31
type input "اشتري كوكتيل موز و حليب واحصل على الثانية مجانا"
click at [513, 465] on div "Description (En)" at bounding box center [606, 482] width 608 height 89
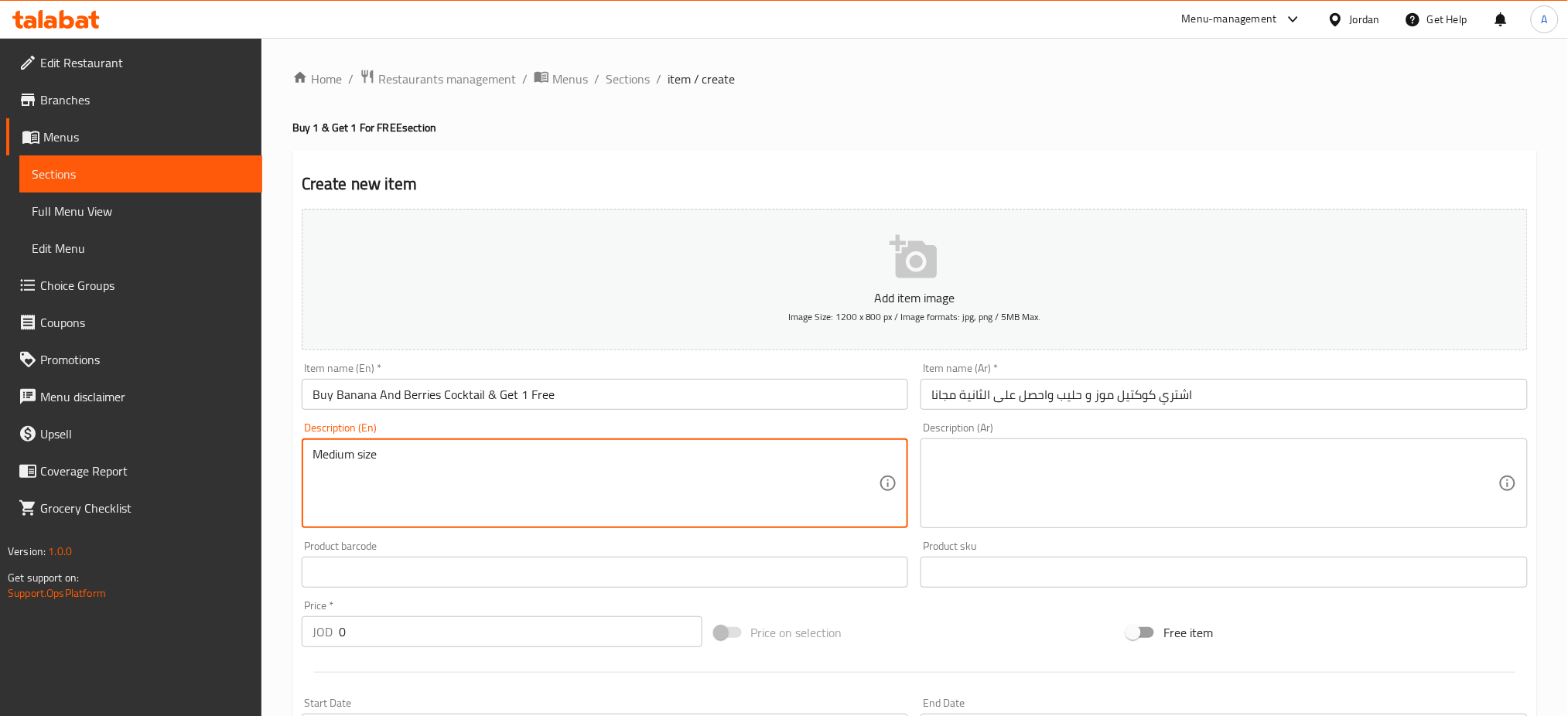
type textarea "Medium size"
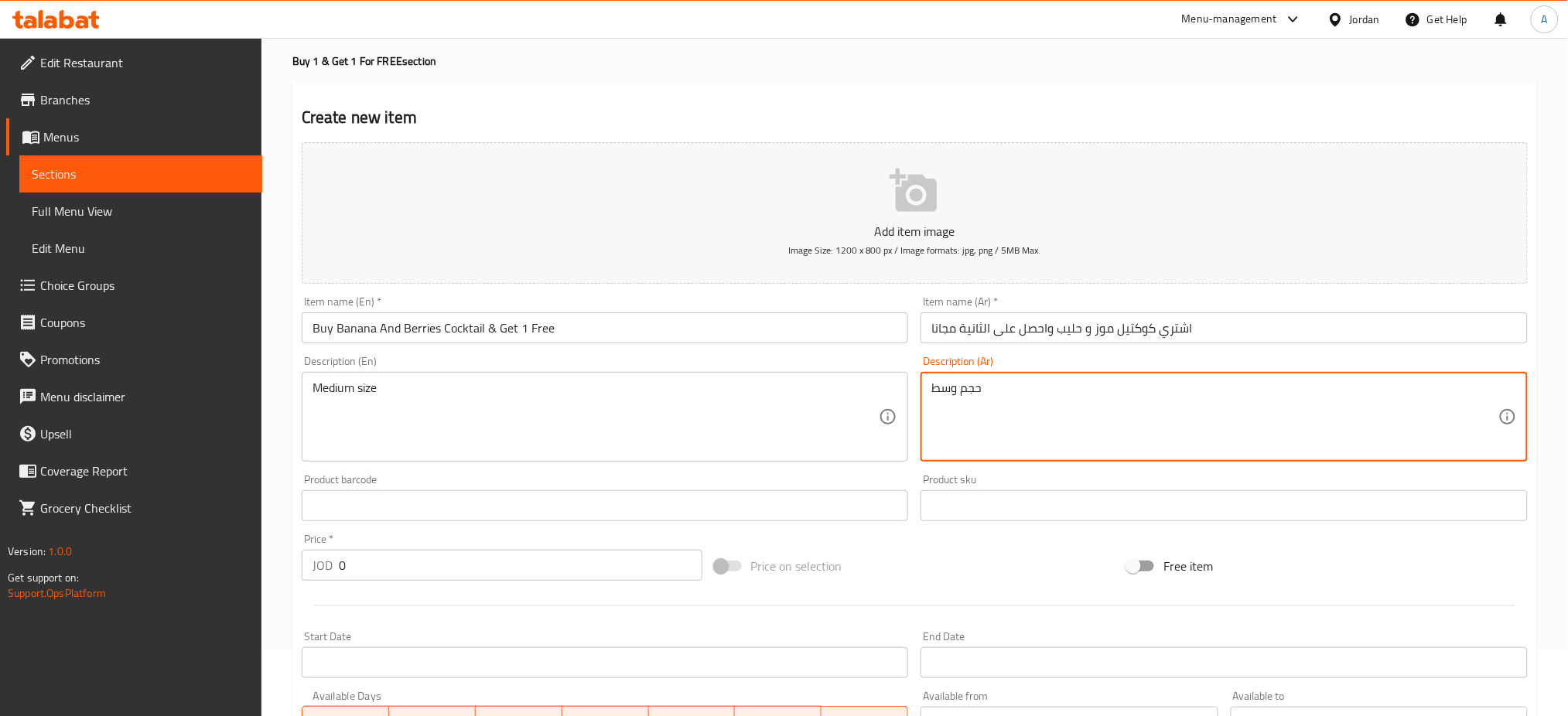
scroll to position [103, 0]
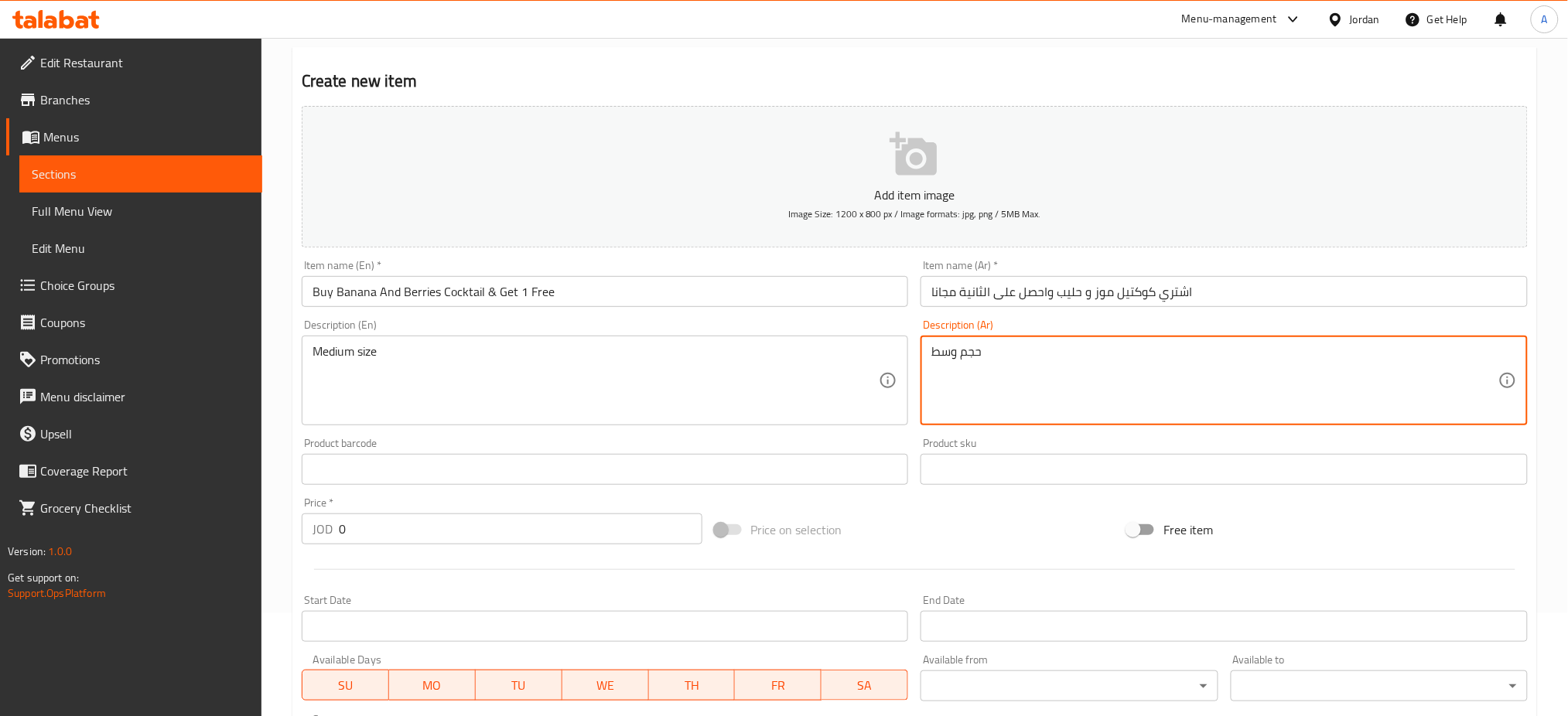
type textarea "حجم وسط"
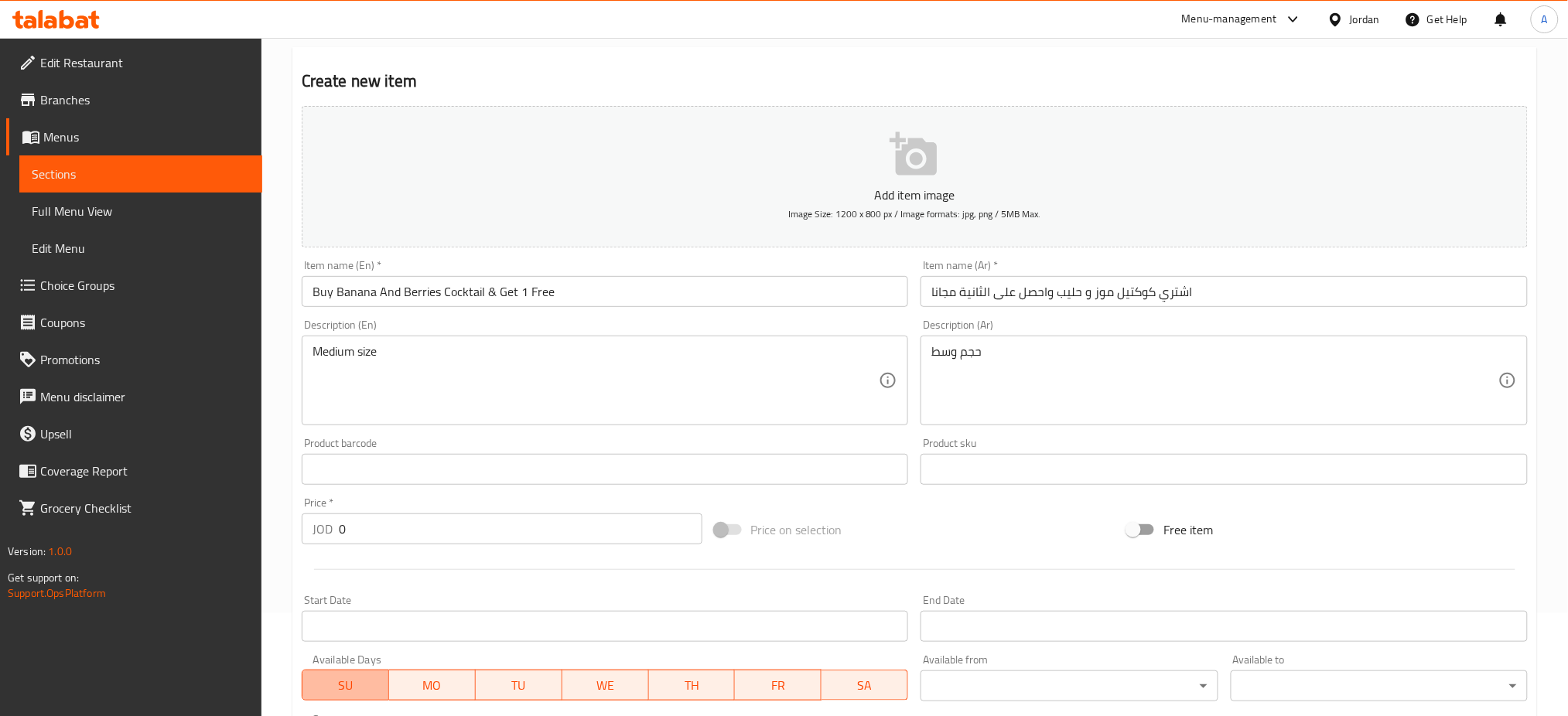
drag, startPoint x: 362, startPoint y: 617, endPoint x: 605, endPoint y: 619, distance: 243.0
click at [366, 675] on span "SU" at bounding box center [345, 685] width 74 height 22
click at [611, 675] on span "WE" at bounding box center [605, 685] width 74 height 22
drag, startPoint x: 683, startPoint y: 612, endPoint x: 770, endPoint y: 605, distance: 87.3
click at [684, 675] on span "TH" at bounding box center [692, 685] width 74 height 22
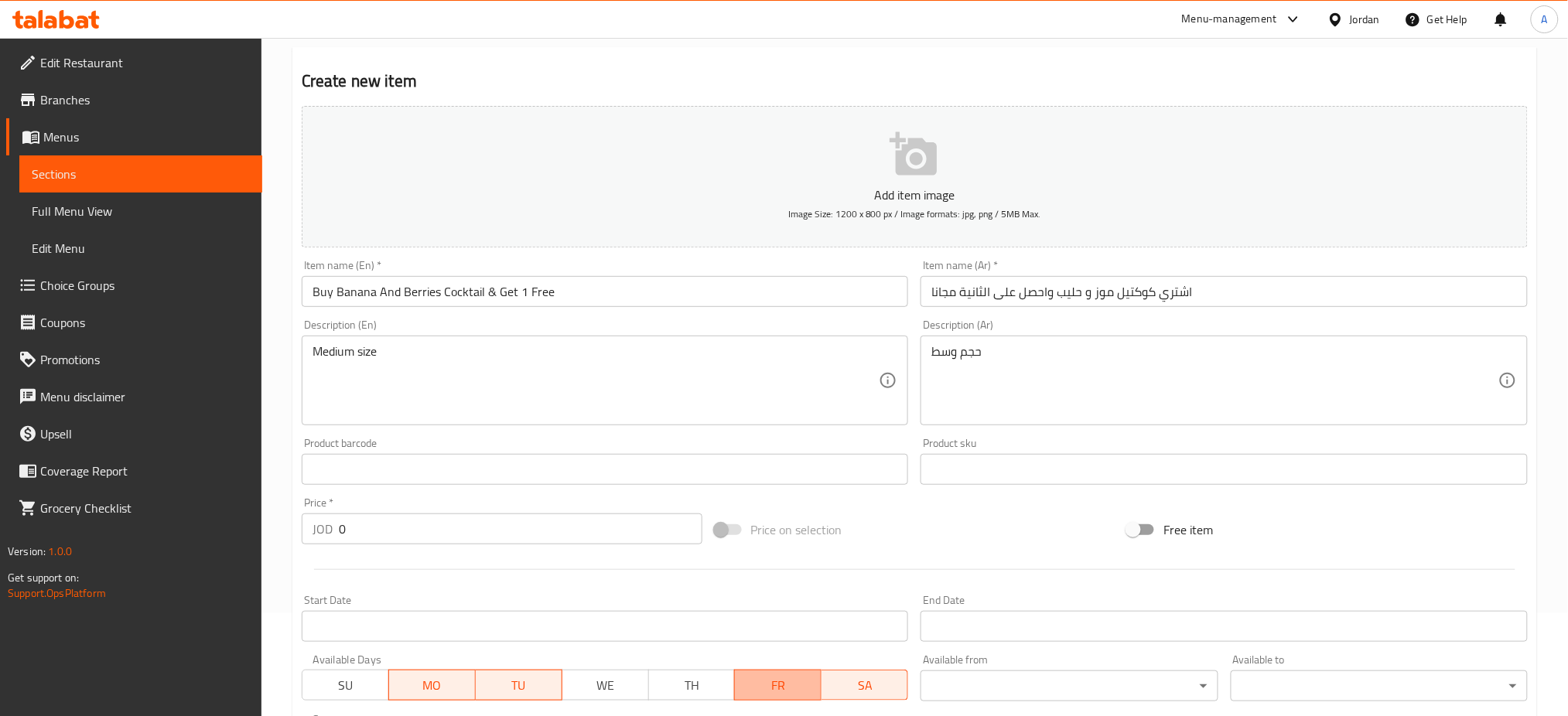
click at [770, 670] on button "FR" at bounding box center [778, 685] width 87 height 31
click at [894, 675] on span "SA" at bounding box center [864, 685] width 74 height 22
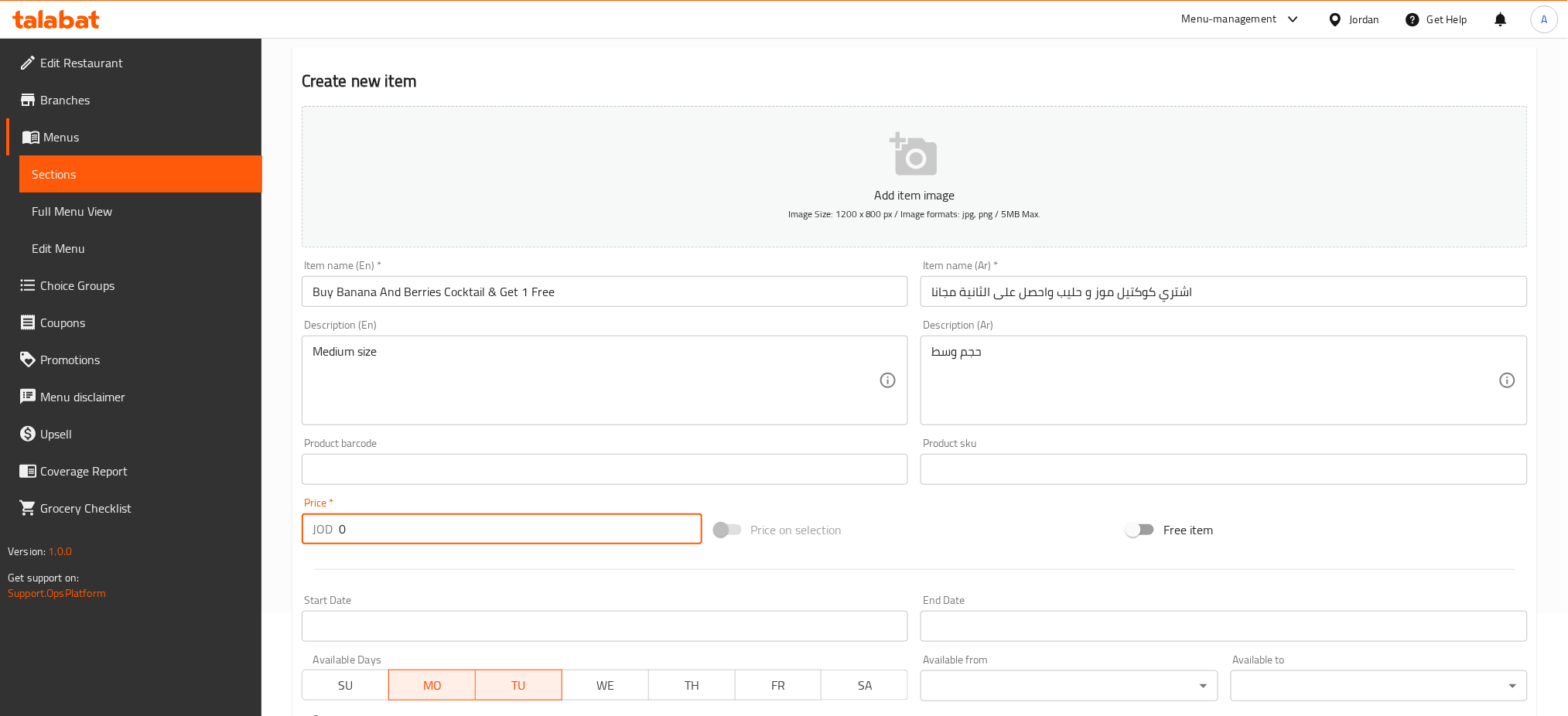
drag, startPoint x: 358, startPoint y: 464, endPoint x: 228, endPoint y: 489, distance: 132.4
click at [243, 489] on div "Edit Restaurant Branches Menus Sections Full Menu View Edit Menu Choice Groups …" at bounding box center [784, 462] width 1568 height 1055
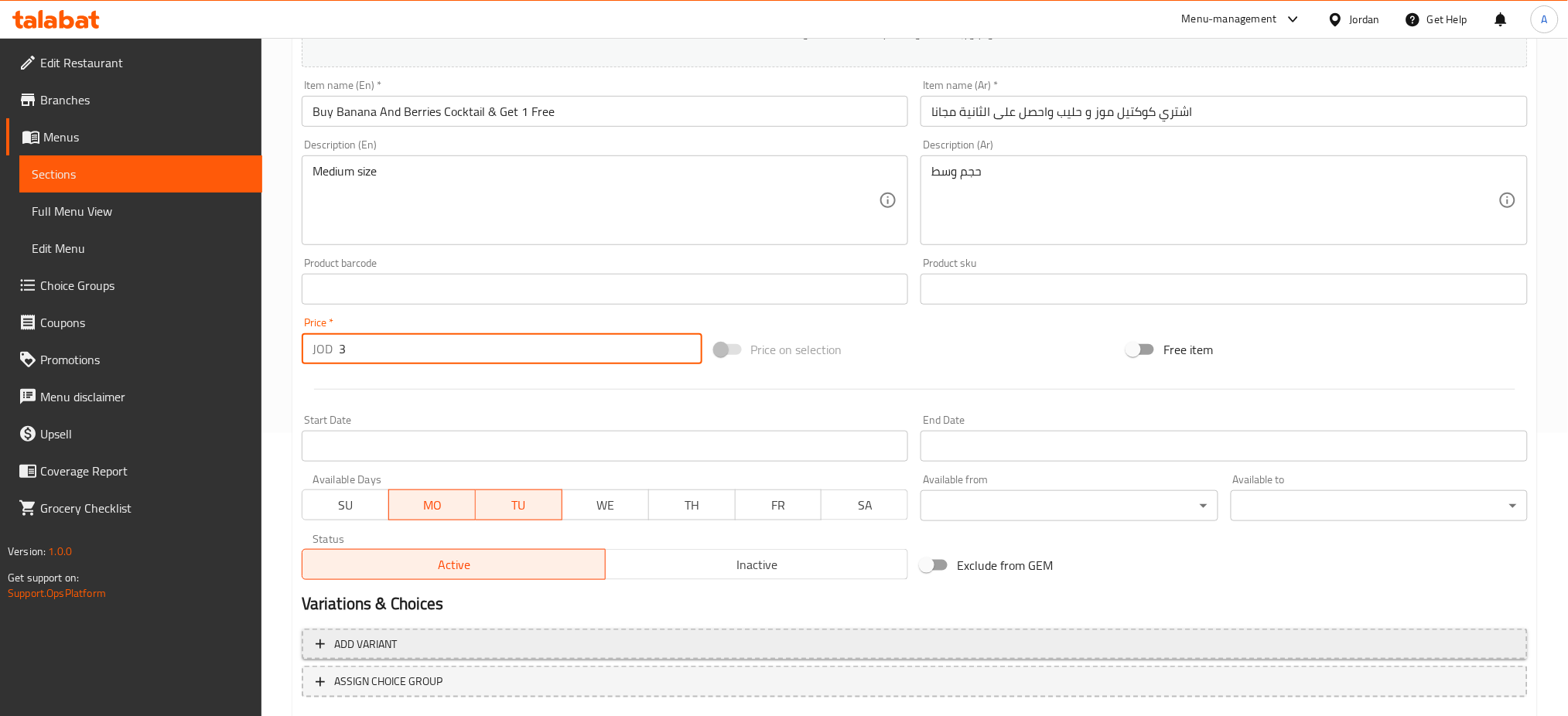
scroll to position [295, 0]
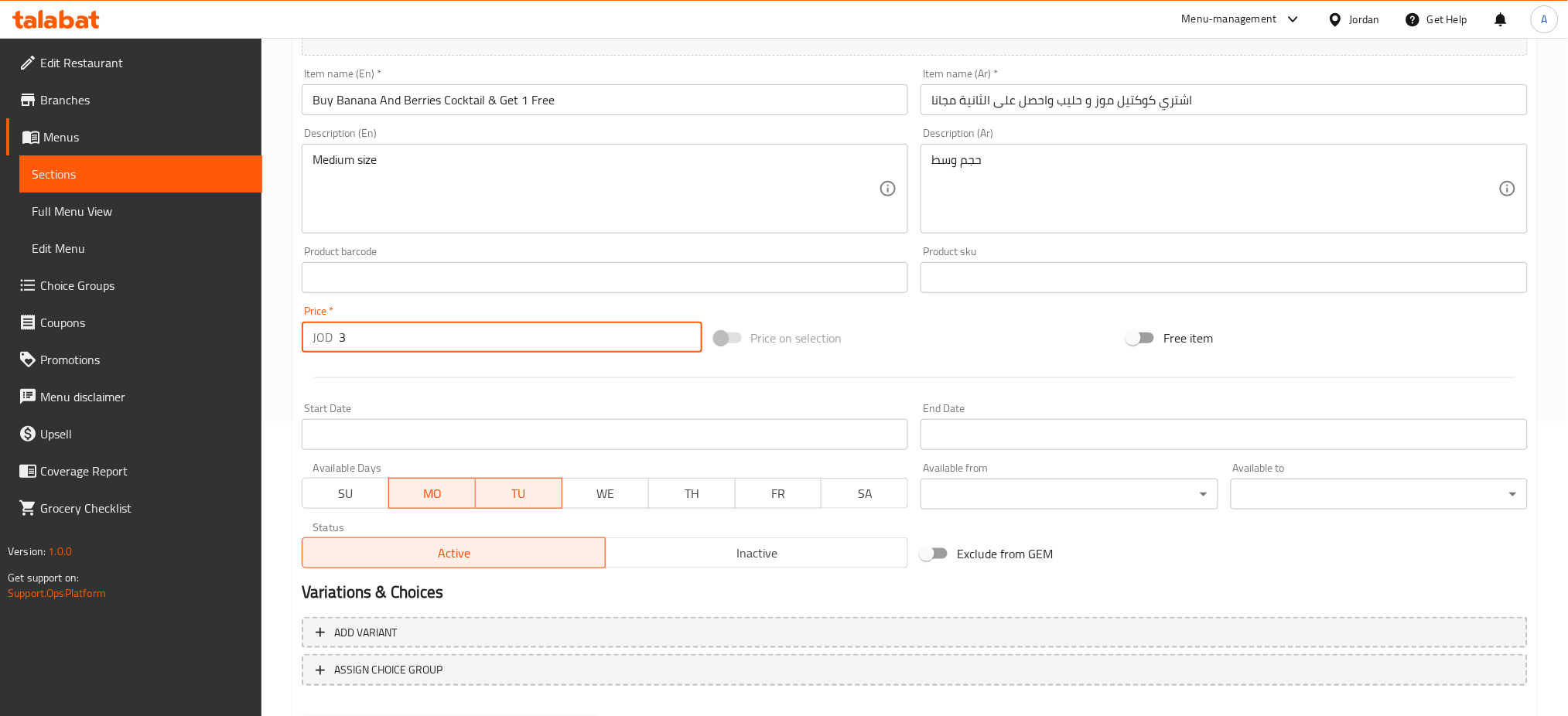
type input "3"
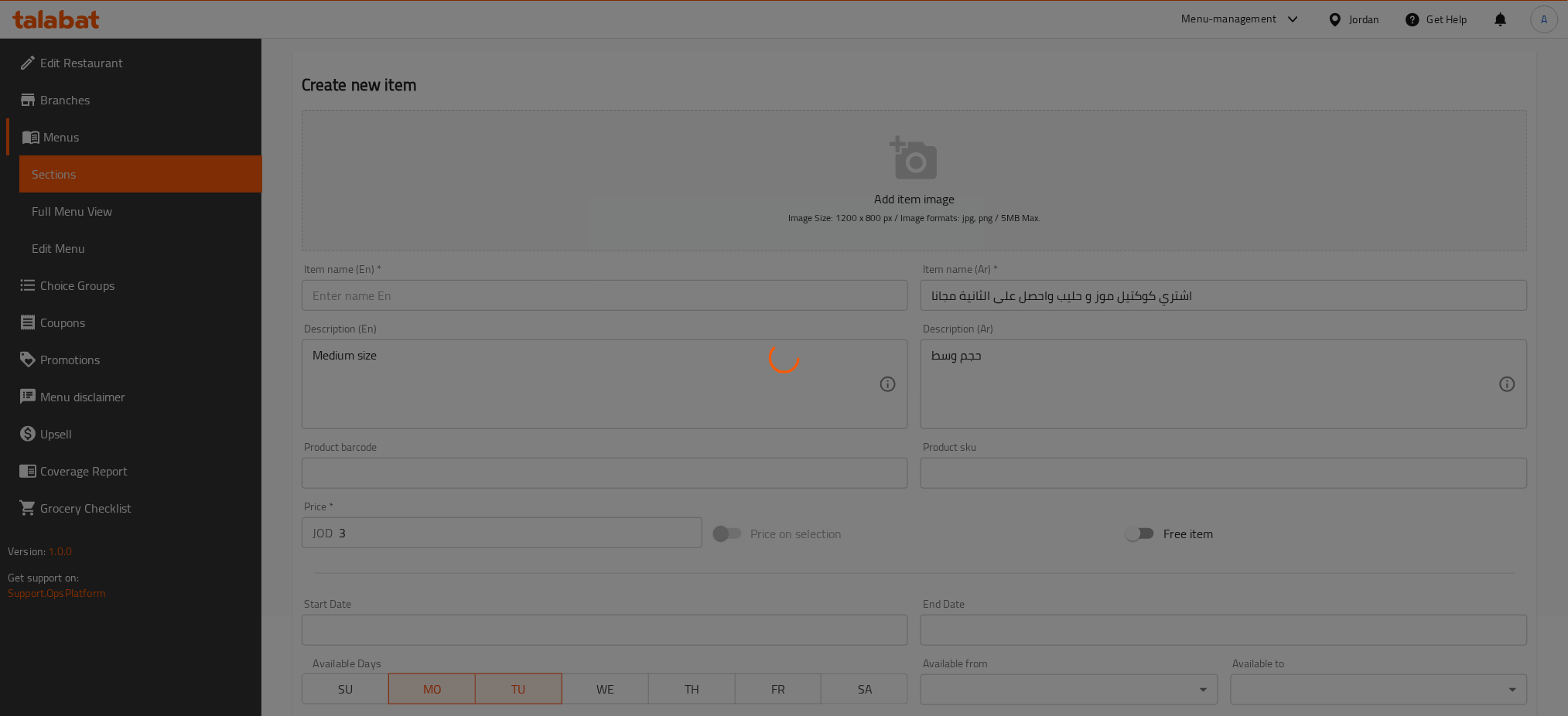
type input "0"
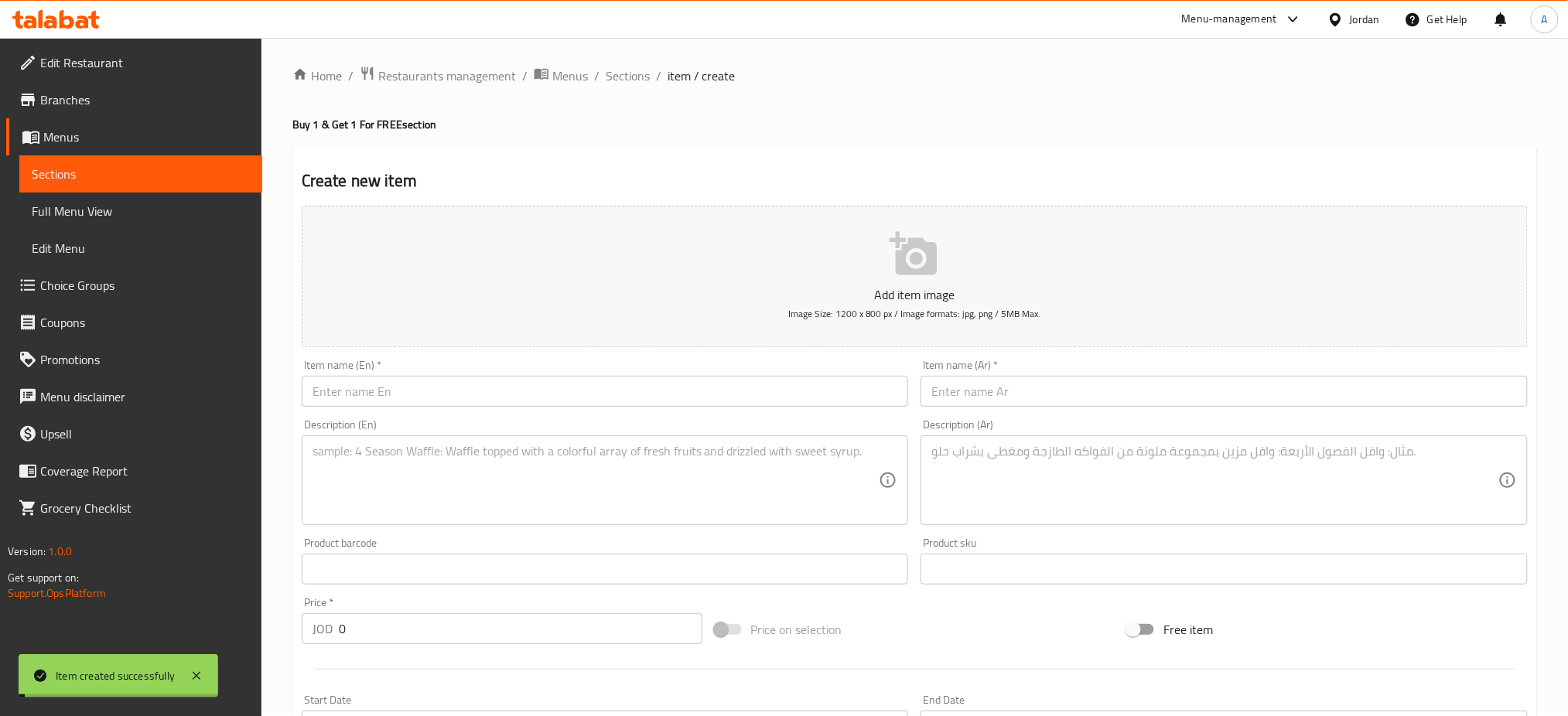
scroll to position [0, 0]
click at [564, 65] on div "Home / Restaurants management / Menus / Sections / item / create Buy 1 & Get 1 …" at bounding box center [914, 565] width 1307 height 1055
click at [606, 73] on span "Sections" at bounding box center [628, 78] width 44 height 18
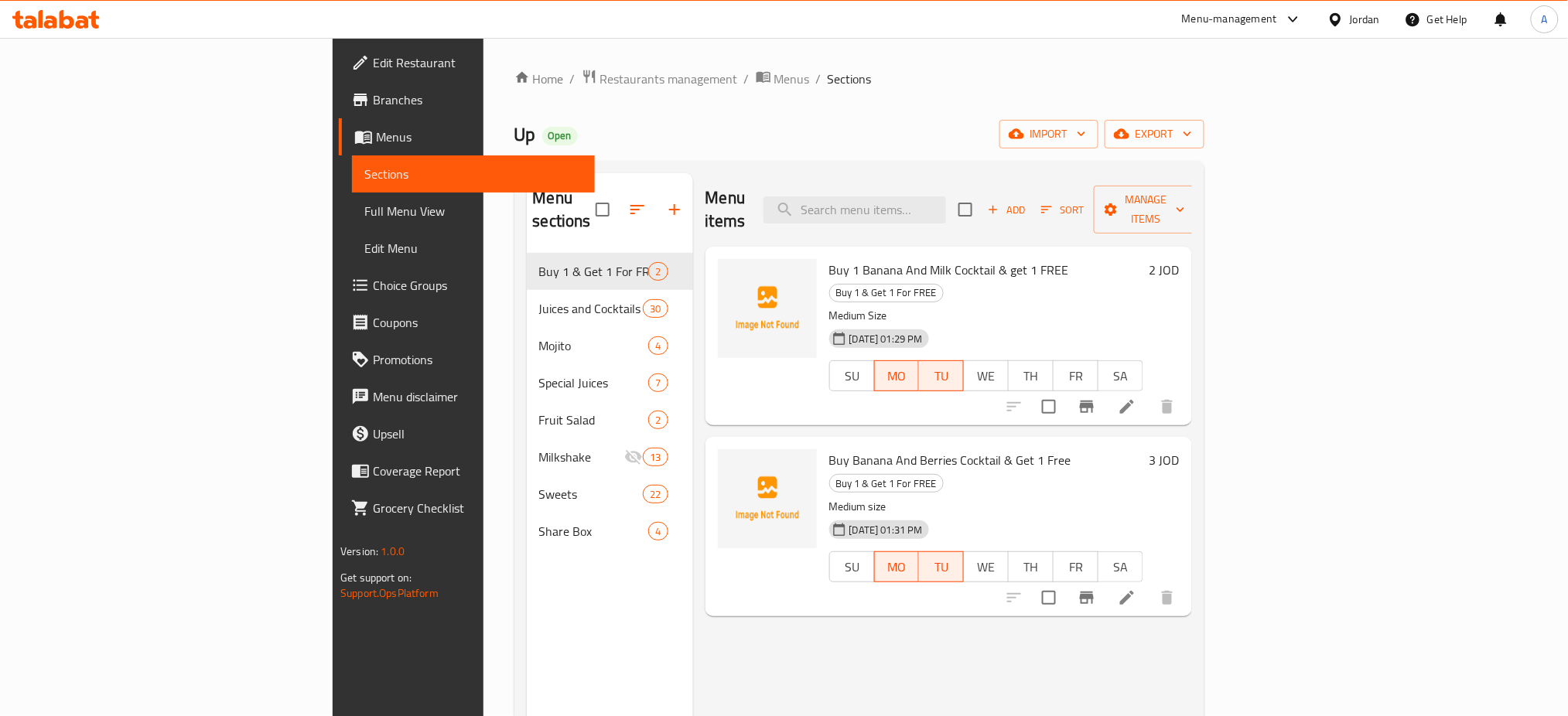
click at [333, 554] on div "Edit Restaurant Branches Menus Sections Full Menu View Edit Menu Choice Groups …" at bounding box center [463, 395] width 262 height 716
drag, startPoint x: 34, startPoint y: 612, endPoint x: 267, endPoint y: 609, distance: 233.0
click at [333, 612] on div "Edit Restaurant Branches Menus Sections Full Menu View Edit Menu Choice Groups …" at bounding box center [463, 395] width 262 height 716
click at [665, 200] on icon "button" at bounding box center [674, 209] width 18 height 18
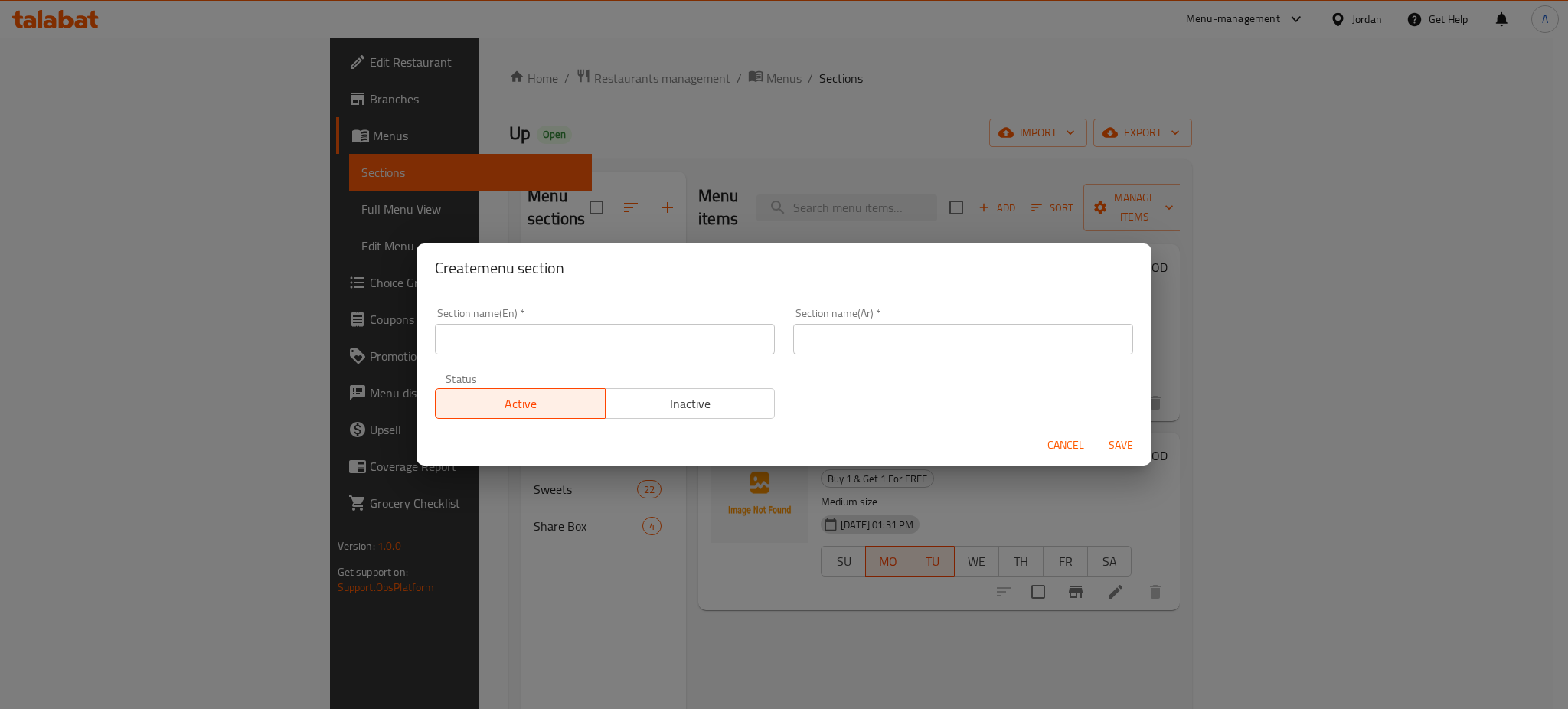
click at [592, 340] on input "text" at bounding box center [604, 339] width 340 height 30
type input "1 JOD Offer"
click at [882, 330] on input "text" at bounding box center [963, 339] width 340 height 30
type input "عرض الدينار"
click at [1127, 440] on span "Save" at bounding box center [1121, 445] width 37 height 19
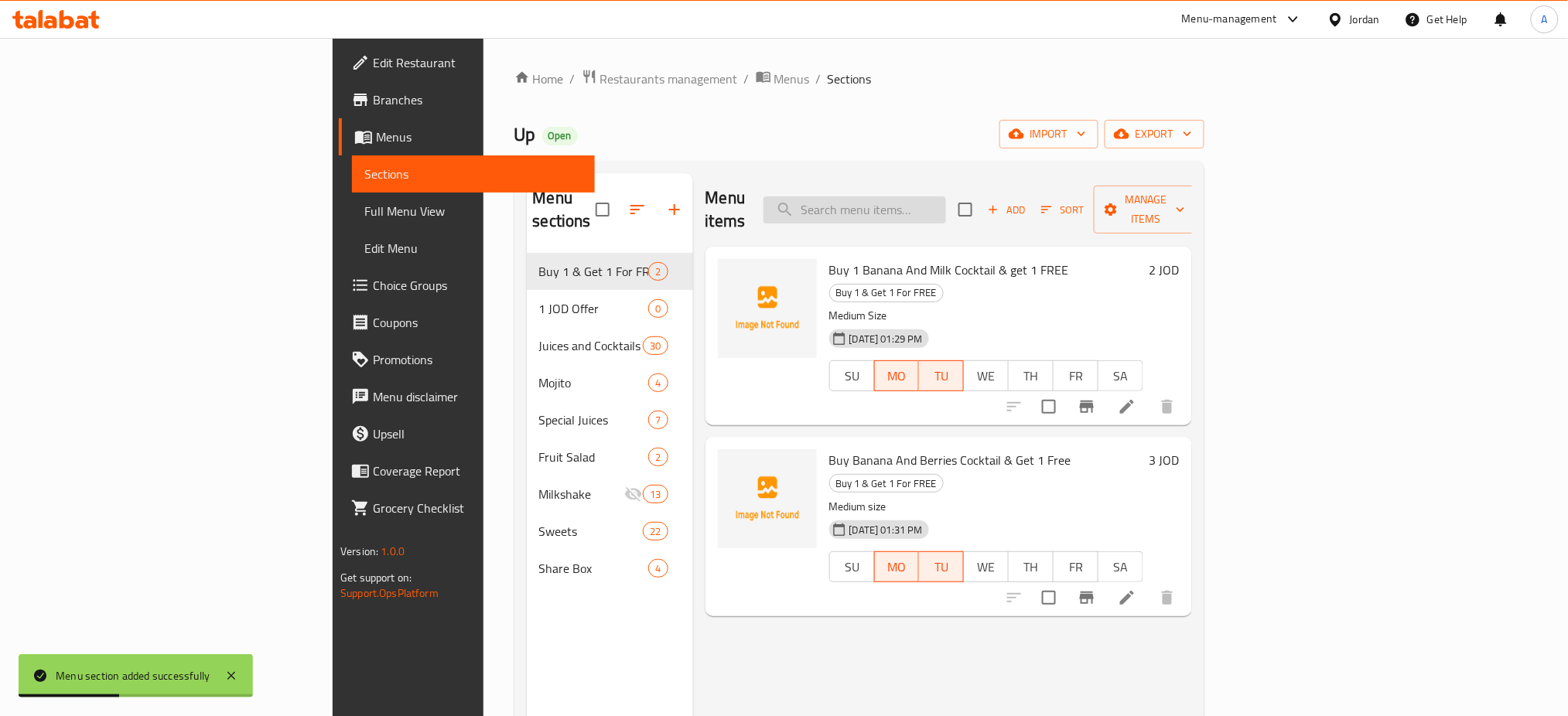
click at [946, 196] on input "search" at bounding box center [855, 210] width 183 height 27
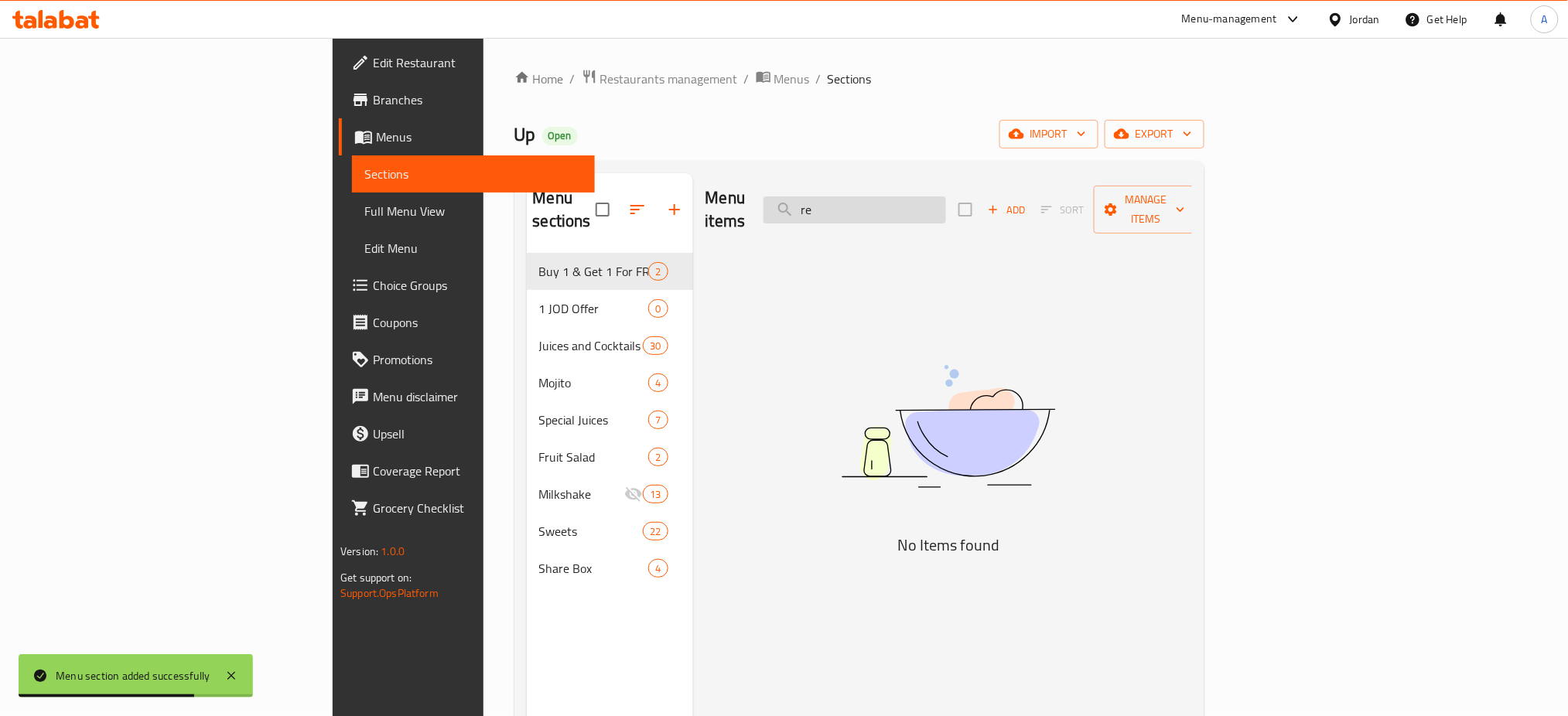
type input "r"
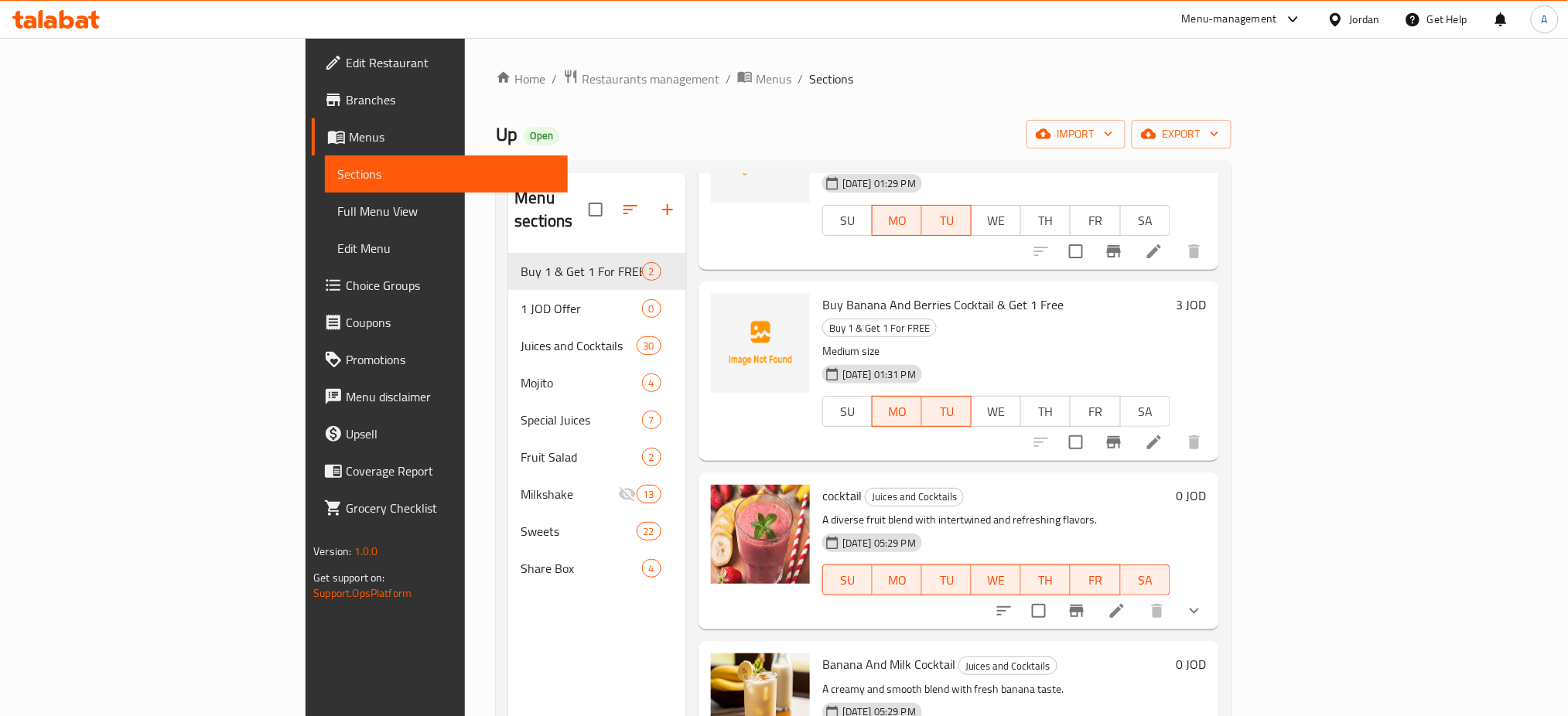
scroll to position [206, 0]
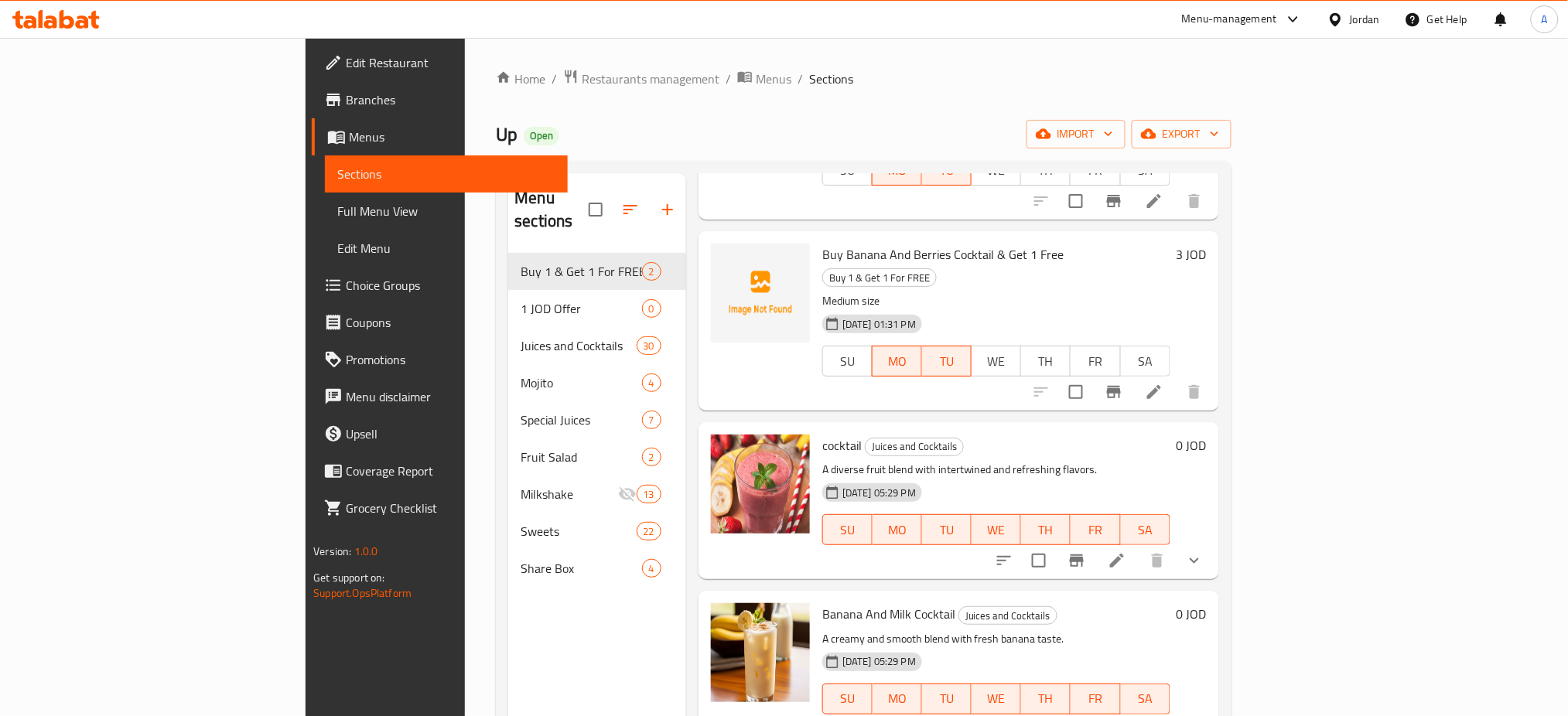
type input "cock"
click at [1139, 547] on li at bounding box center [1117, 560] width 43 height 28
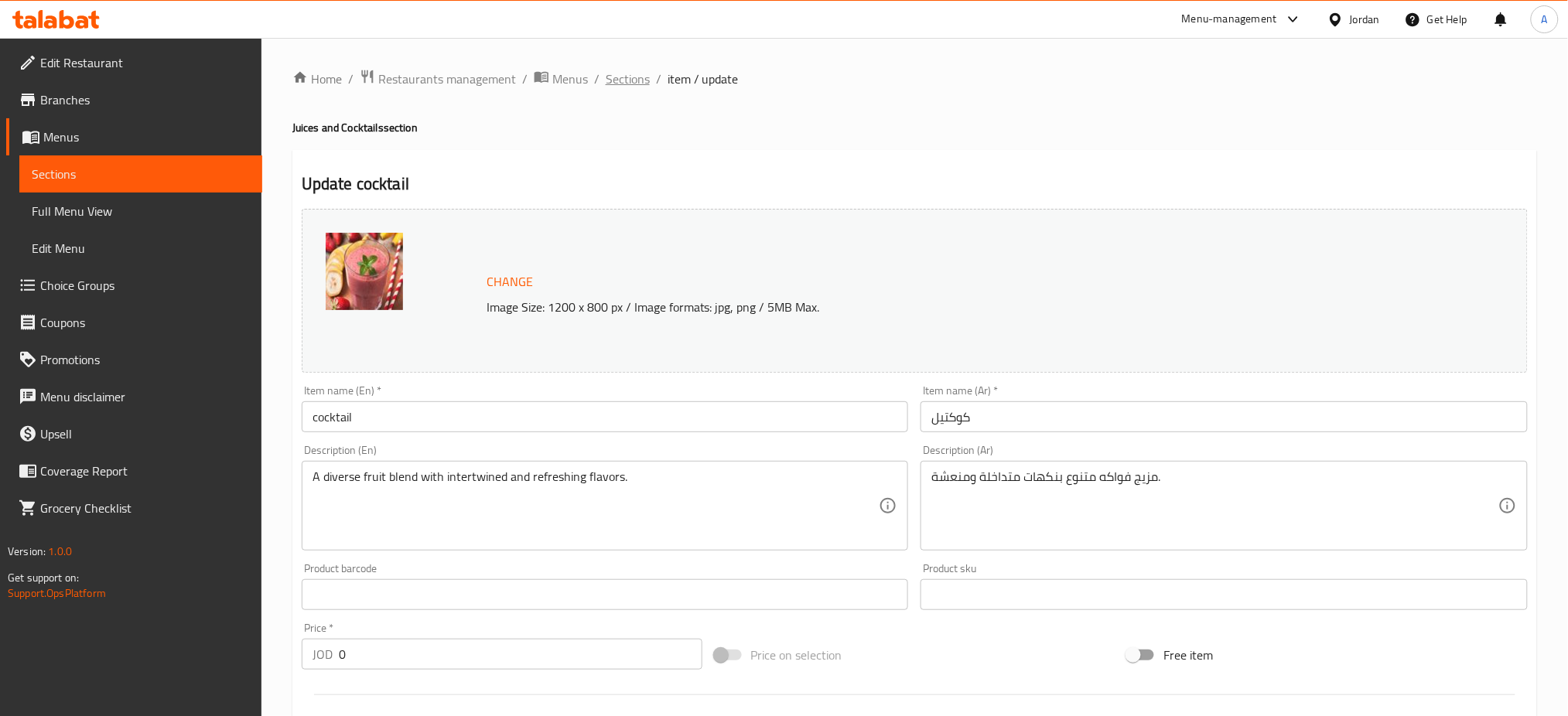
click at [606, 82] on span "Sections" at bounding box center [628, 78] width 44 height 18
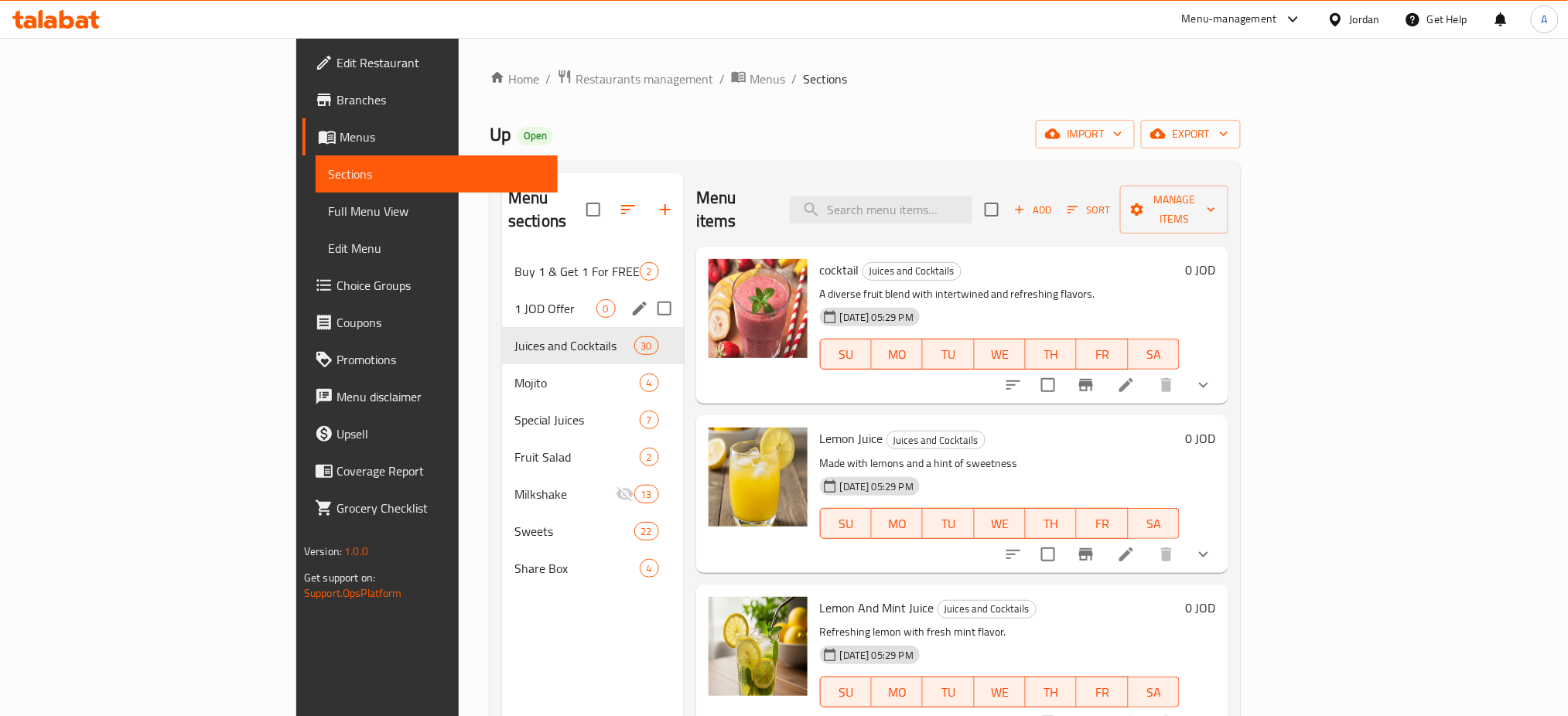
click at [514, 299] on span "1 JOD Offer" at bounding box center [555, 308] width 82 height 18
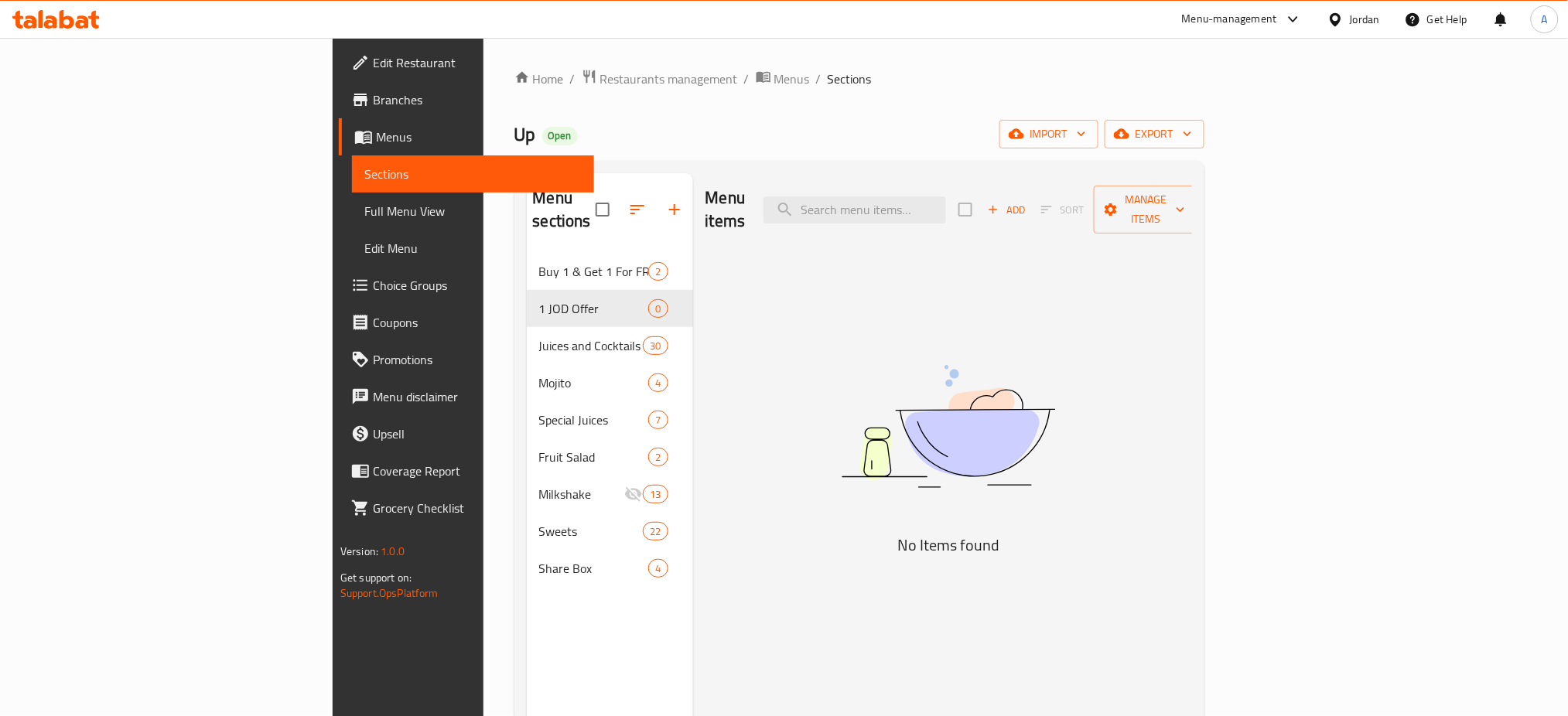
click at [1198, 193] on div "Add Sort Manage items" at bounding box center [1078, 210] width 239 height 48
click at [1028, 201] on span "Add" at bounding box center [1006, 210] width 41 height 18
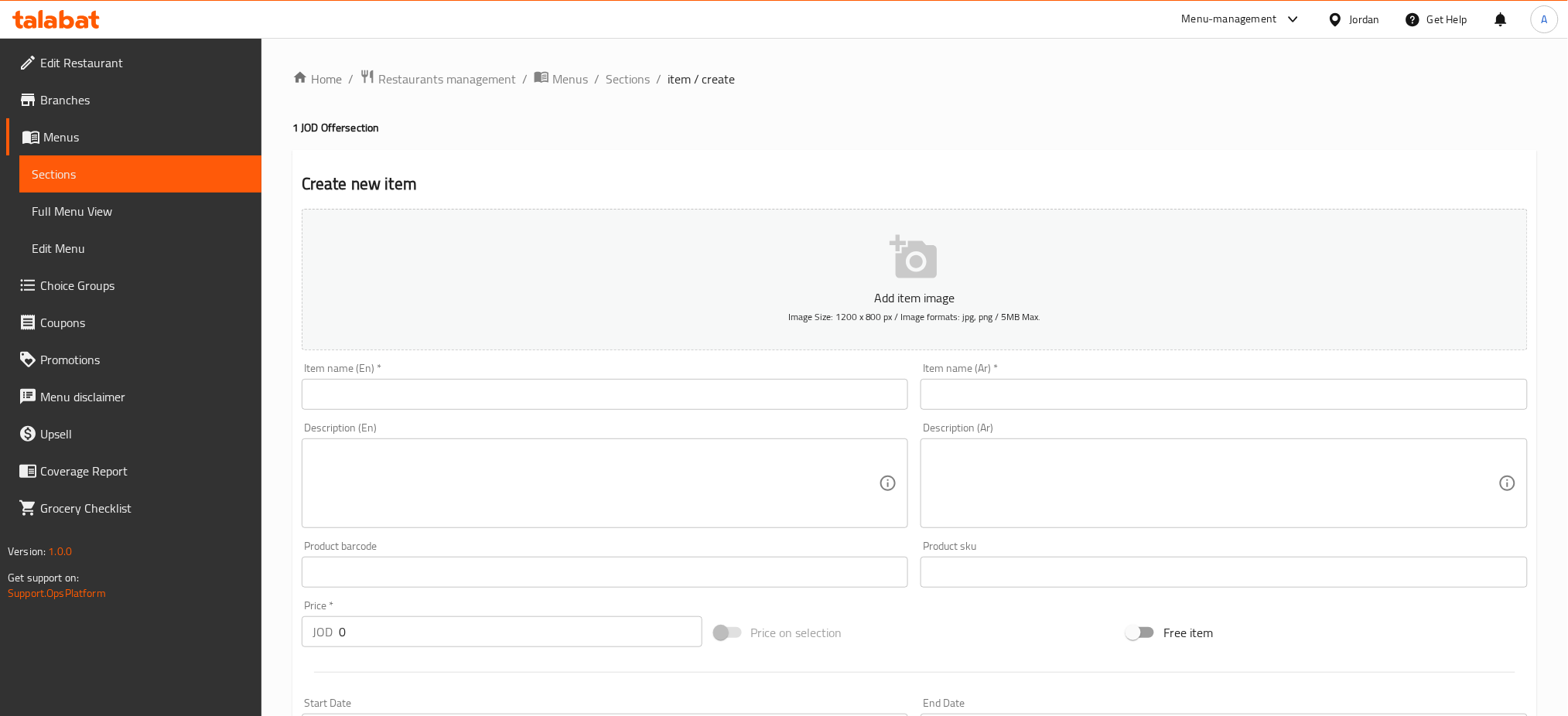
click at [672, 379] on input "text" at bounding box center [606, 394] width 608 height 31
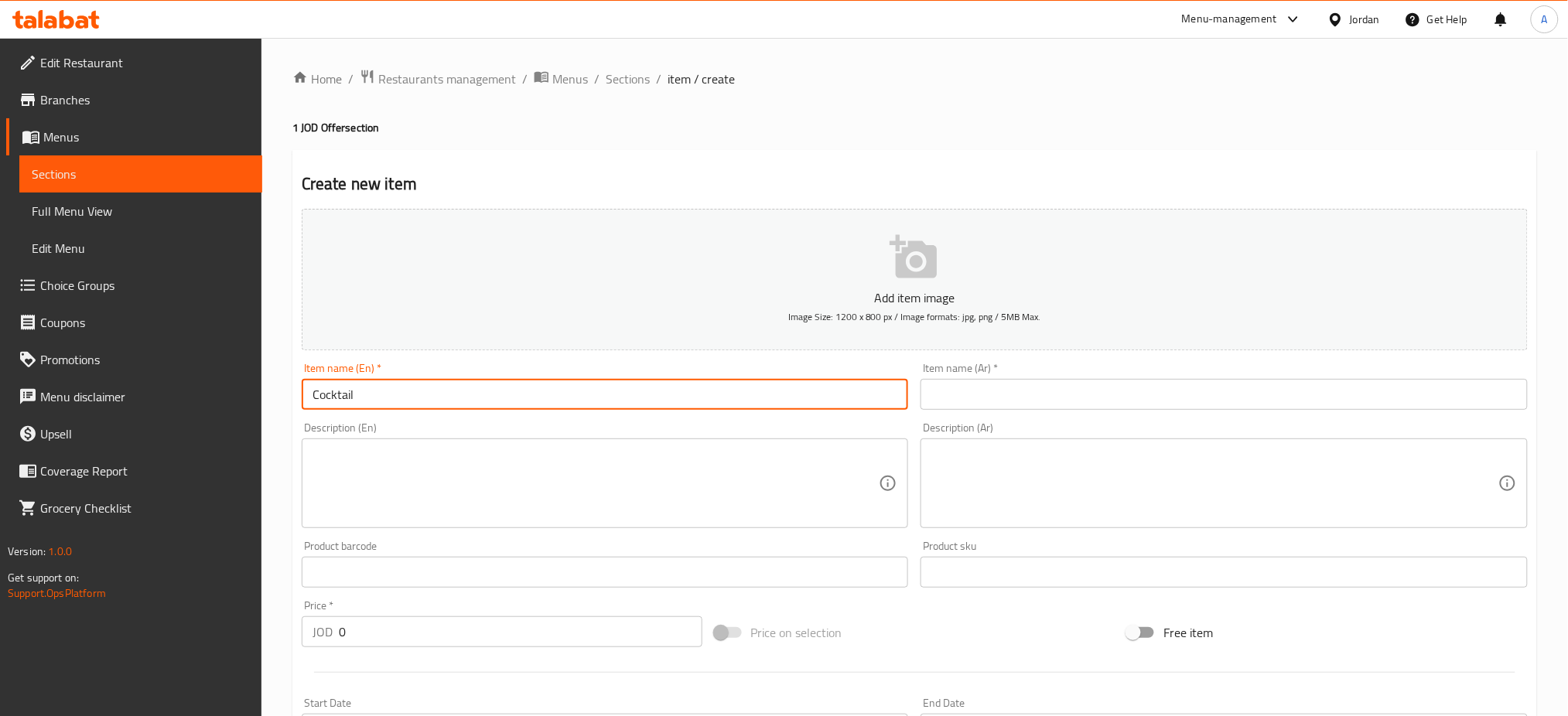
type input "Cocktail"
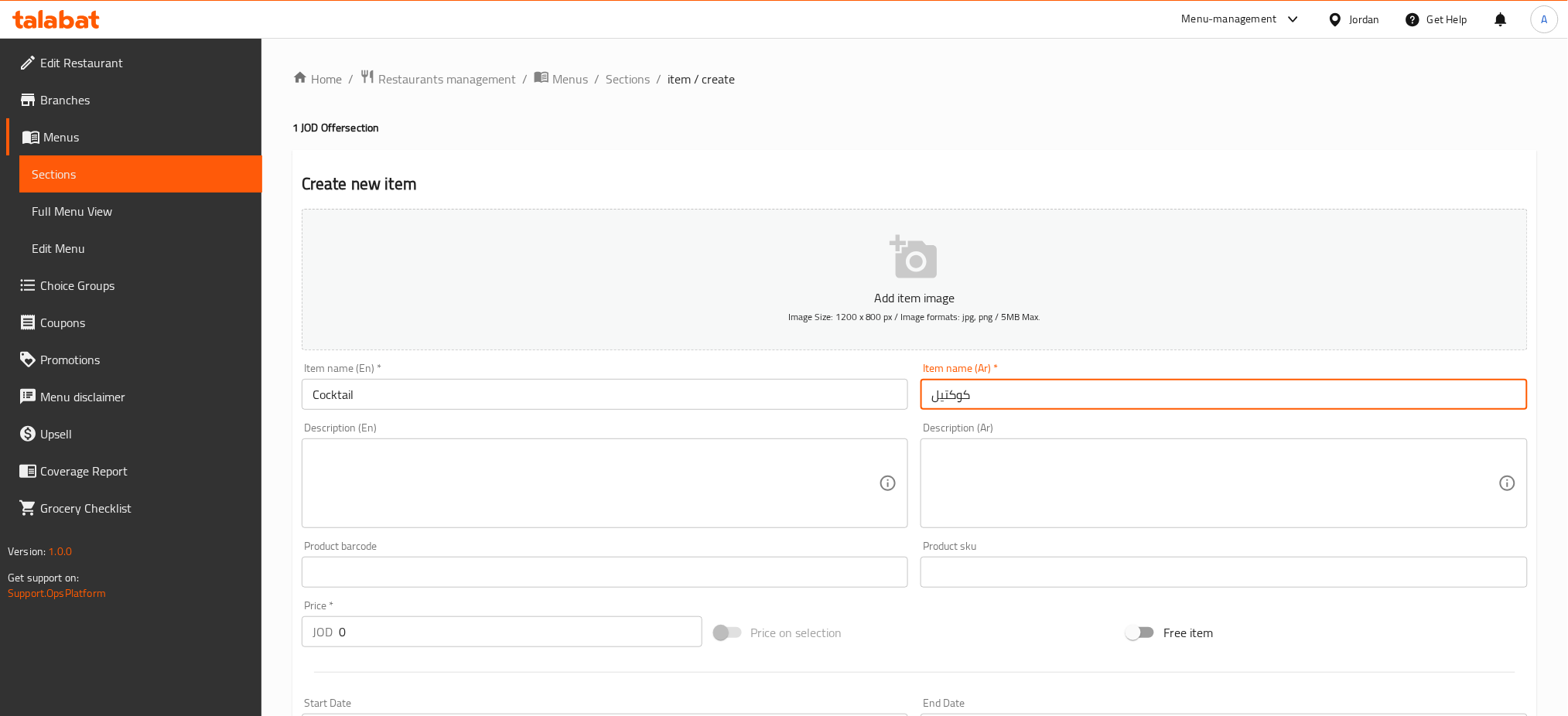
type input "كوكتيل"
click at [987, 447] on textarea at bounding box center [1215, 483] width 567 height 73
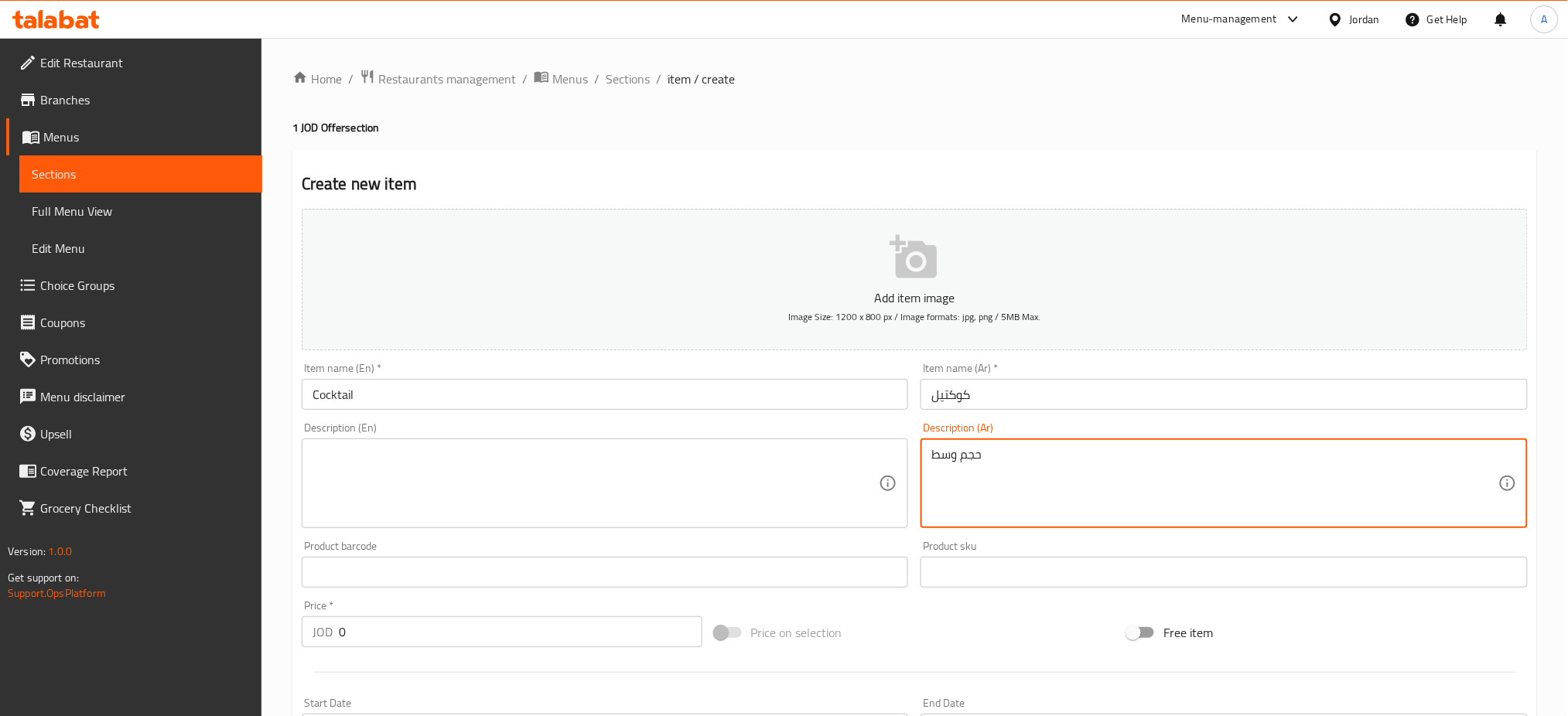
type textarea "حجم وسط"
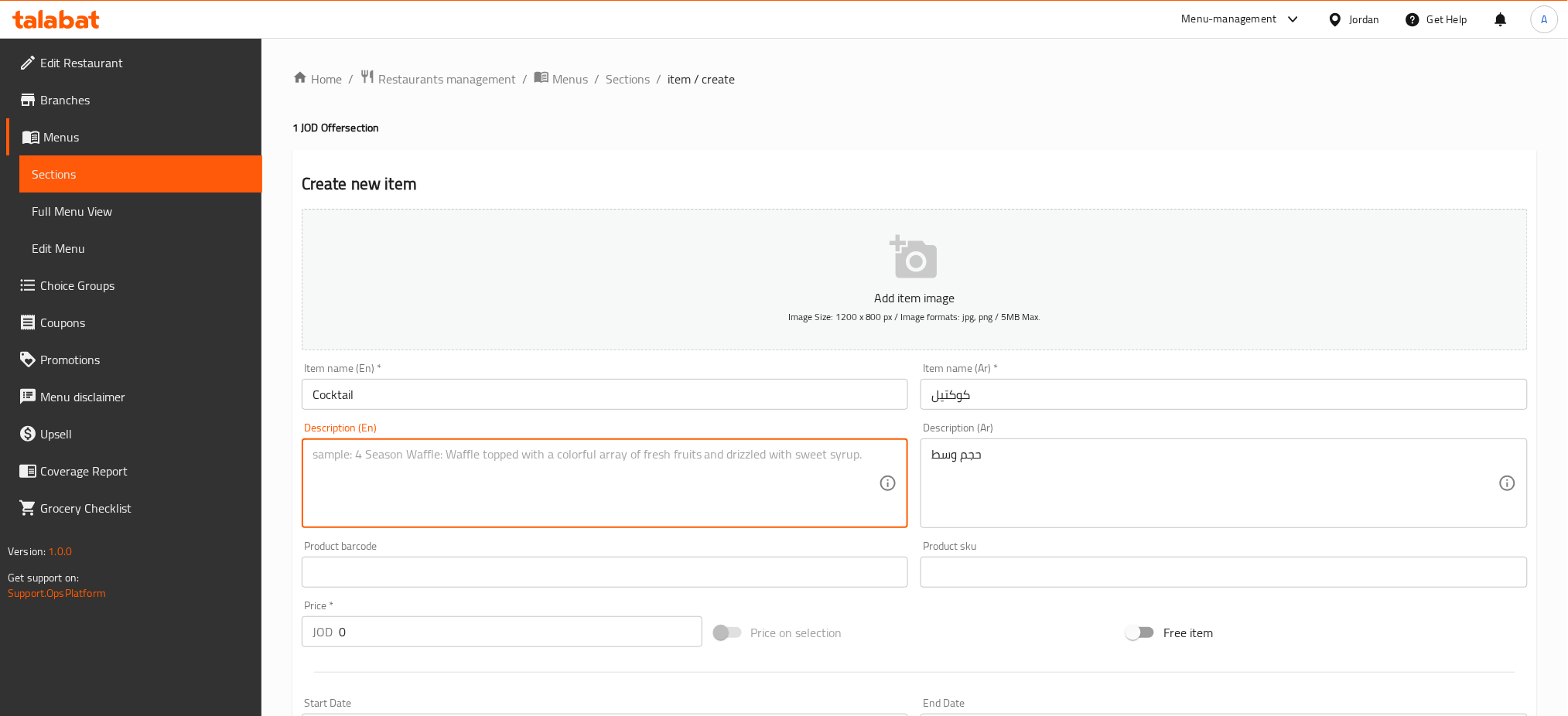
click at [771, 457] on textarea at bounding box center [596, 483] width 567 height 73
type textarea "Medium size"
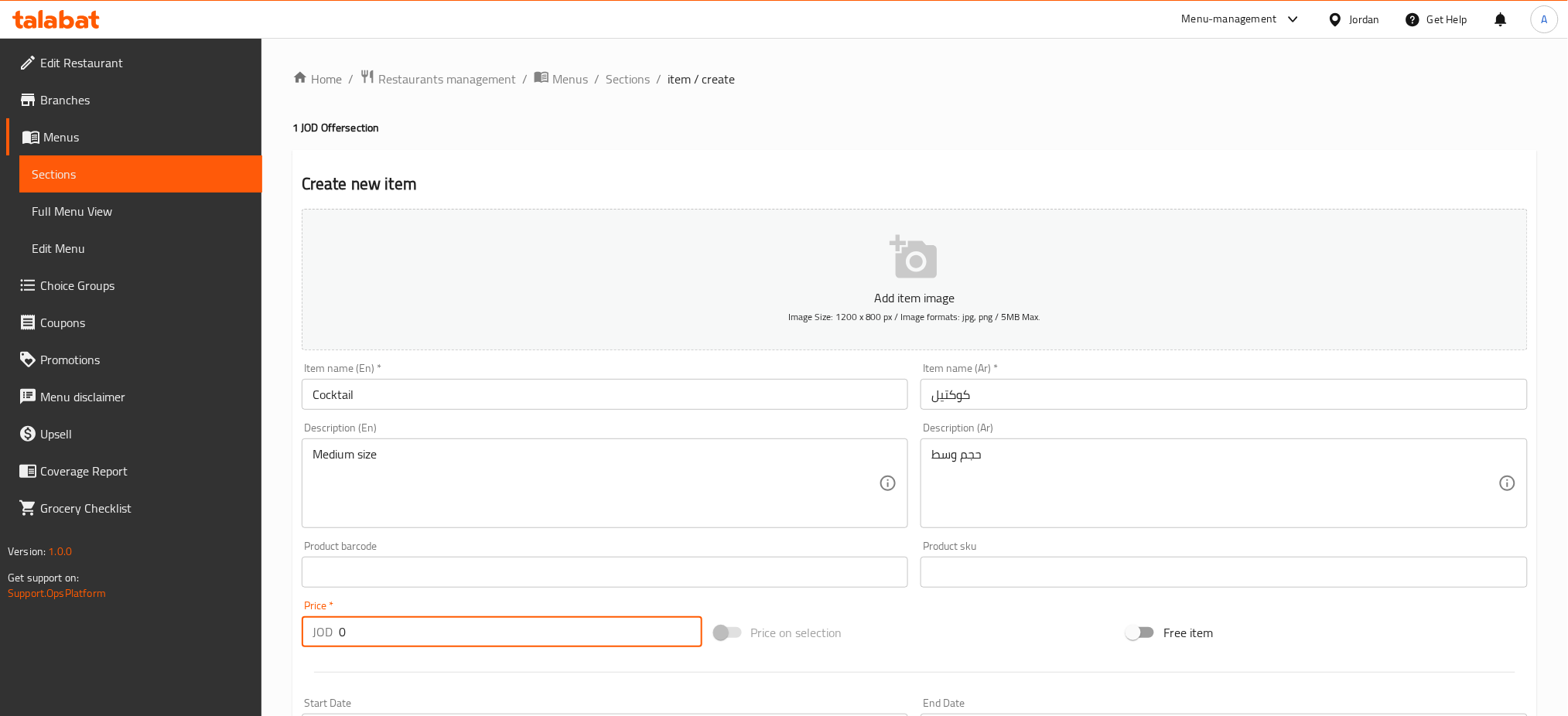
drag, startPoint x: 287, startPoint y: 568, endPoint x: 259, endPoint y: 567, distance: 28.0
click at [259, 567] on div "Edit Restaurant Branches Menus Sections Full Menu View Edit Menu Choice Groups …" at bounding box center [784, 565] width 1568 height 1055
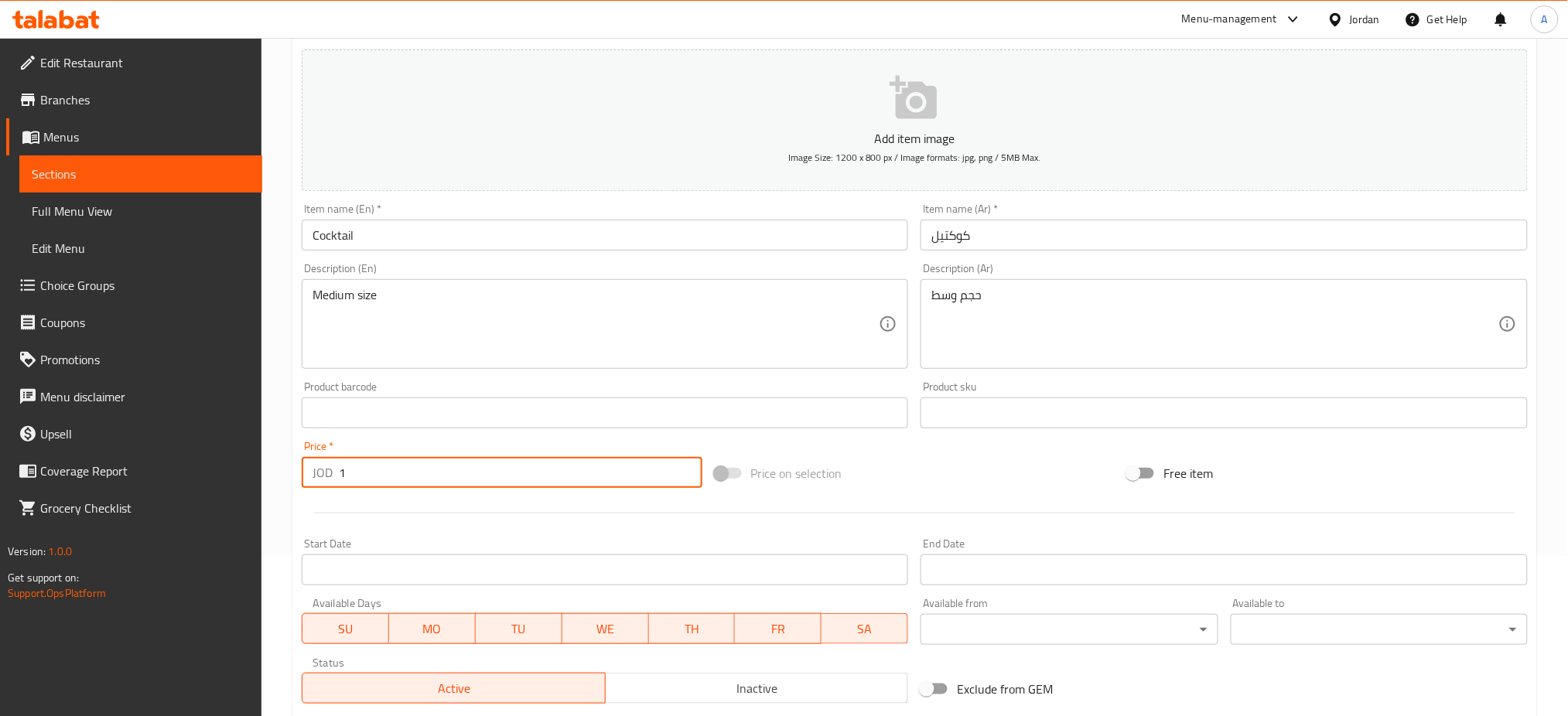
scroll to position [295, 0]
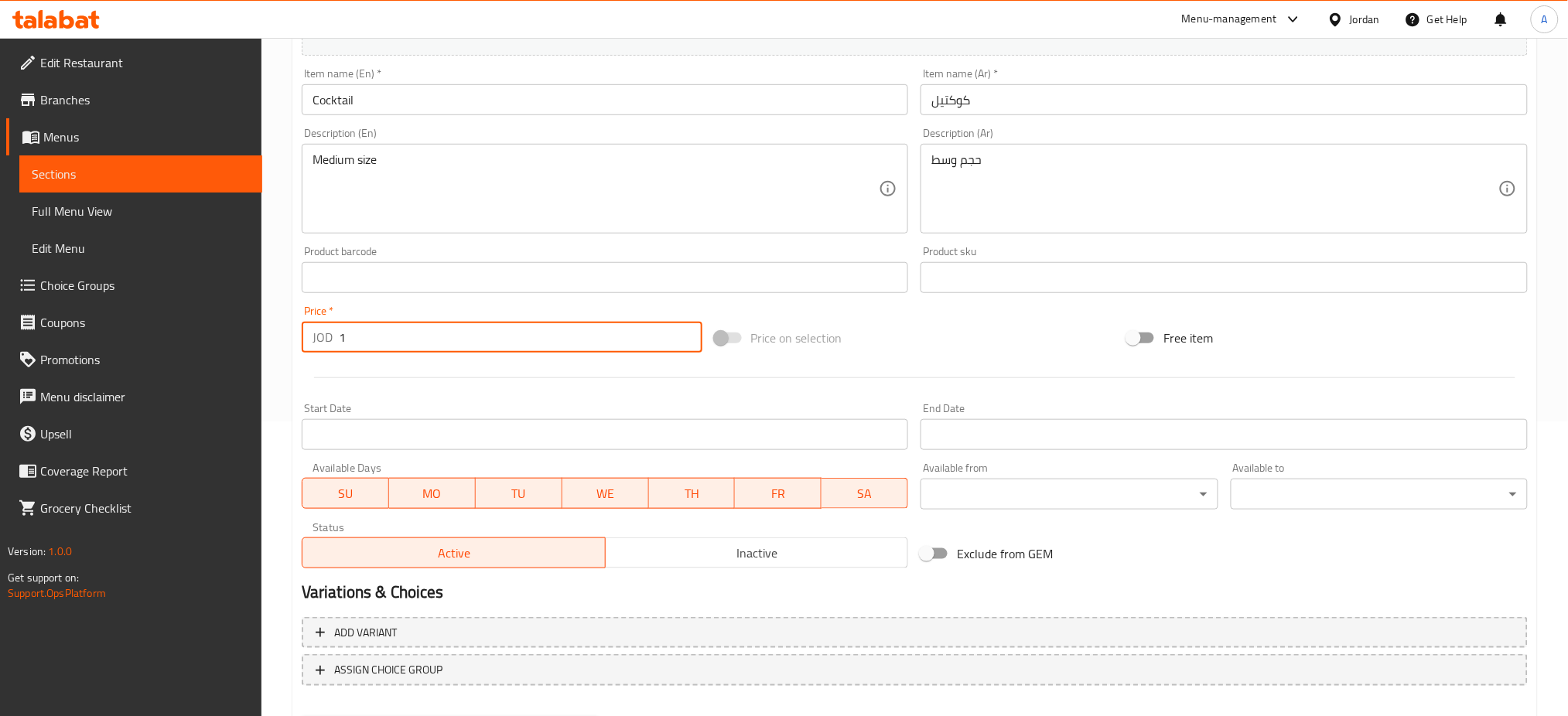
type input "1"
click at [437, 482] on span "MO" at bounding box center [432, 493] width 74 height 22
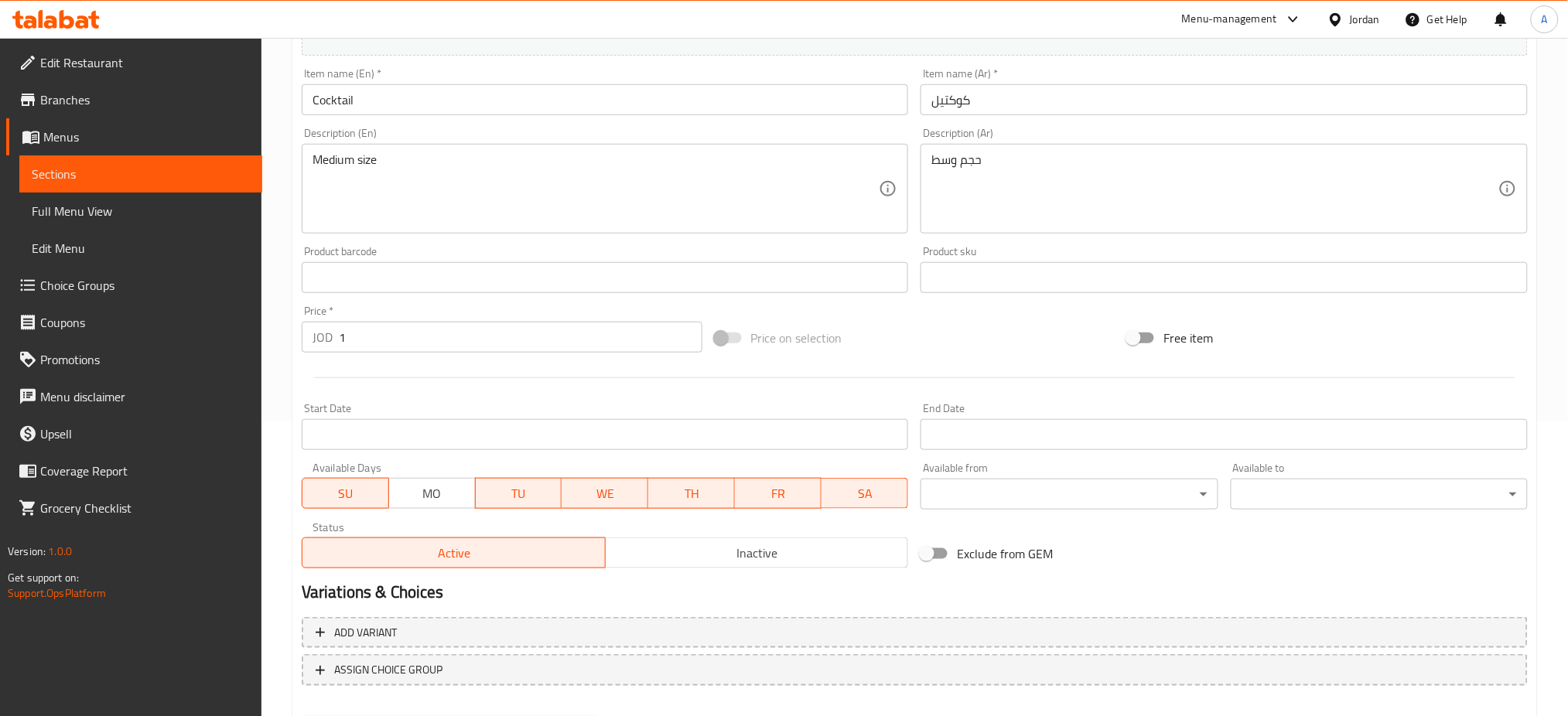
click at [505, 482] on span "TU" at bounding box center [518, 493] width 74 height 22
click at [628, 482] on span "WE" at bounding box center [605, 493] width 74 height 22
click at [728, 478] on button "TH" at bounding box center [691, 493] width 87 height 31
click at [766, 482] on span "FR" at bounding box center [778, 493] width 74 height 22
click at [832, 482] on span "SA" at bounding box center [864, 493] width 74 height 22
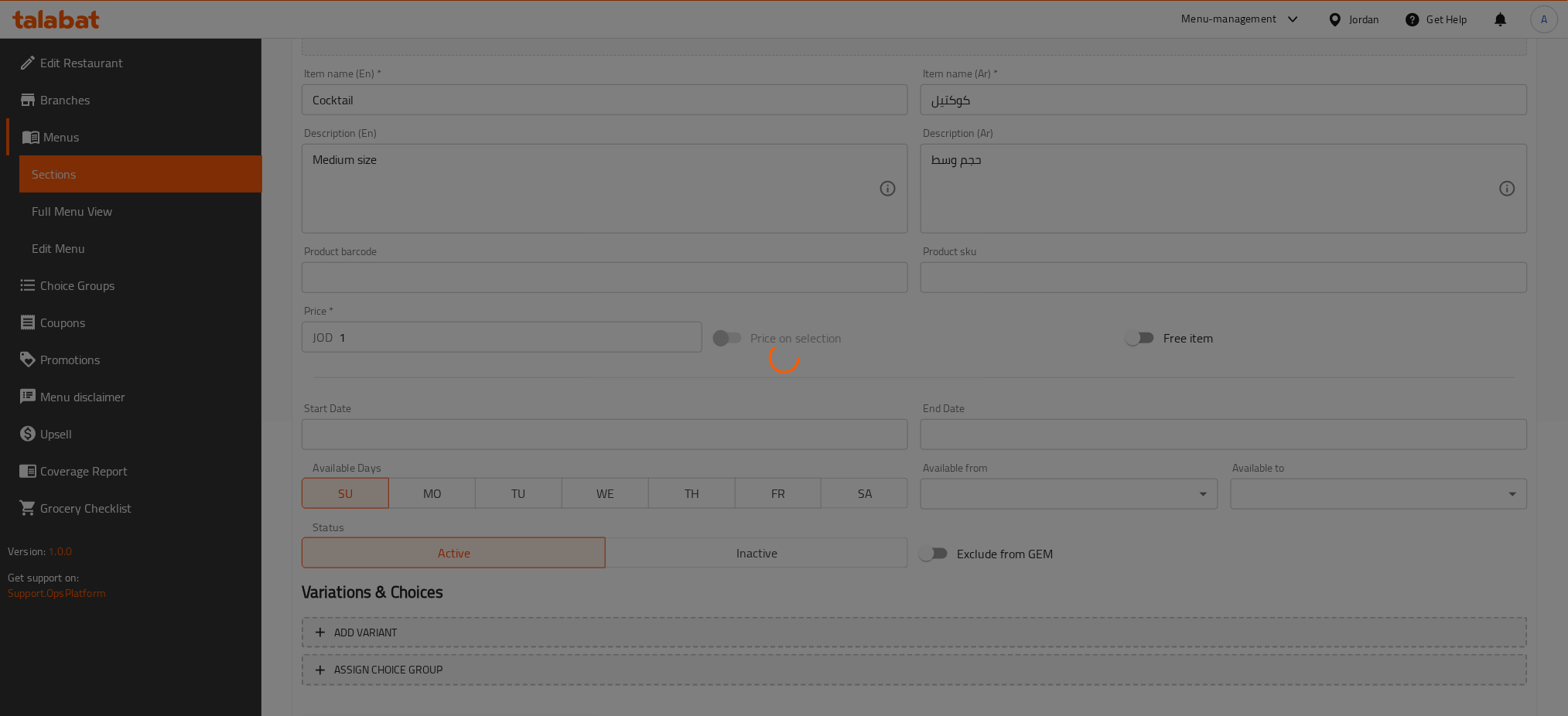
type input "0"
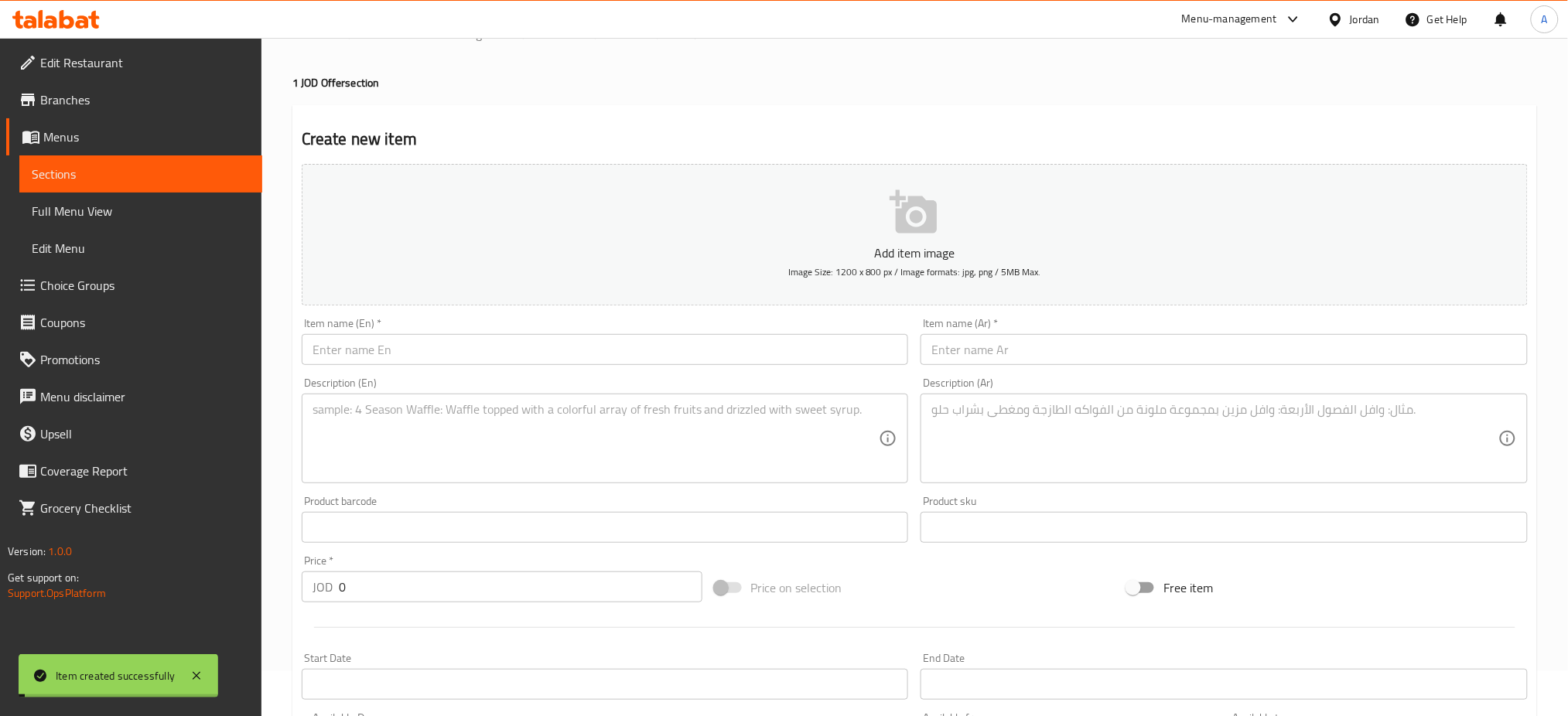
scroll to position [0, 0]
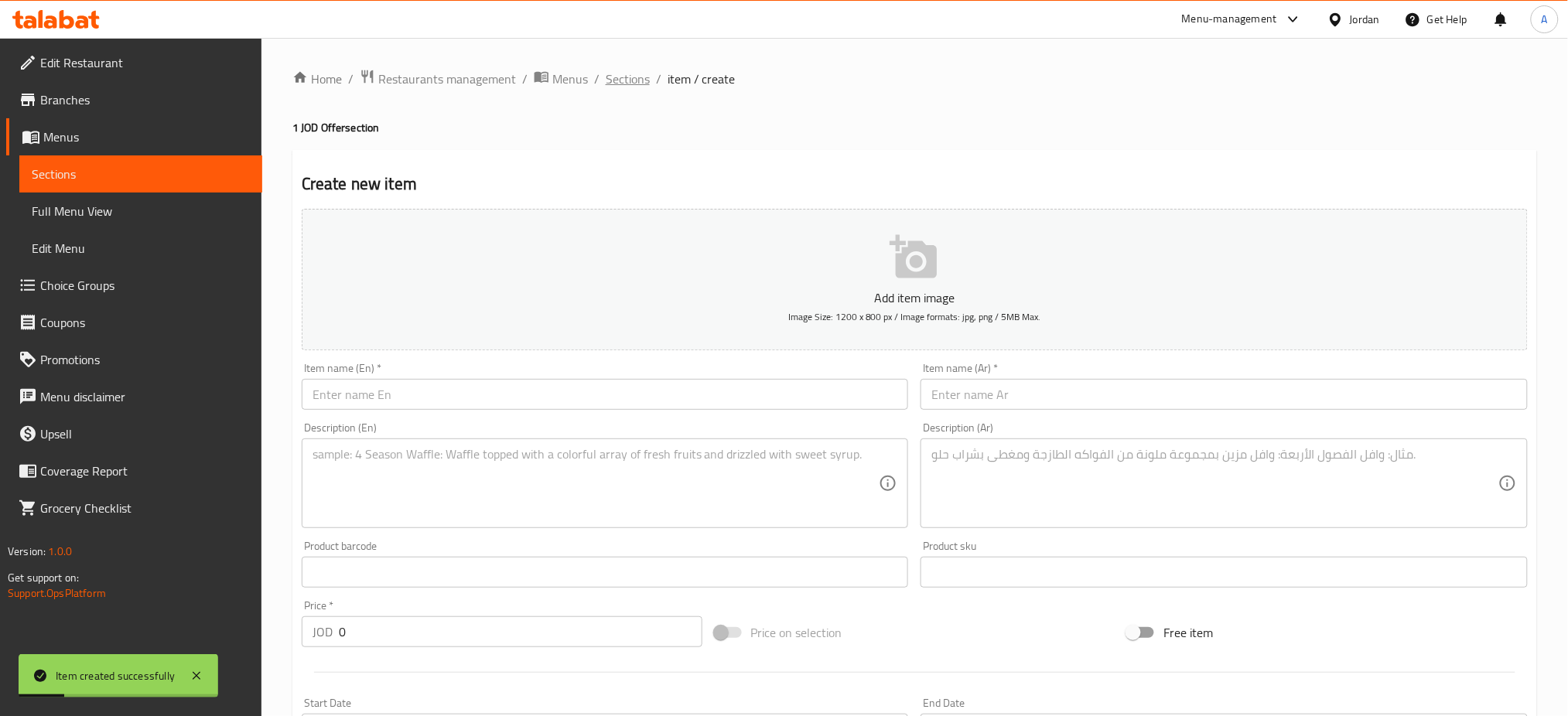
click at [606, 74] on span "Sections" at bounding box center [628, 78] width 44 height 18
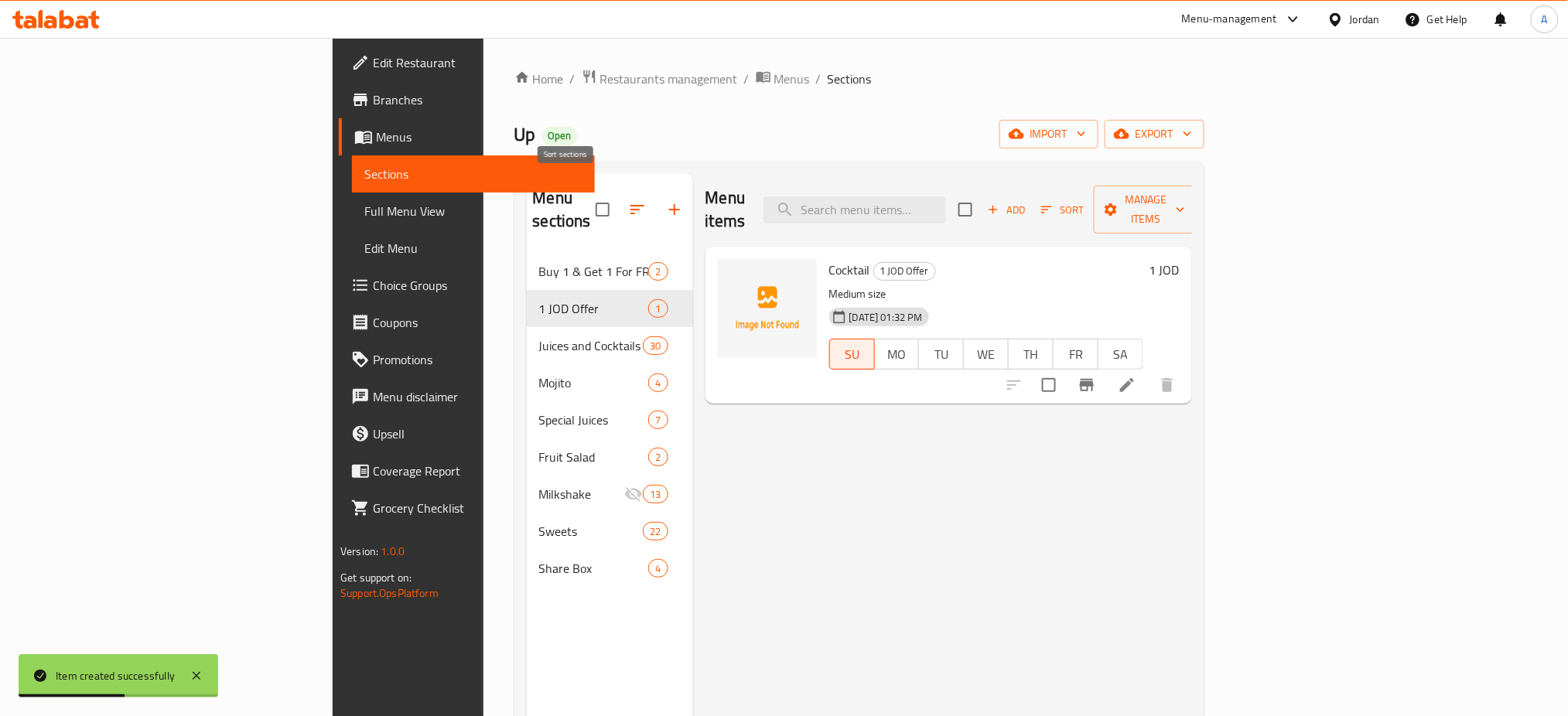
click at [619, 192] on button "button" at bounding box center [637, 210] width 37 height 37
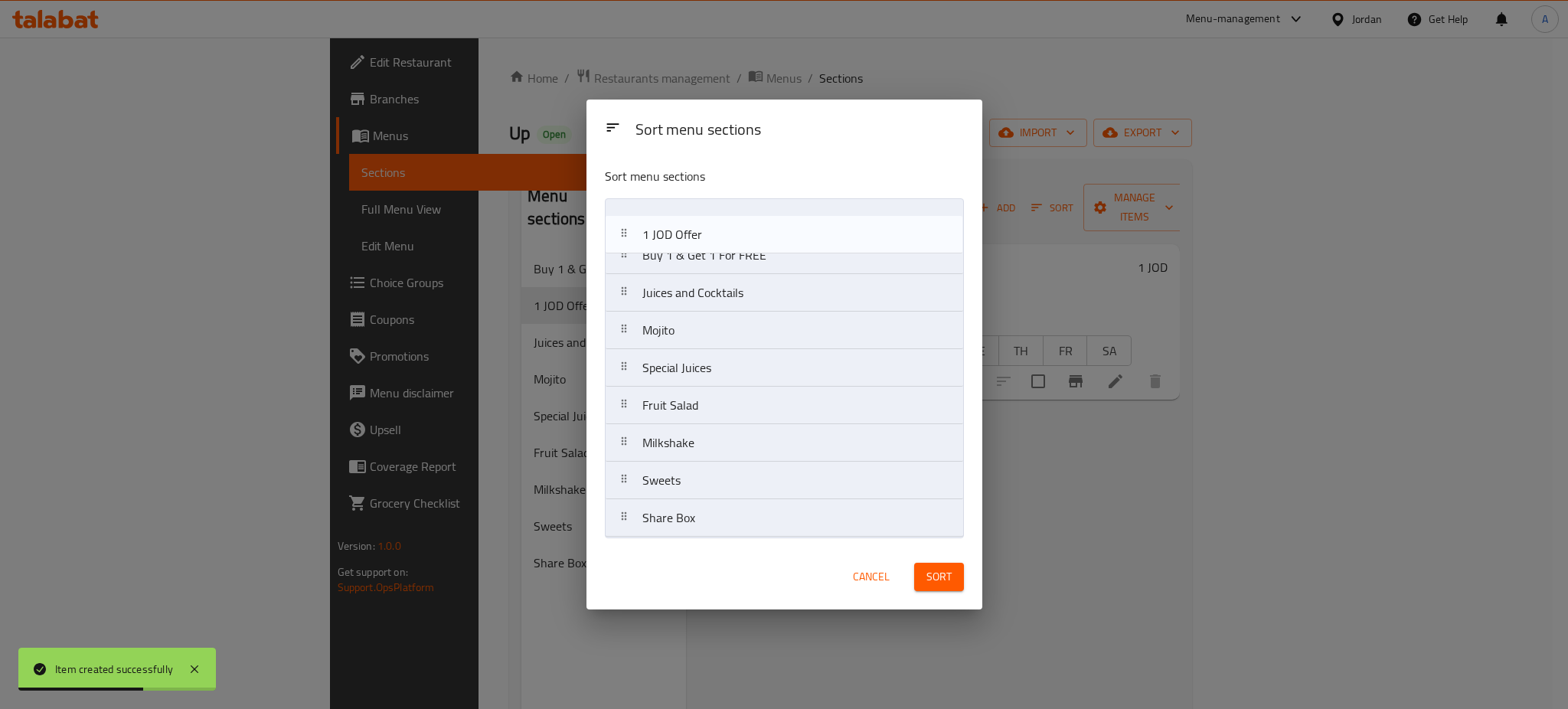
drag, startPoint x: 755, startPoint y: 265, endPoint x: 755, endPoint y: 225, distance: 40.0
click at [755, 225] on nav "Buy 1 & Get 1 For FREE 1 JOD Offer Juices and Cocktails Mojito Special Juices F…" at bounding box center [784, 367] width 359 height 340
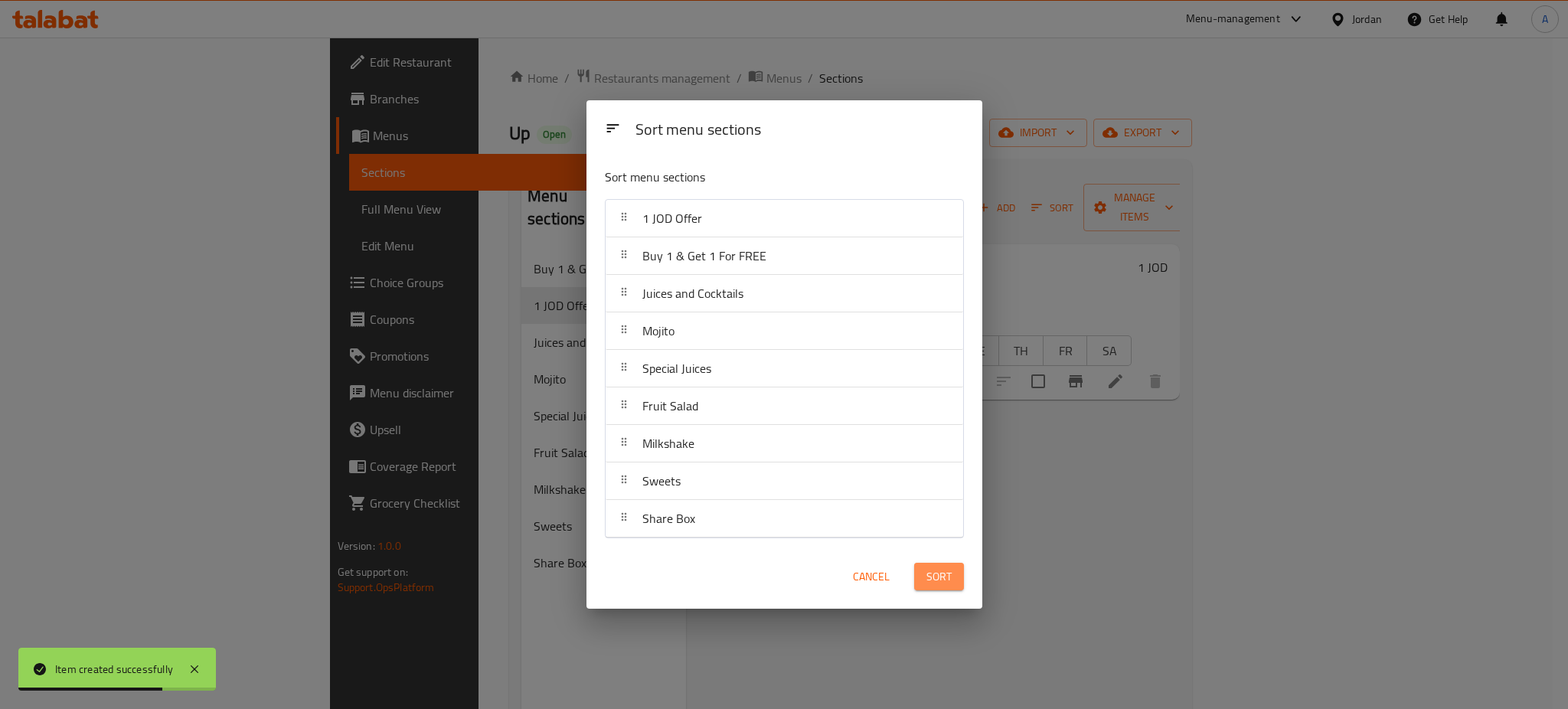
click at [949, 582] on span "Sort" at bounding box center [939, 577] width 26 height 19
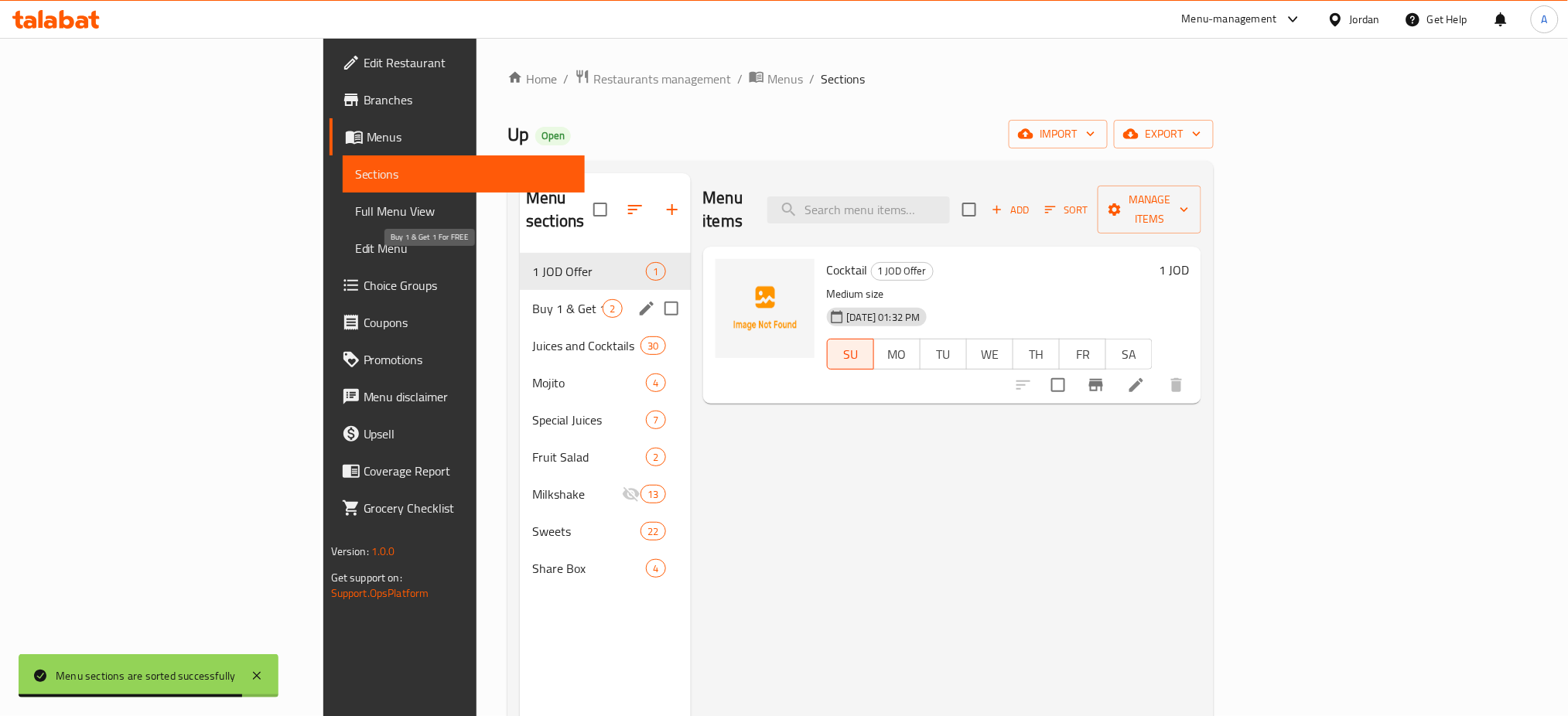
click at [533, 299] on span "Buy 1 & Get 1 For FREE" at bounding box center [567, 308] width 70 height 18
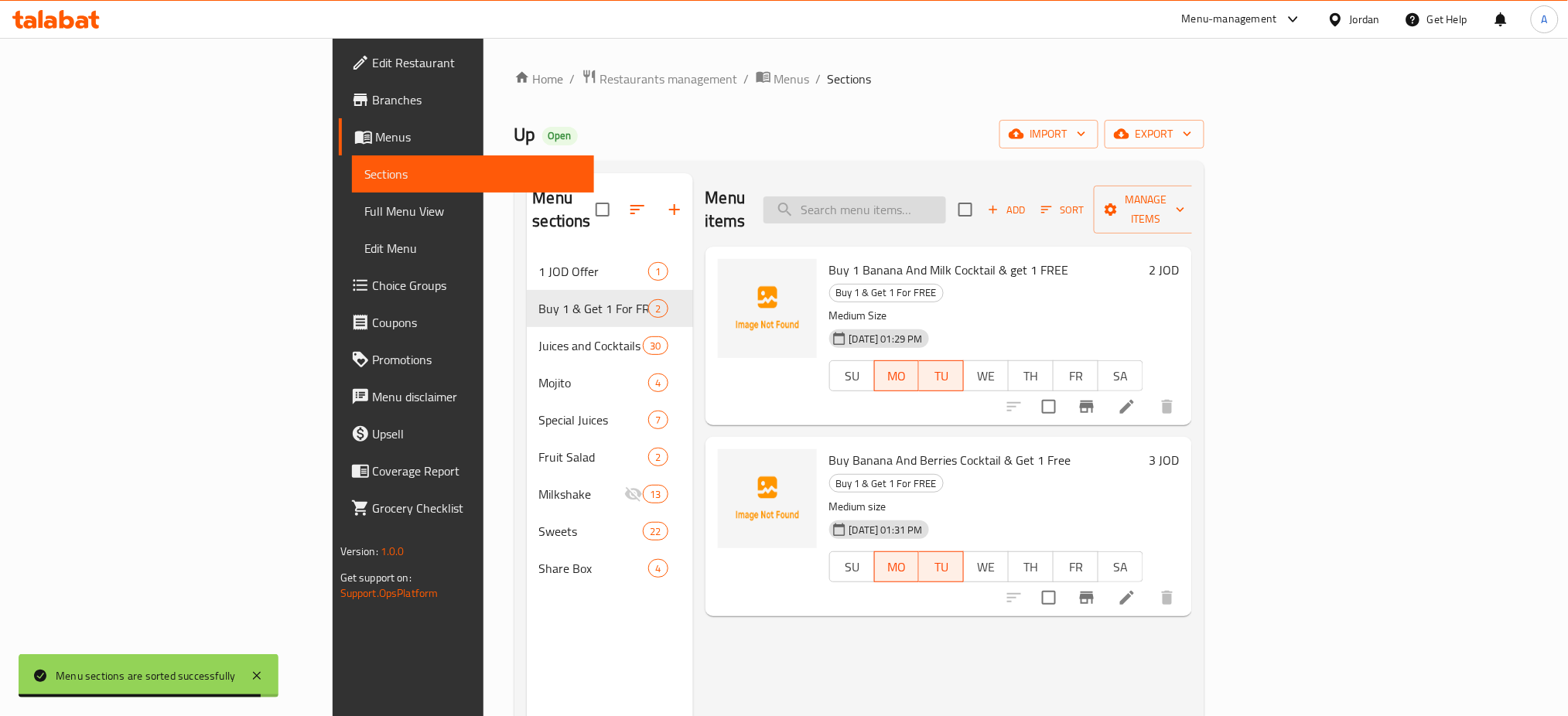
click at [946, 196] on input "search" at bounding box center [855, 210] width 183 height 27
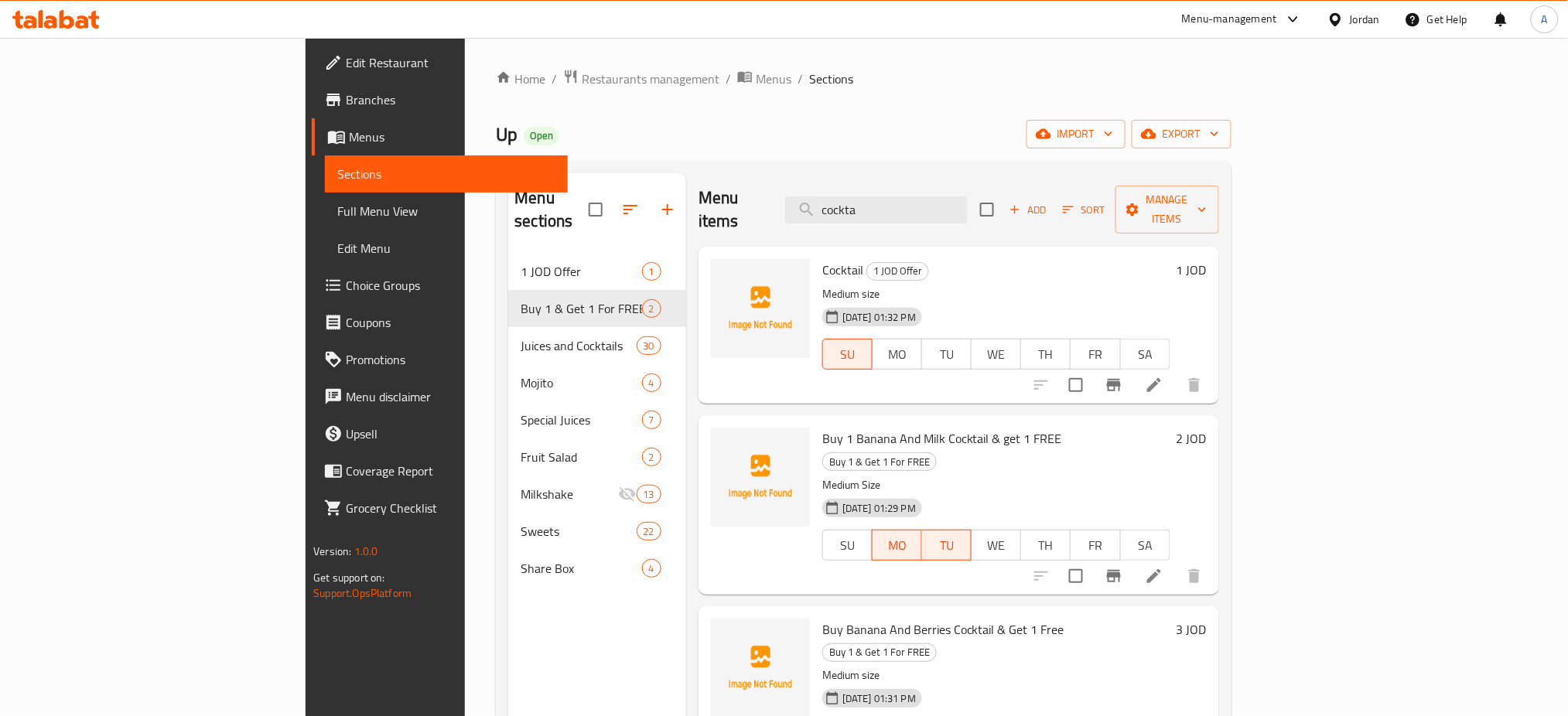
scroll to position [309, 0]
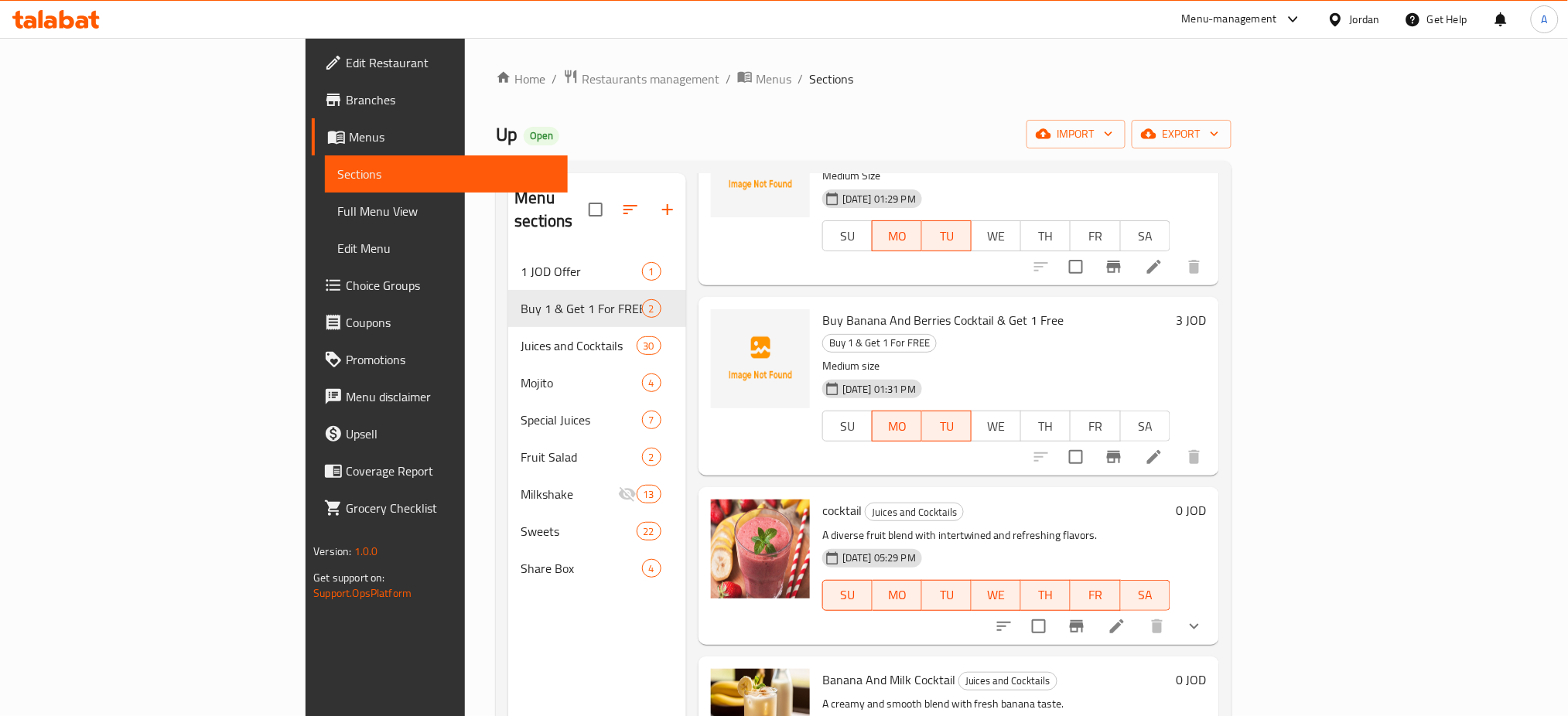
type input "cockta"
click at [822, 526] on p "A diverse fruit blend with intertwined and refreshing flavors." at bounding box center [996, 535] width 348 height 19
copy div "A diverse fruit blend with intertwined and refreshing flavors."
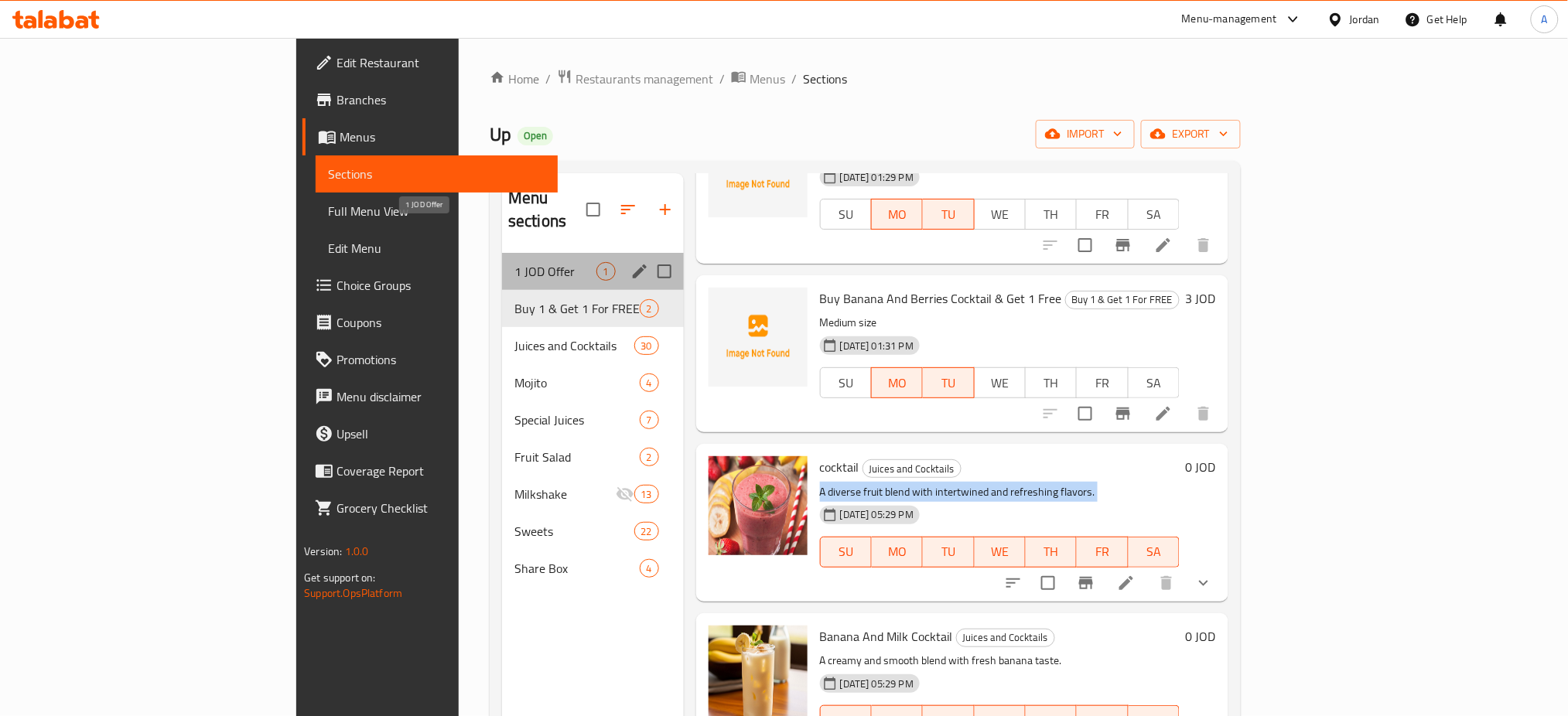
click at [514, 262] on span "1 JOD Offer" at bounding box center [555, 271] width 82 height 18
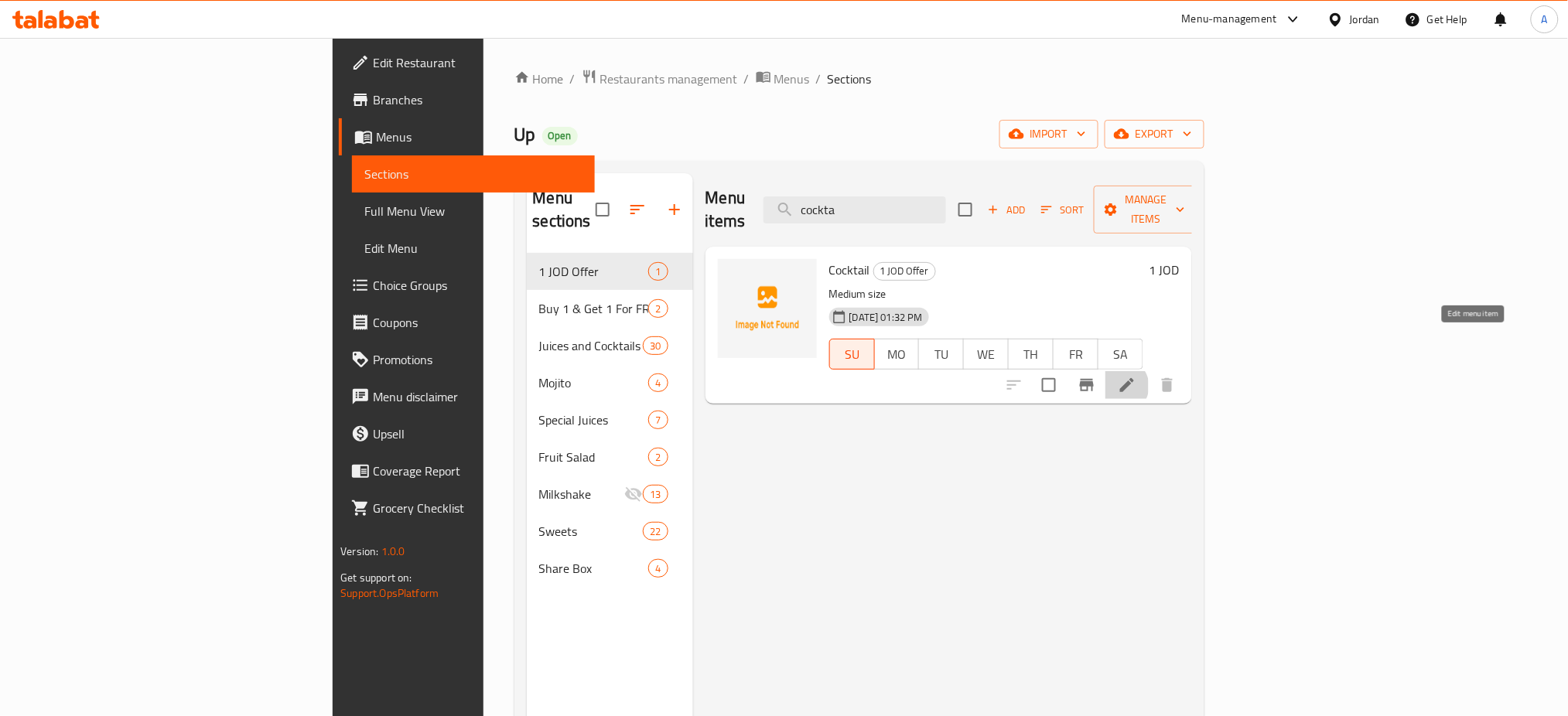
click at [1134, 379] on icon at bounding box center [1127, 385] width 13 height 13
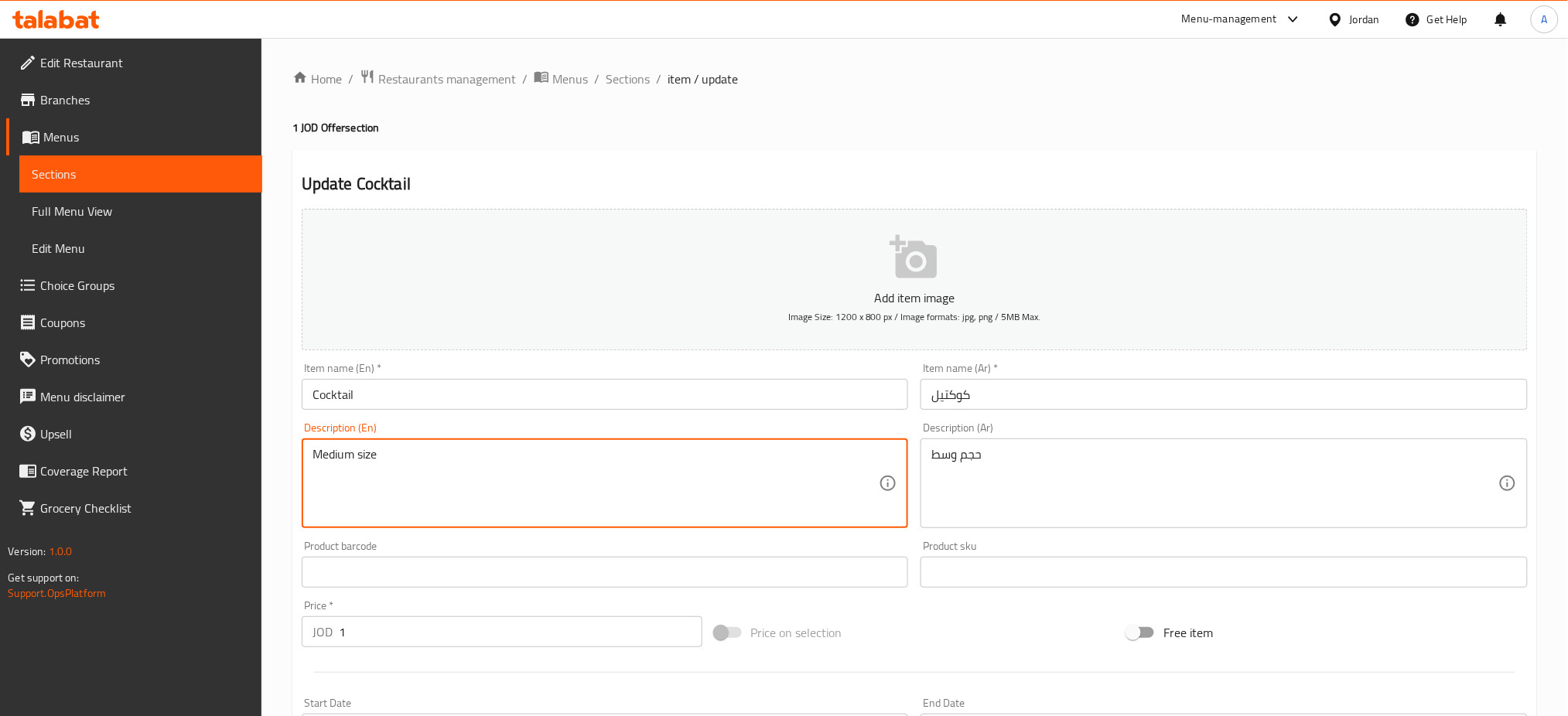
paste textarea "A diverse fruit blend with intertwined and refreshing flavors."
click at [362, 447] on textarea "Medium sizeA diverse fruit blend with intertwined and refreshing flavors." at bounding box center [596, 483] width 567 height 73
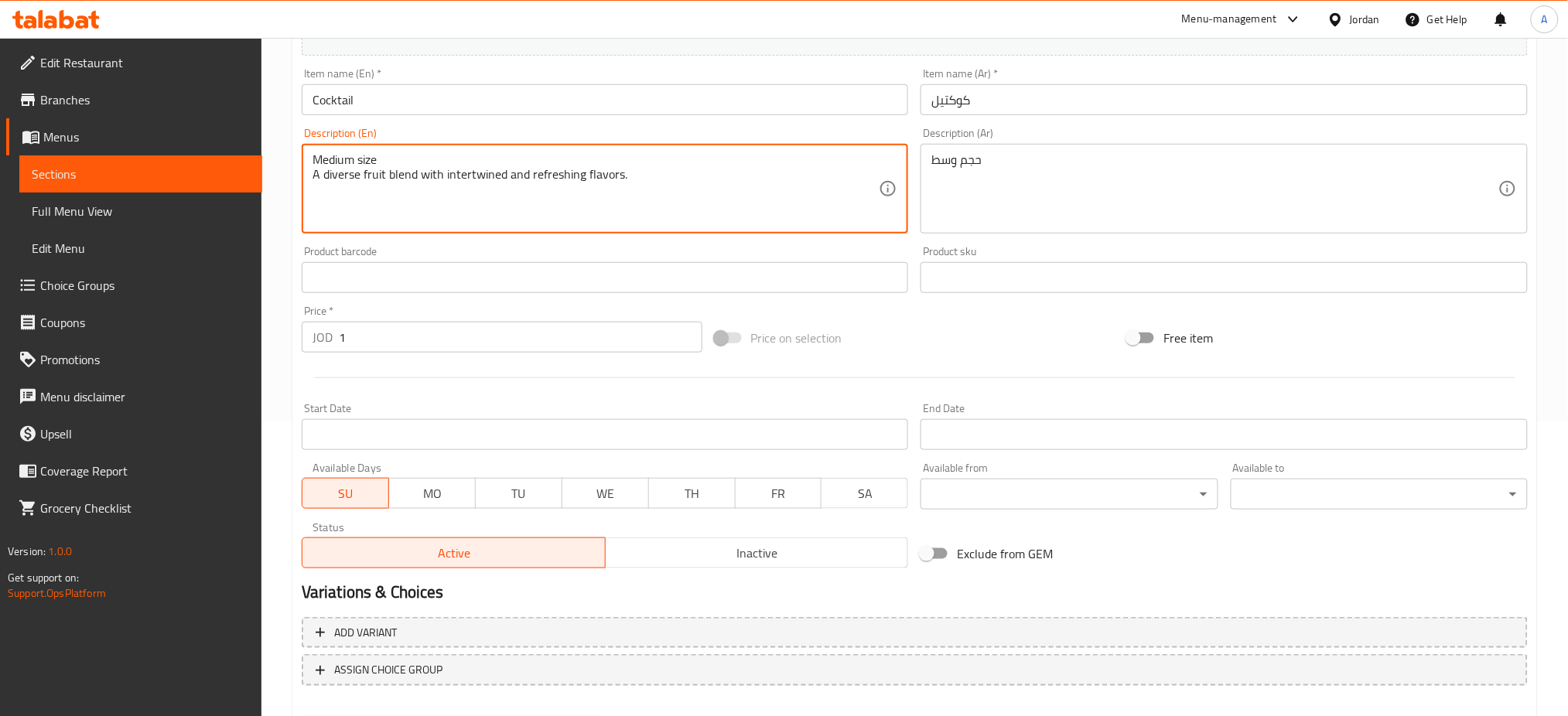
type textarea "Medium size A diverse fruit blend with intertwined and refreshing flavors."
drag, startPoint x: 356, startPoint y: 660, endPoint x: 344, endPoint y: 659, distance: 12.0
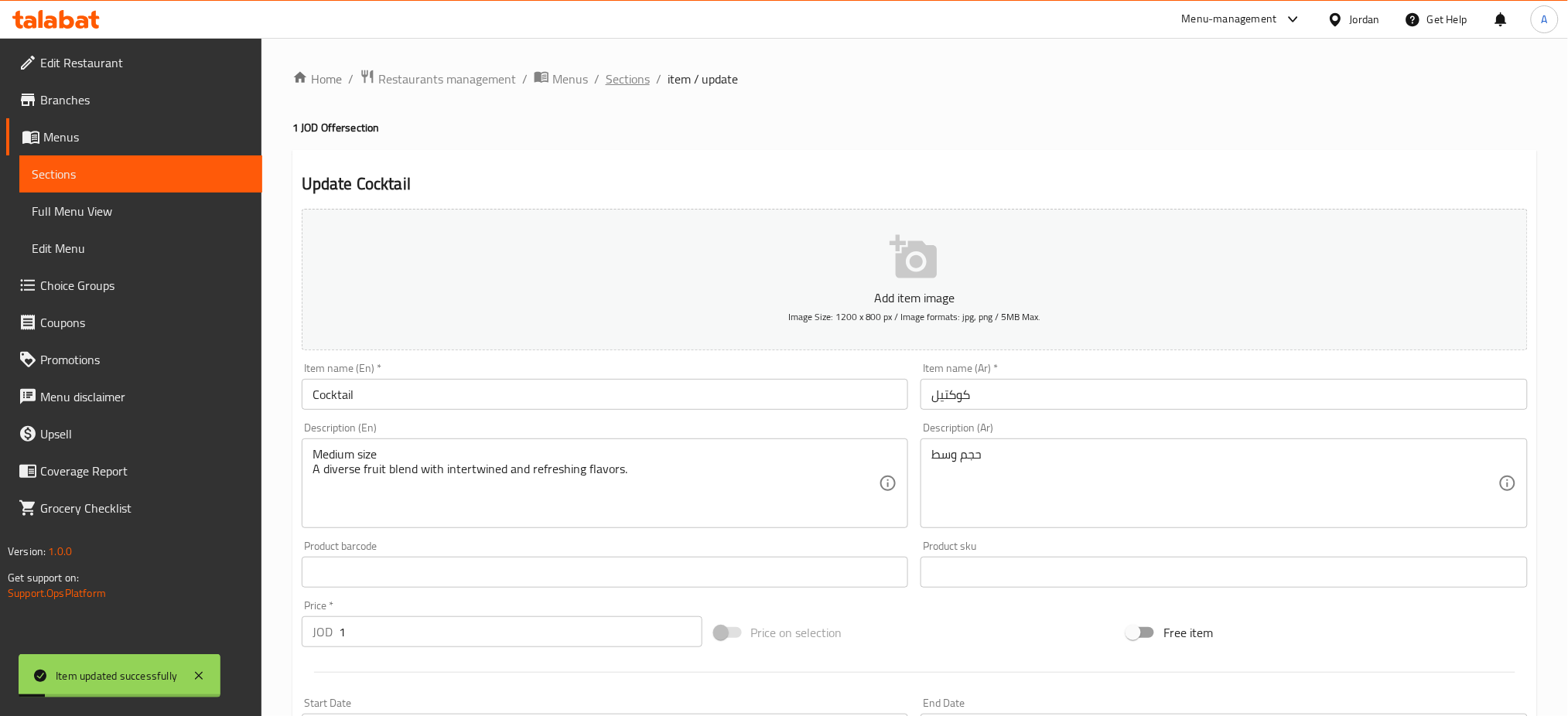
click at [606, 81] on span "Sections" at bounding box center [628, 78] width 44 height 18
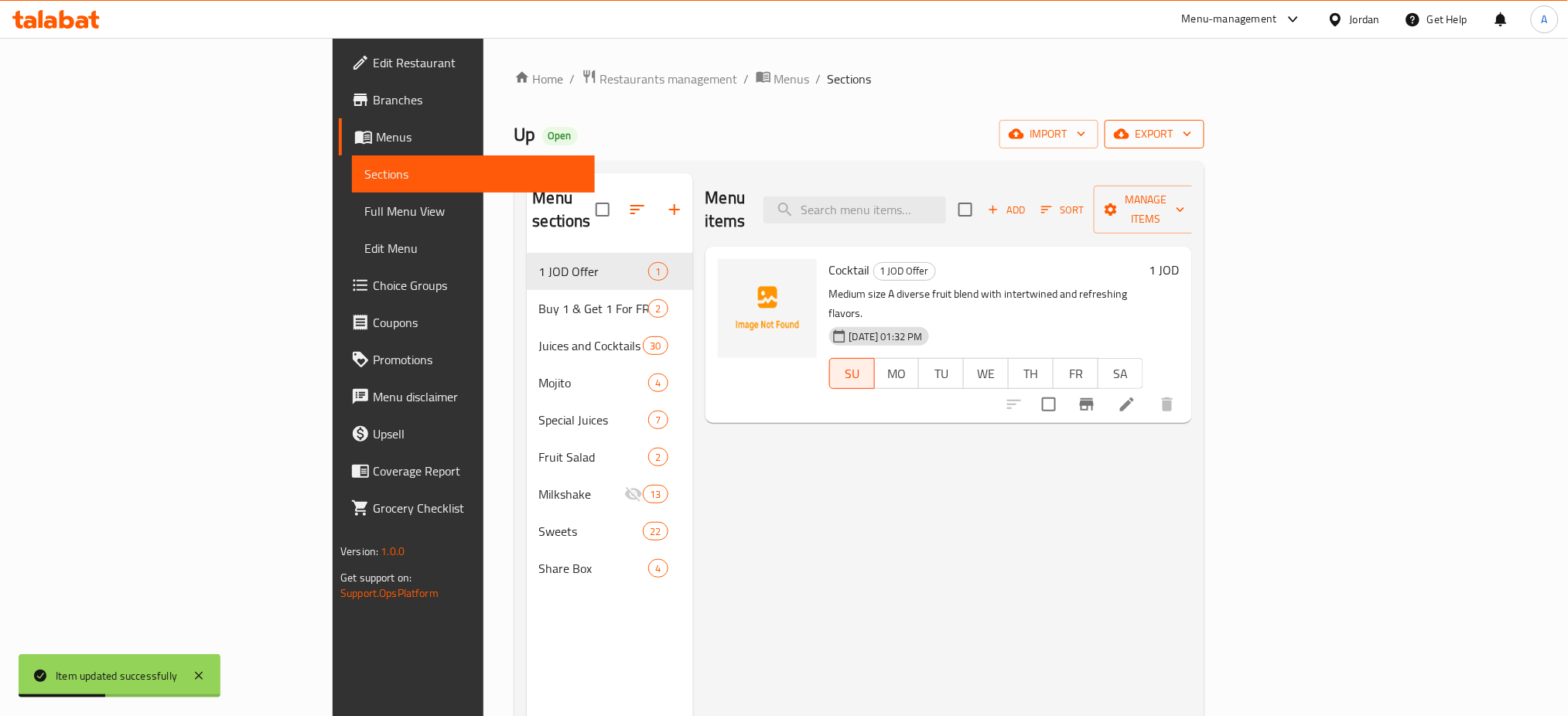
click at [1205, 140] on button "export" at bounding box center [1155, 135] width 100 height 29
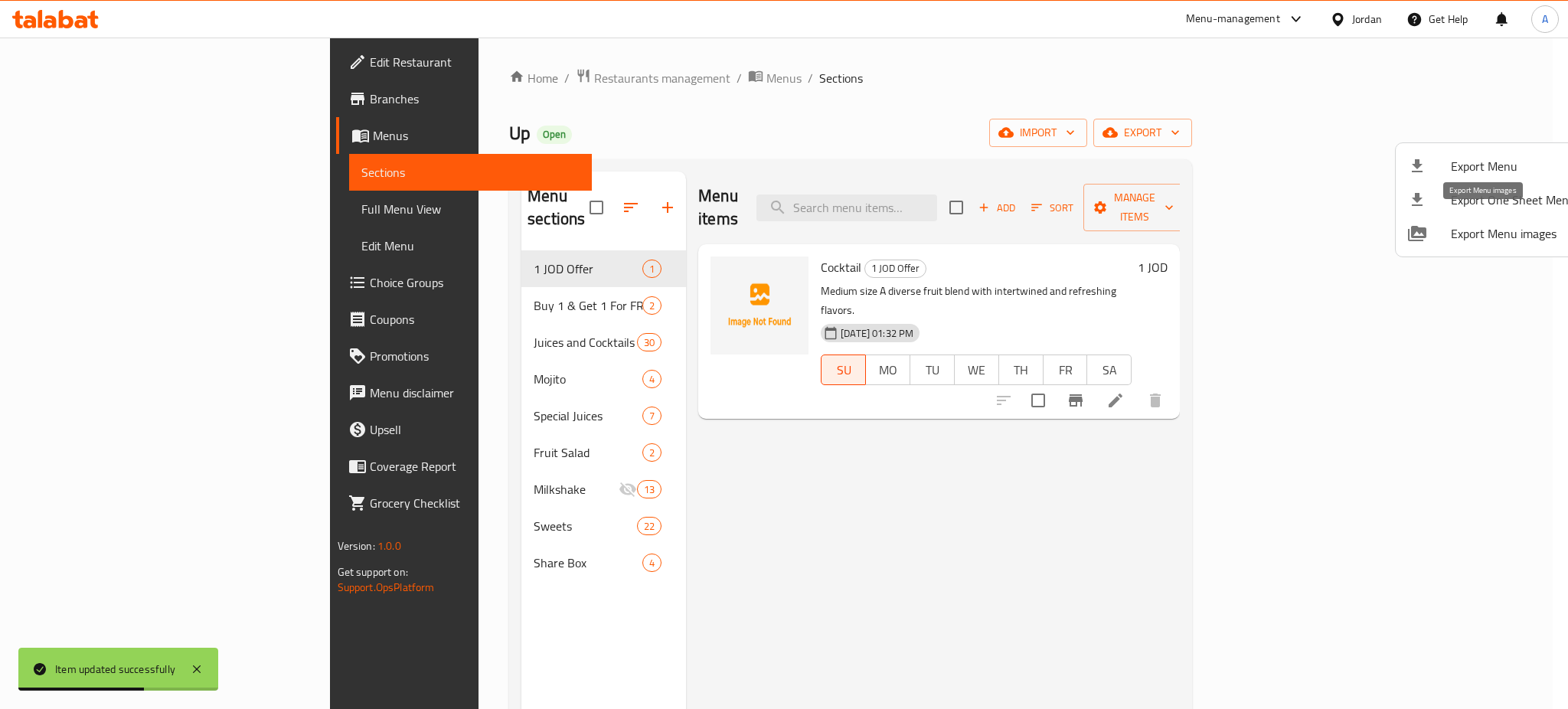
click at [1485, 236] on li "Export Menu images" at bounding box center [1492, 233] width 192 height 33
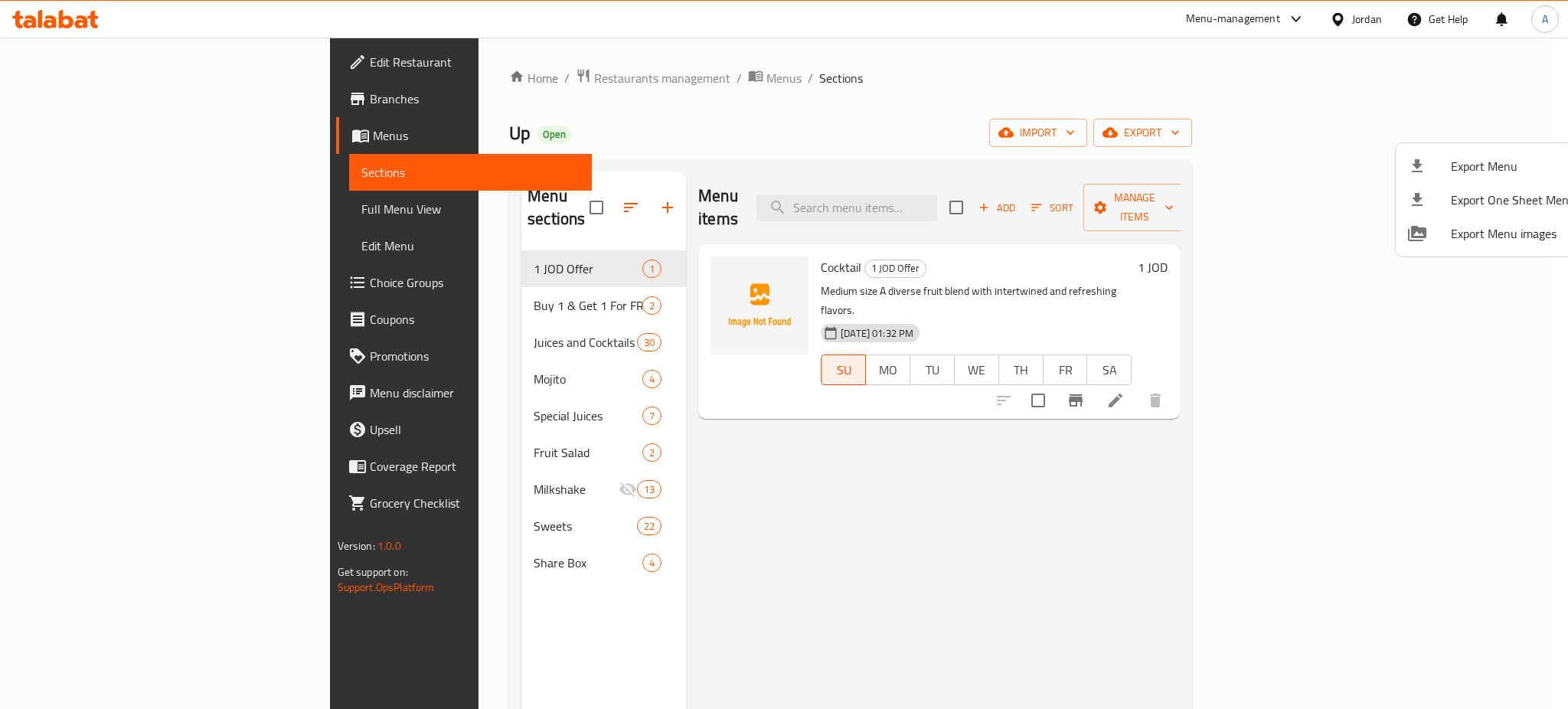
click at [728, 447] on div at bounding box center [784, 354] width 1568 height 709
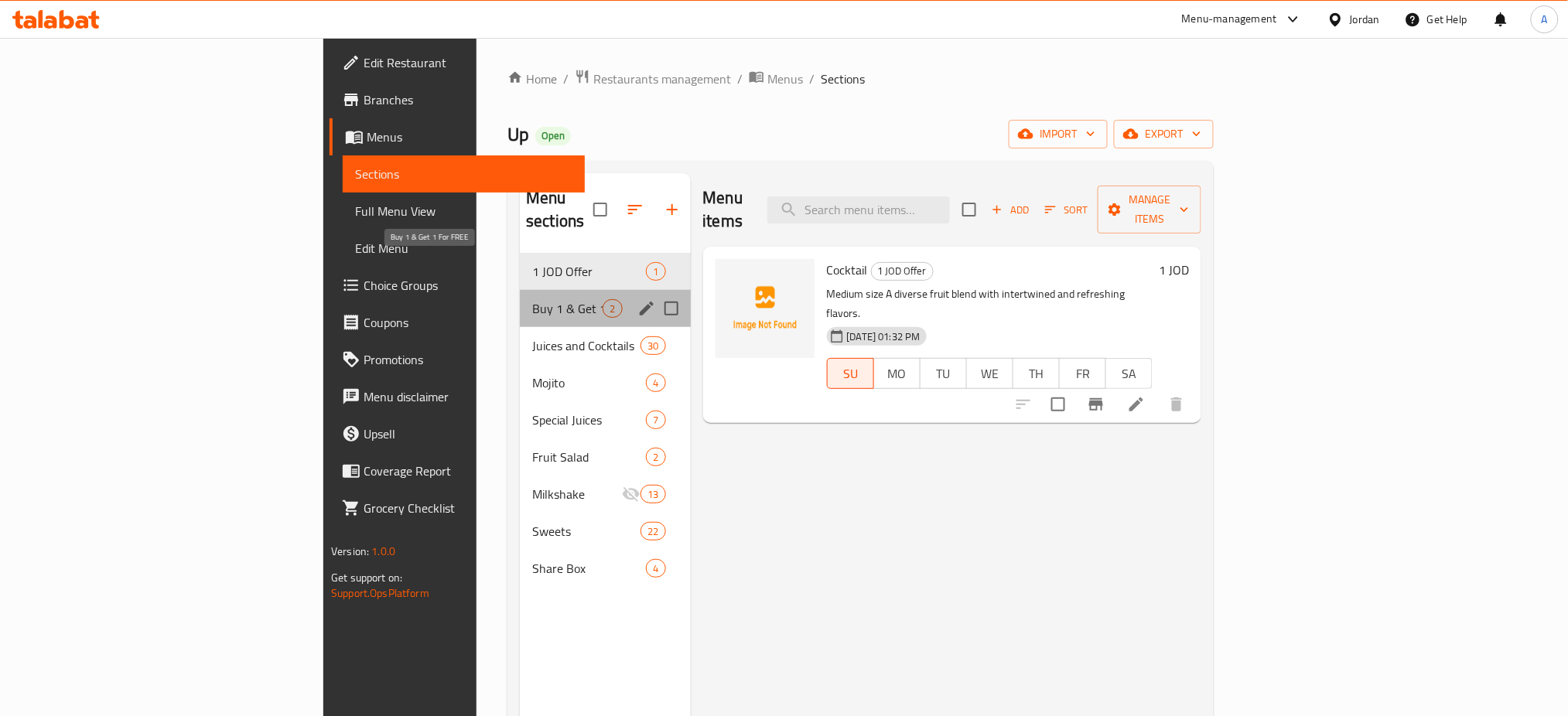
click at [533, 299] on span "Buy 1 & Get 1 For FREE" at bounding box center [567, 308] width 70 height 18
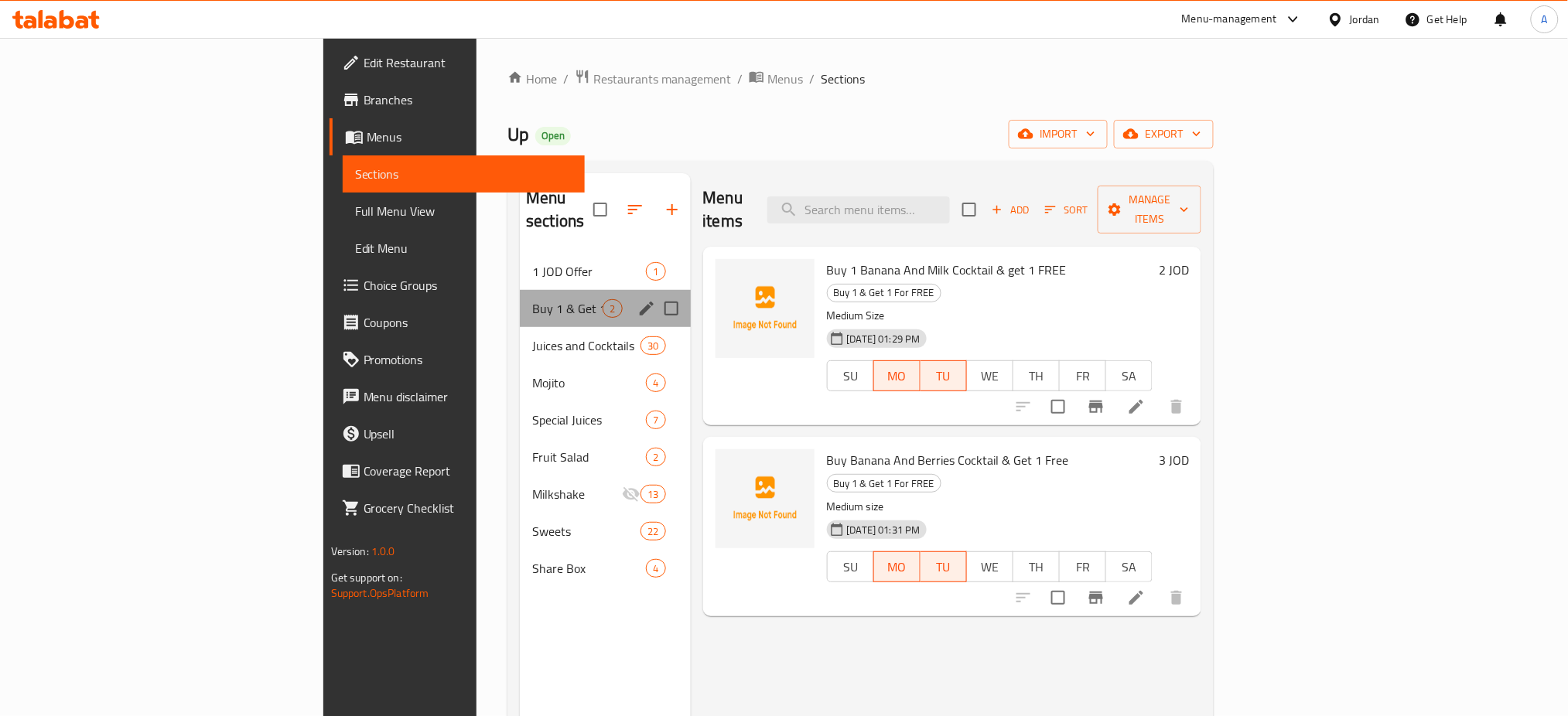
click at [520, 290] on div "Buy 1 & Get 1 For FREE 2" at bounding box center [605, 309] width 170 height 37
click at [520, 253] on div "1 JOD Offer 1" at bounding box center [605, 271] width 170 height 37
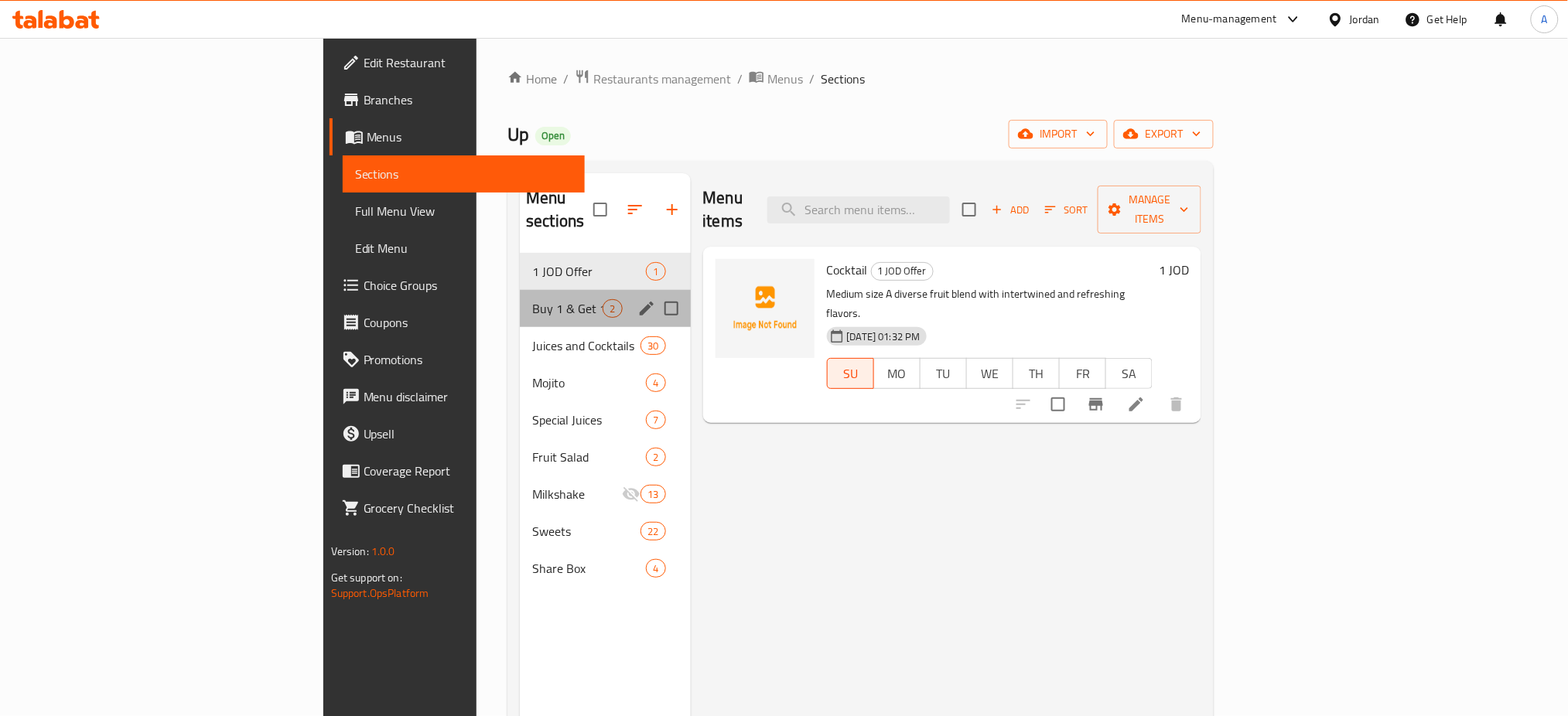
click at [520, 290] on div "Buy 1 & Get 1 For FREE 2" at bounding box center [605, 309] width 170 height 37
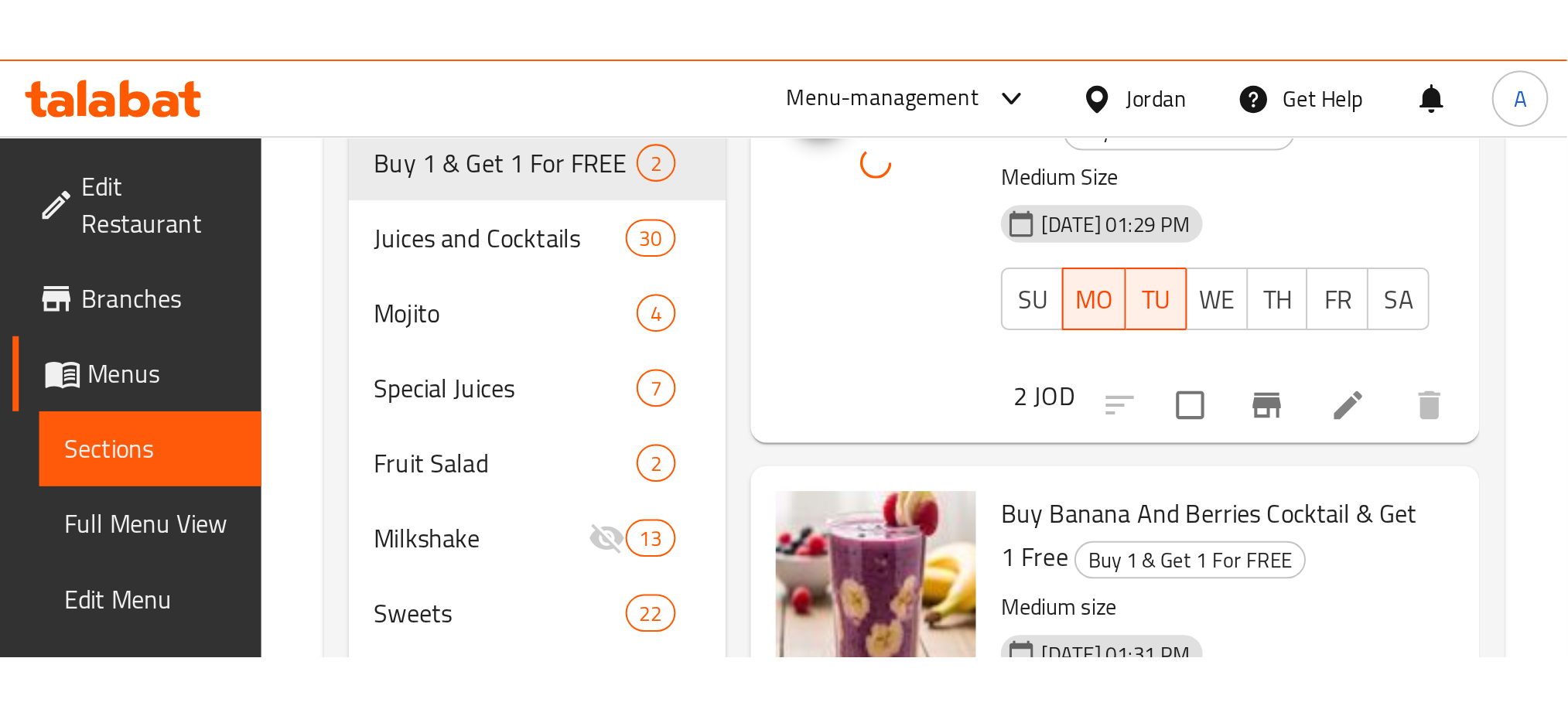
scroll to position [155, 0]
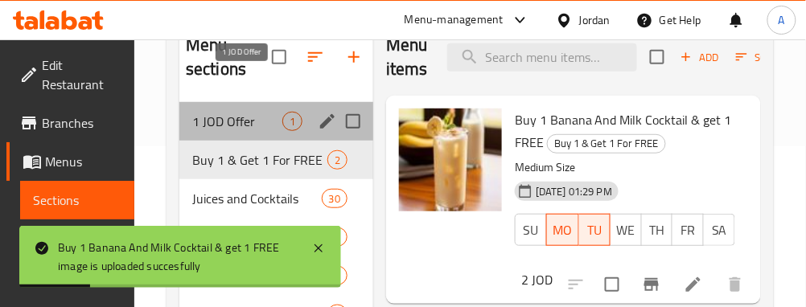
click at [219, 112] on span "1 JOD Offer" at bounding box center [237, 121] width 90 height 19
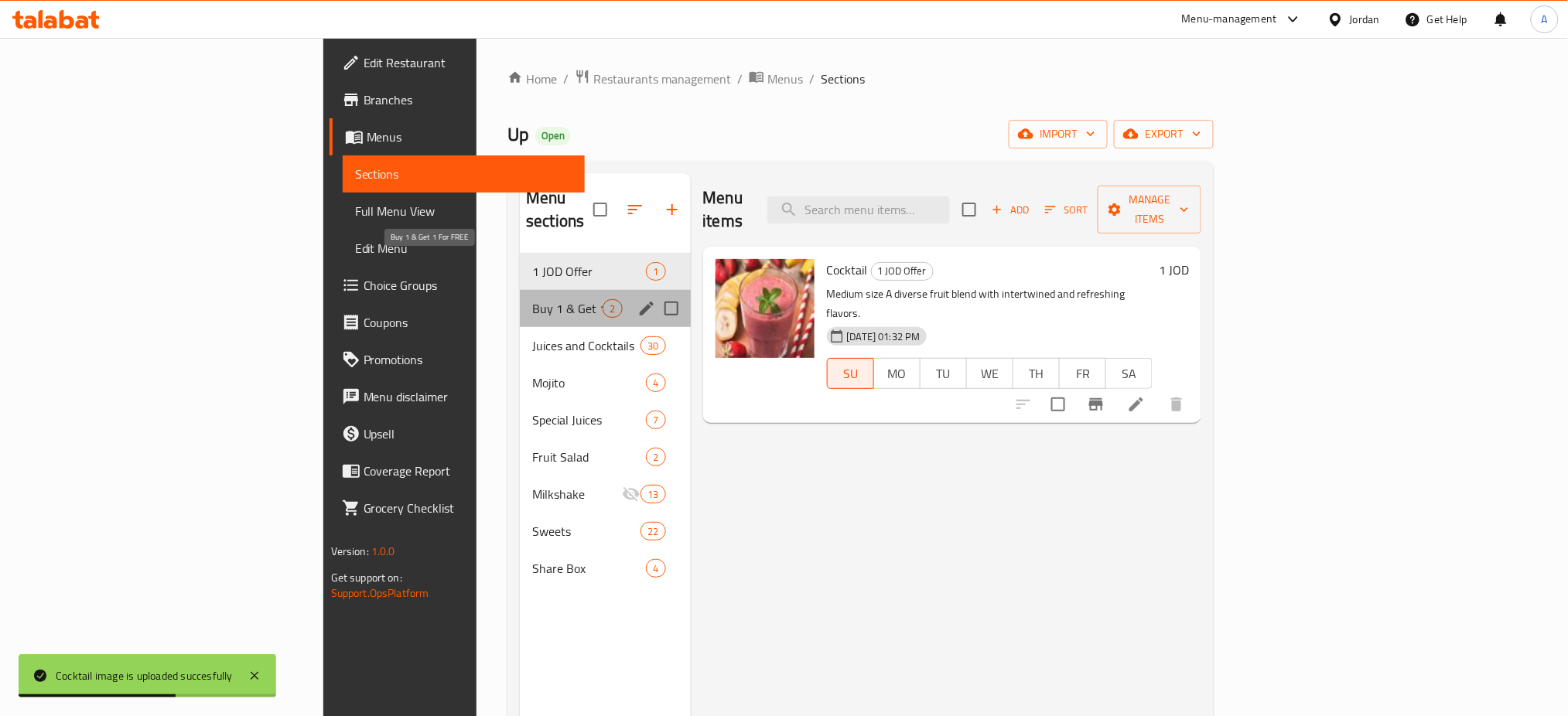
click at [533, 299] on span "Buy 1 & Get 1 For FREE" at bounding box center [567, 308] width 70 height 18
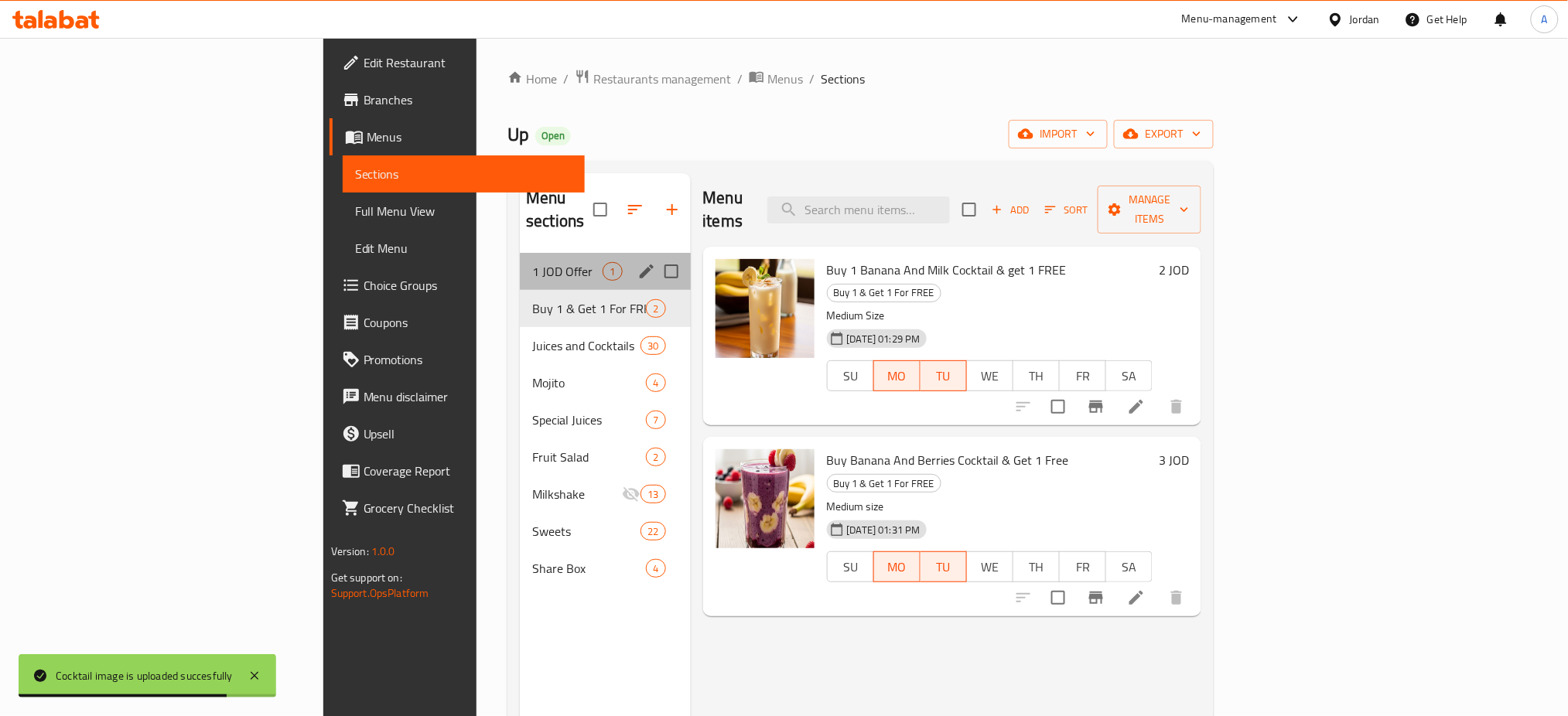
click at [520, 253] on div "1 JOD Offer 1" at bounding box center [605, 271] width 170 height 37
